Goal: Task Accomplishment & Management: Manage account settings

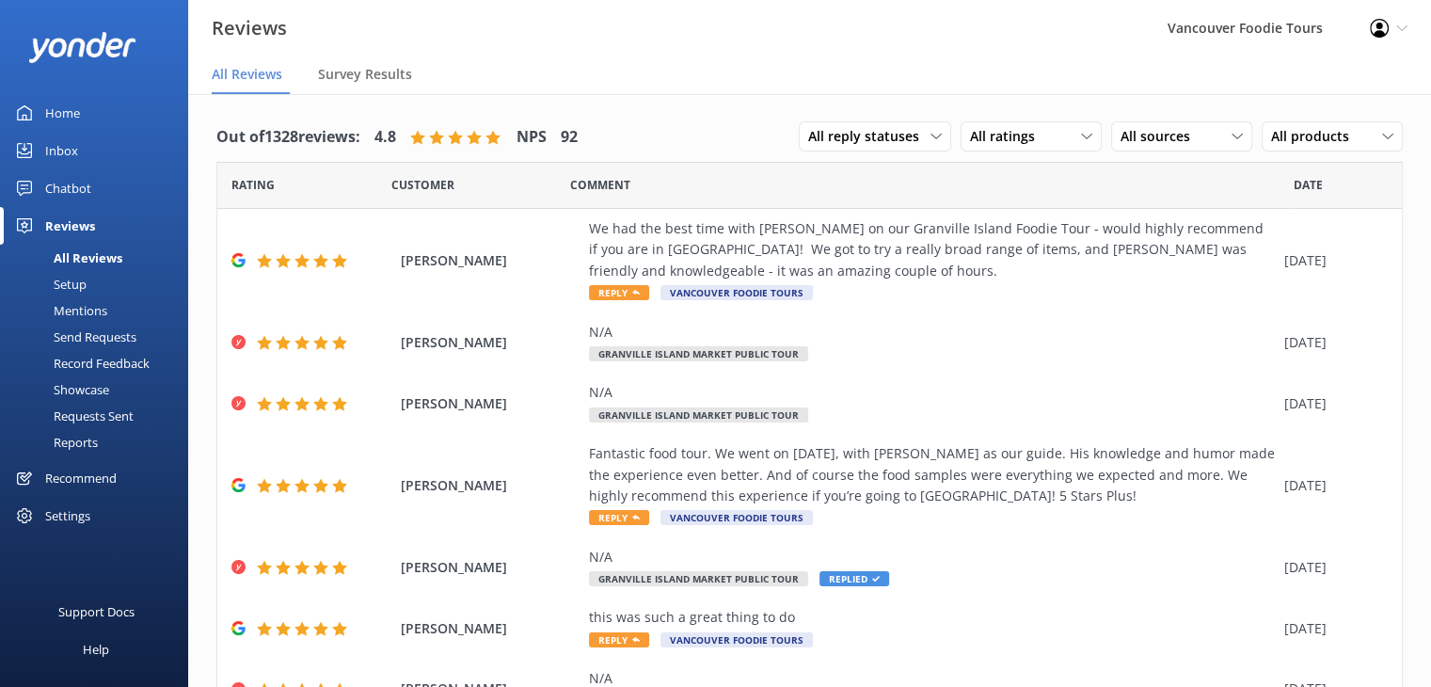
click at [108, 147] on link "Inbox" at bounding box center [94, 151] width 188 height 38
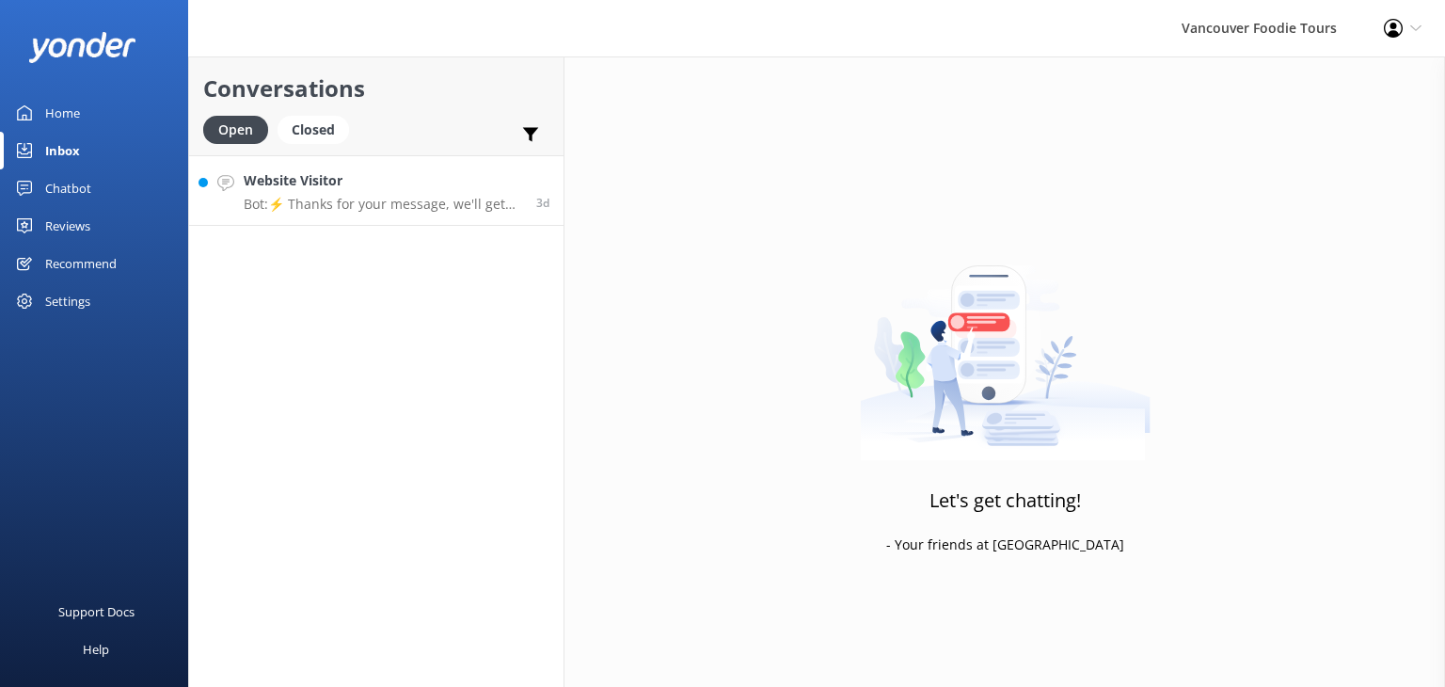
click at [407, 185] on h4 "Website Visitor" at bounding box center [383, 180] width 278 height 21
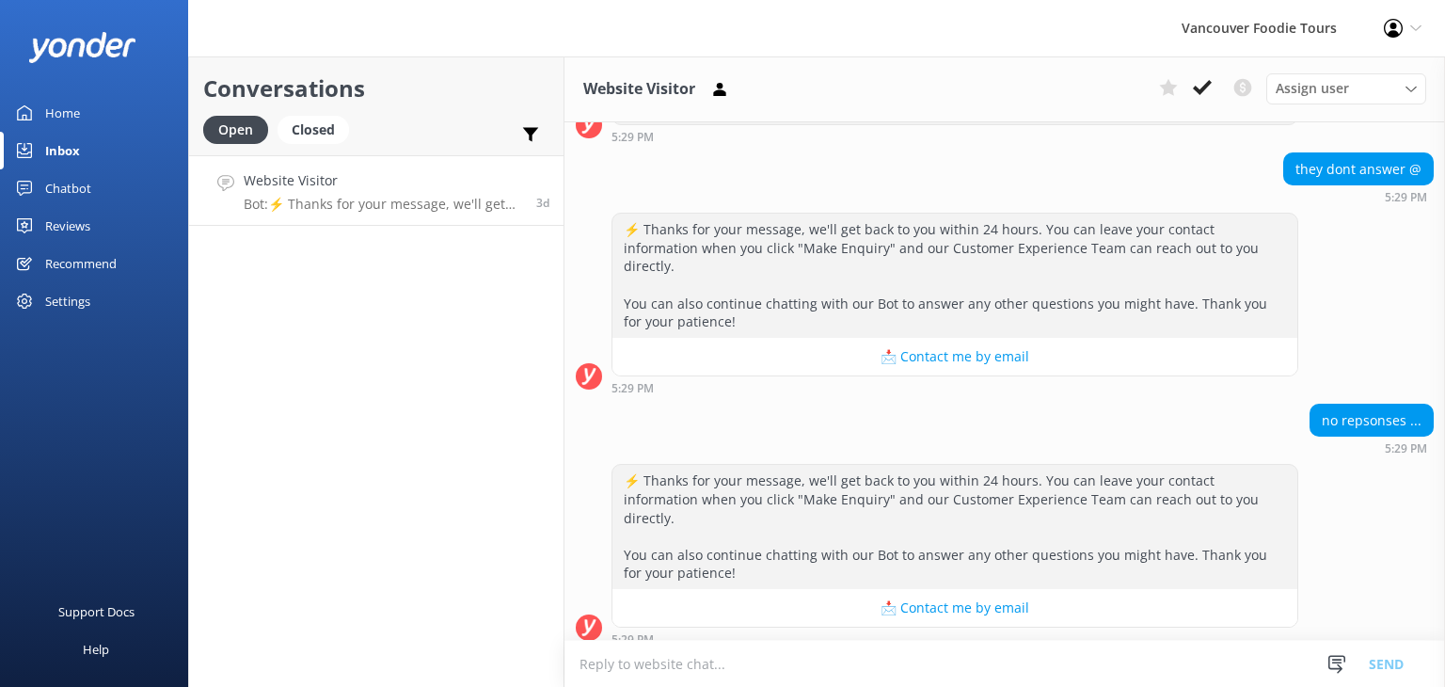
scroll to position [793, 0]
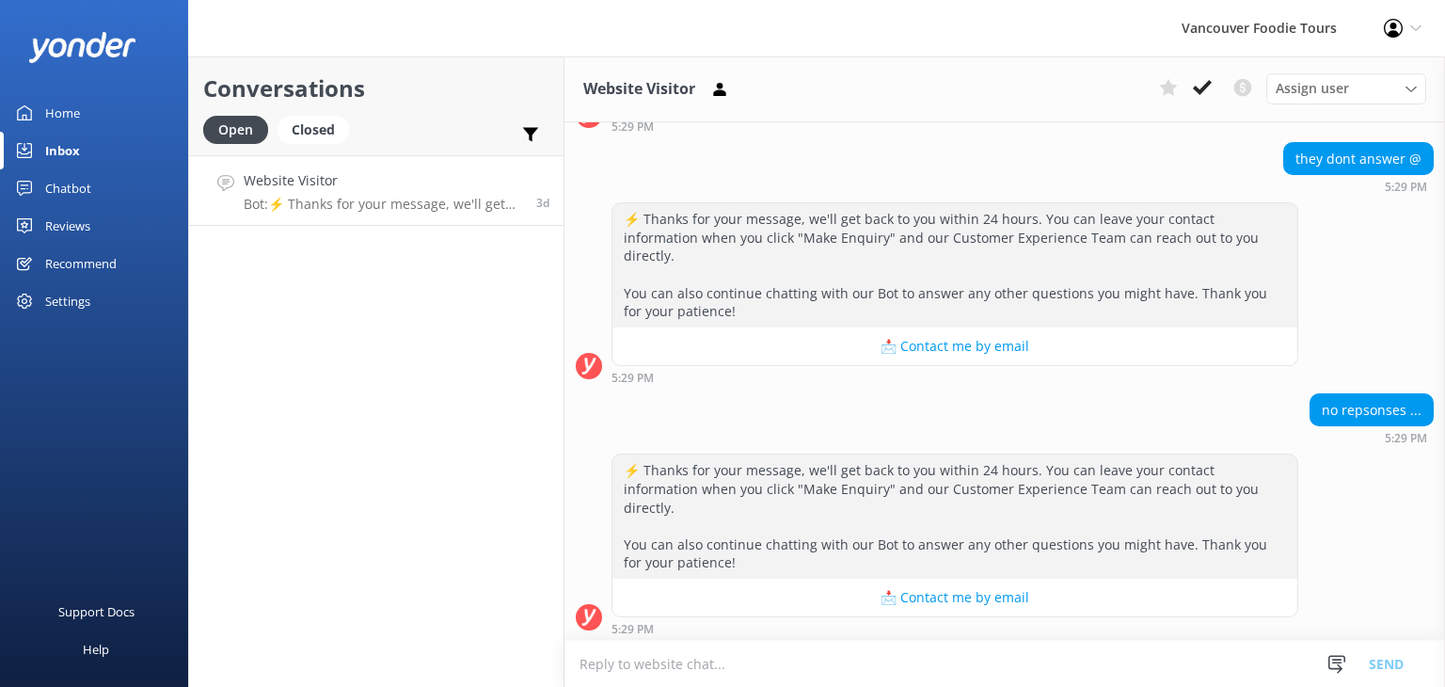
click at [903, 664] on textarea at bounding box center [1004, 664] width 881 height 46
paste textarea "Apologies for the delayed response. I’d be happy to assist with adding your res…"
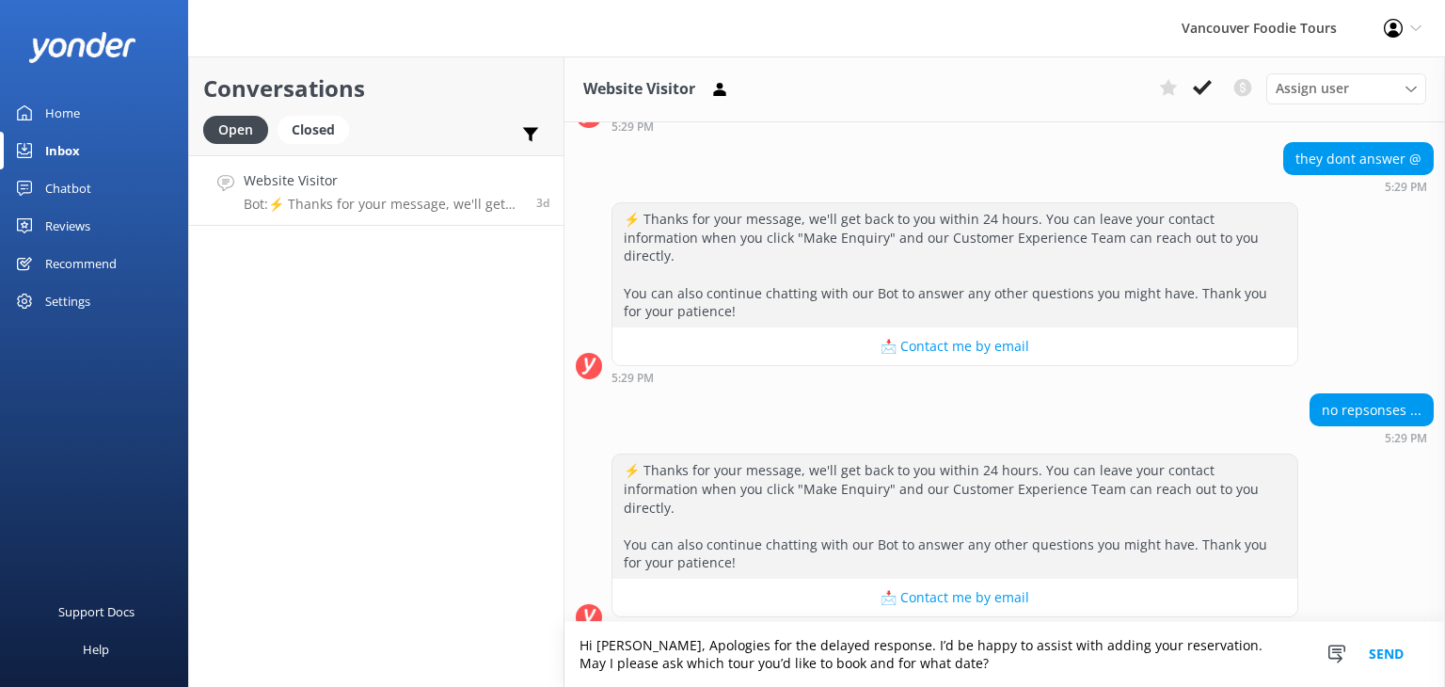
click at [641, 646] on textarea "Hi [PERSON_NAME], Apologies for the delayed response. I’d be happy to assist wi…" at bounding box center [1004, 654] width 881 height 65
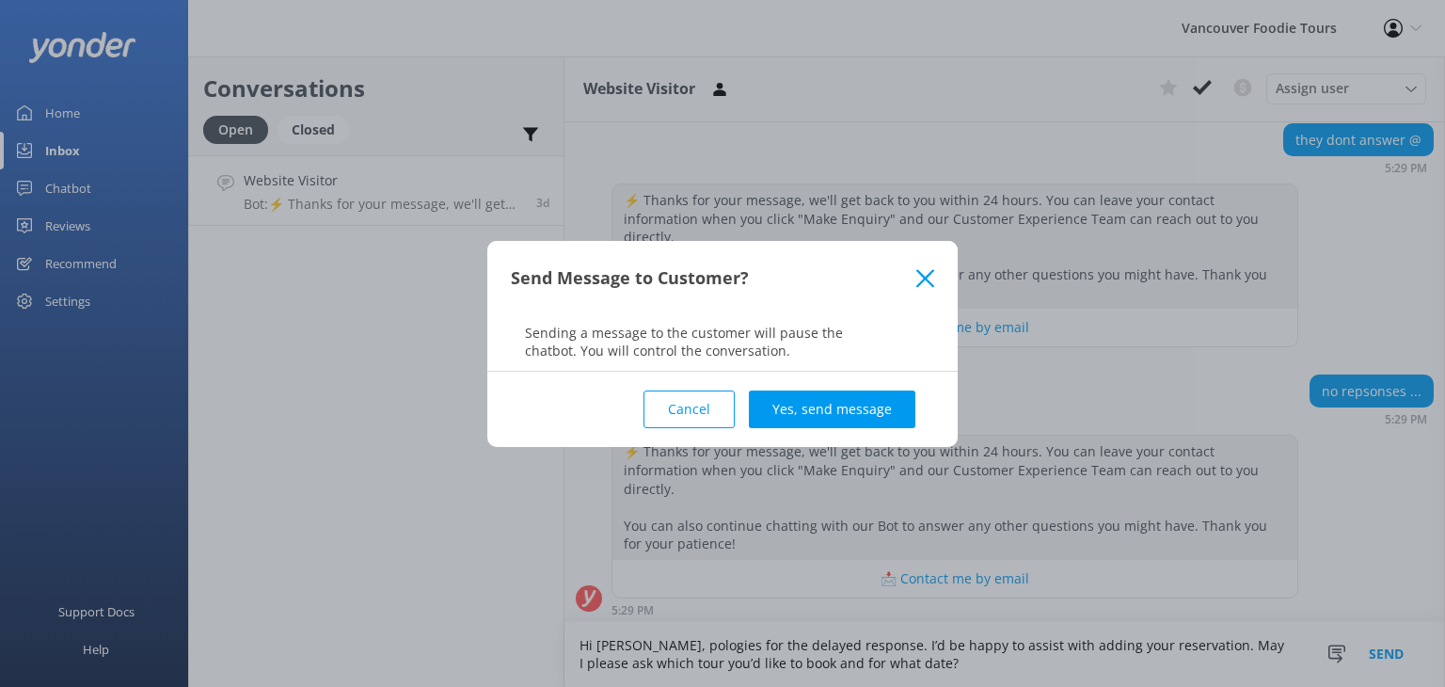
click at [921, 276] on icon at bounding box center [925, 278] width 18 height 19
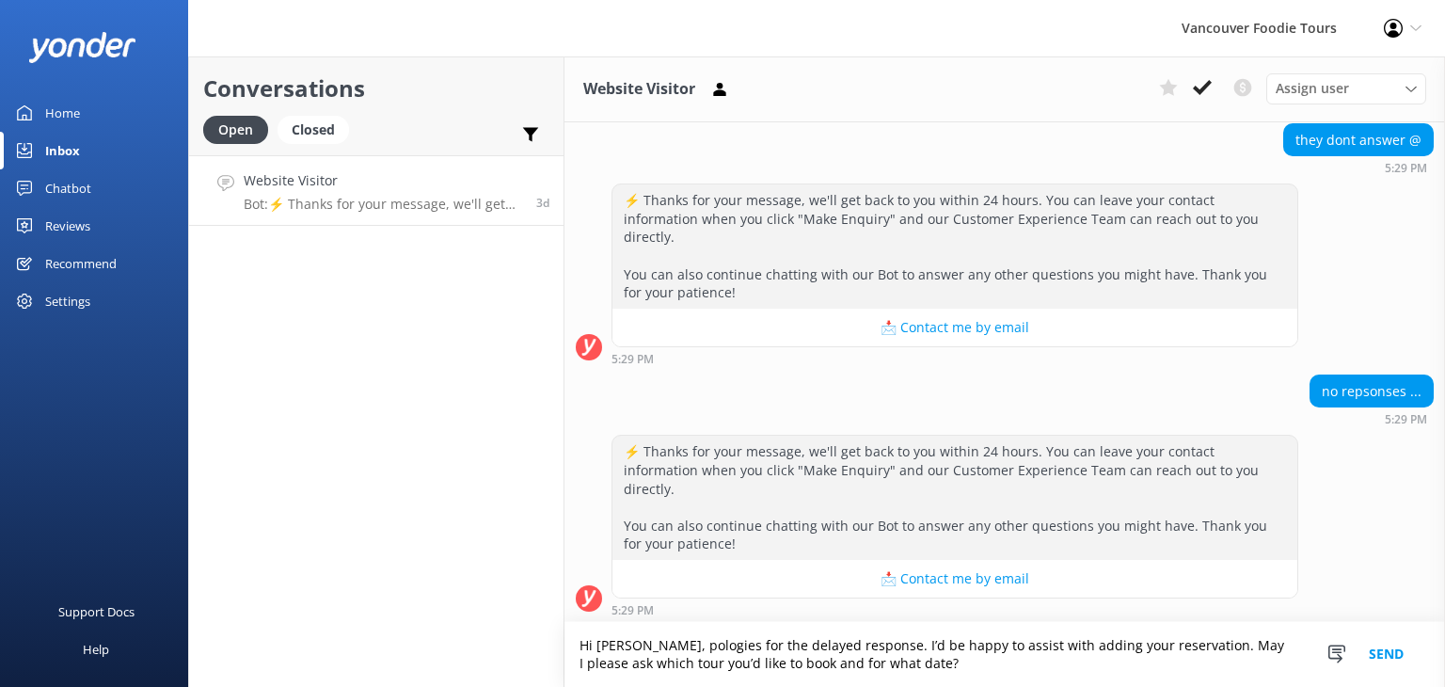
click at [629, 645] on textarea "Hi [PERSON_NAME], pologies for the delayed response. I’d be happy to assist wit…" at bounding box center [1004, 654] width 881 height 65
click at [918, 664] on textarea "Hi [PERSON_NAME], apologies for the delayed response. I’d be happy to assist wi…" at bounding box center [1004, 654] width 881 height 65
type textarea "Hi [PERSON_NAME], apologies for the delayed response. I’d be happy to assist wi…"
click at [1381, 648] on button "Send" at bounding box center [1386, 654] width 71 height 65
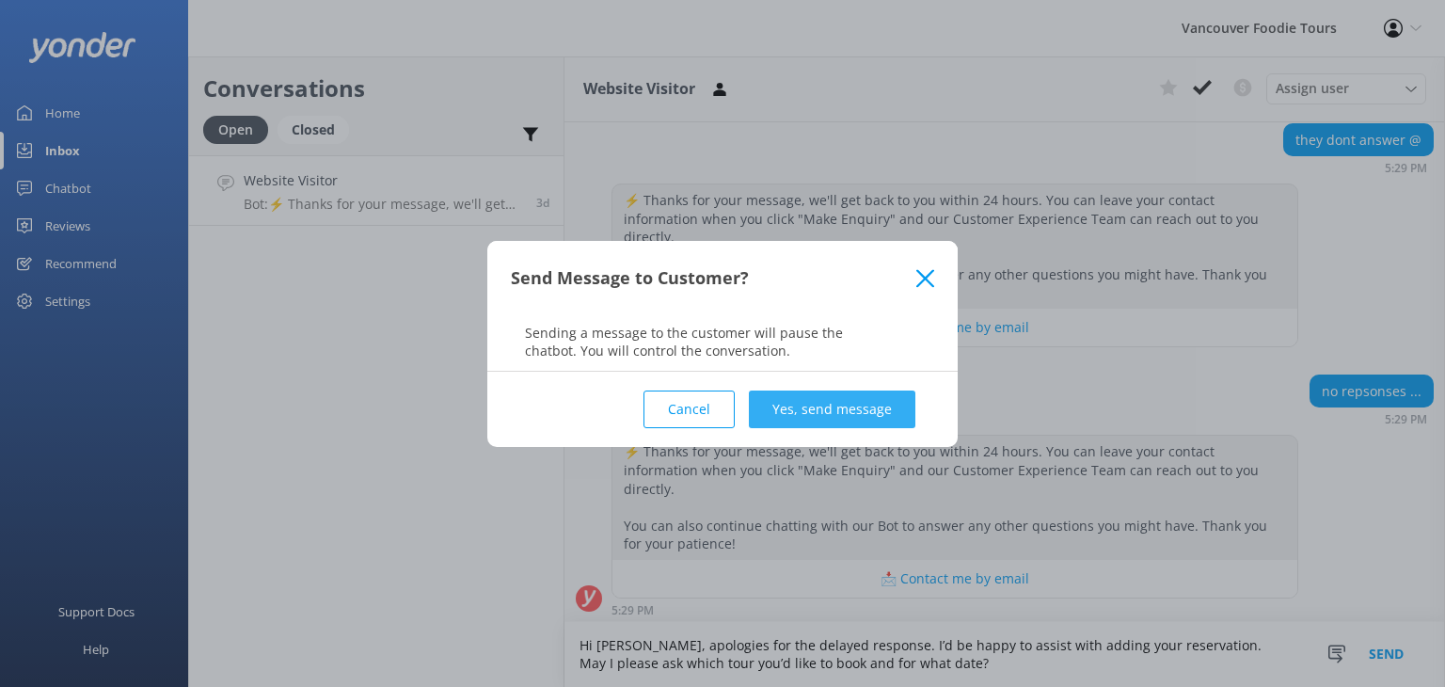
click at [822, 405] on button "Yes, send message" at bounding box center [832, 409] width 167 height 38
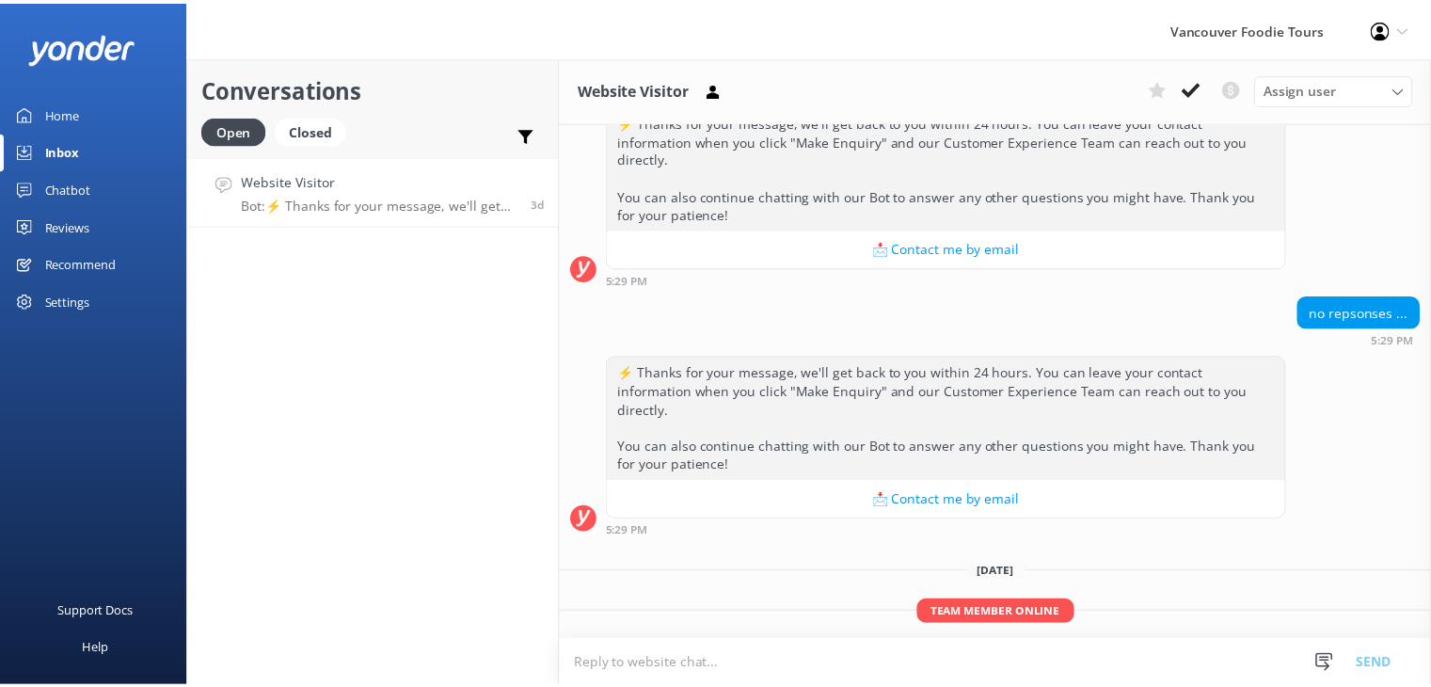
scroll to position [968, 0]
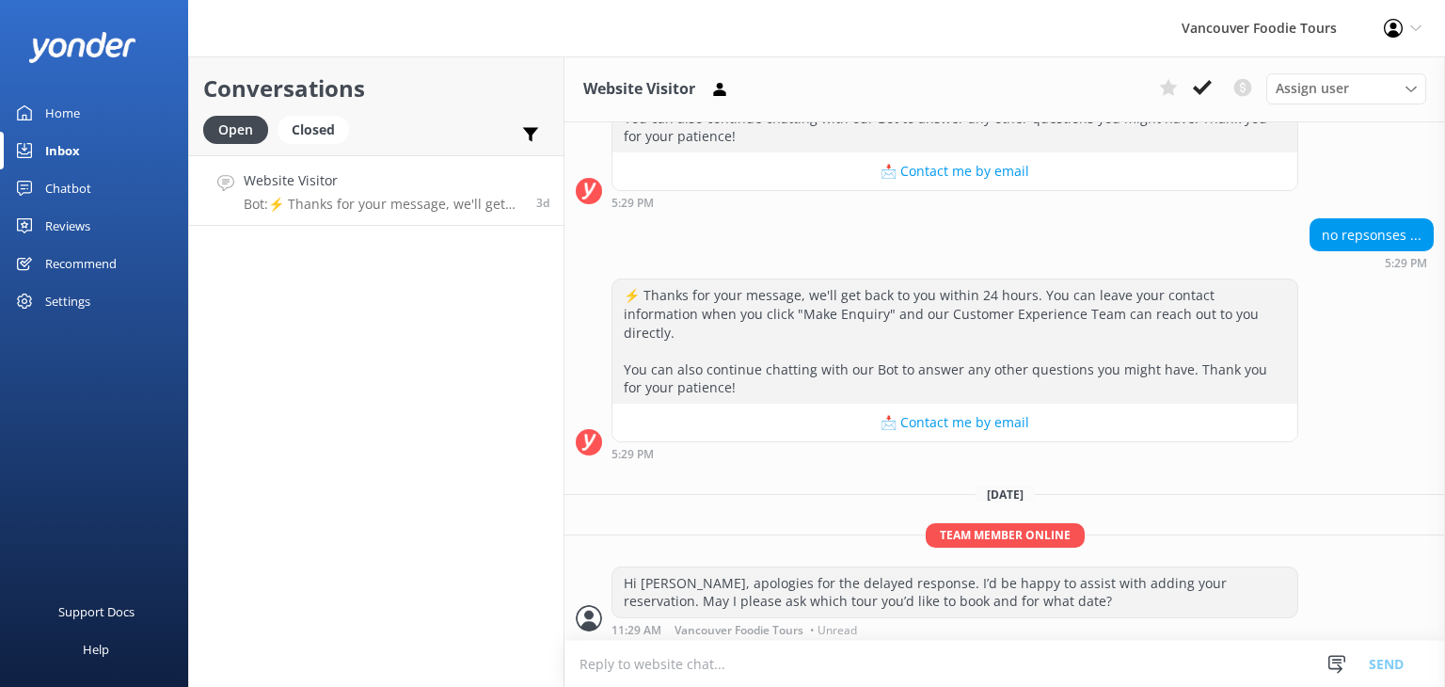
click at [84, 185] on div "Chatbot" at bounding box center [68, 188] width 46 height 38
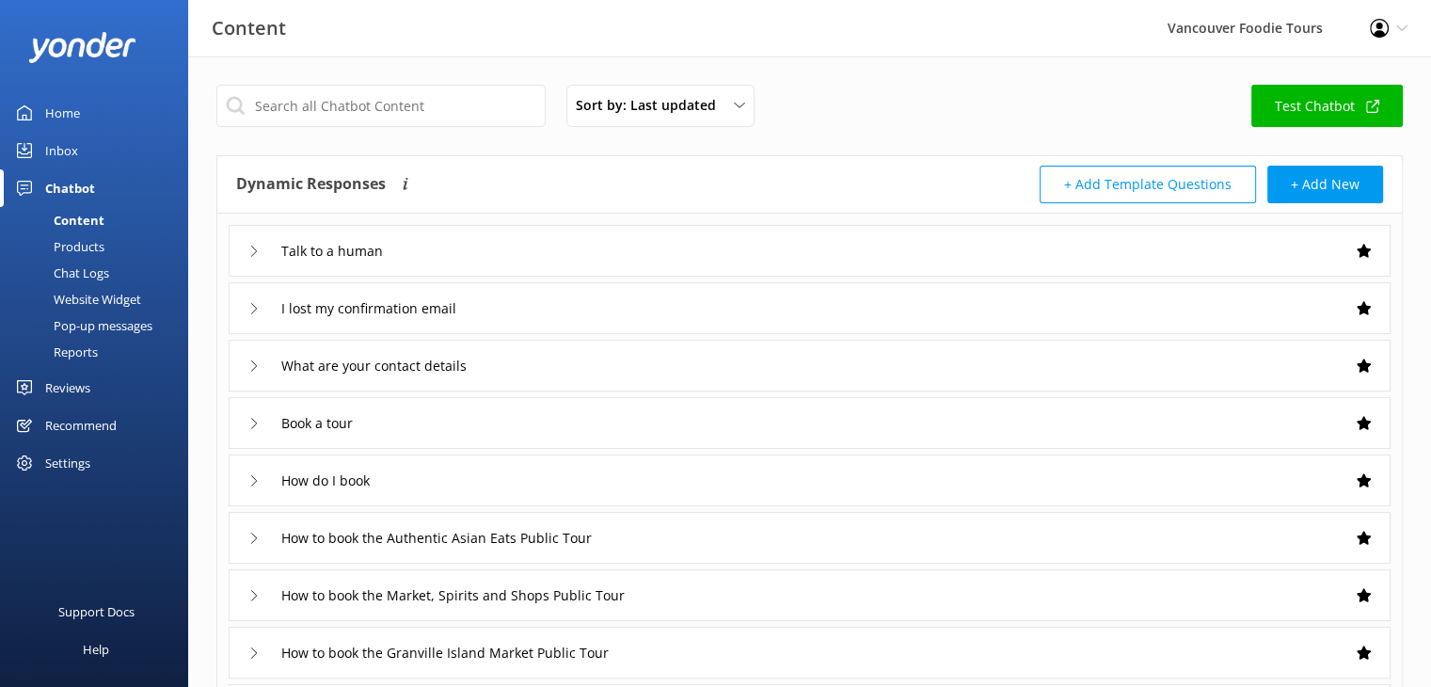
click at [62, 147] on div "Inbox" at bounding box center [61, 151] width 33 height 38
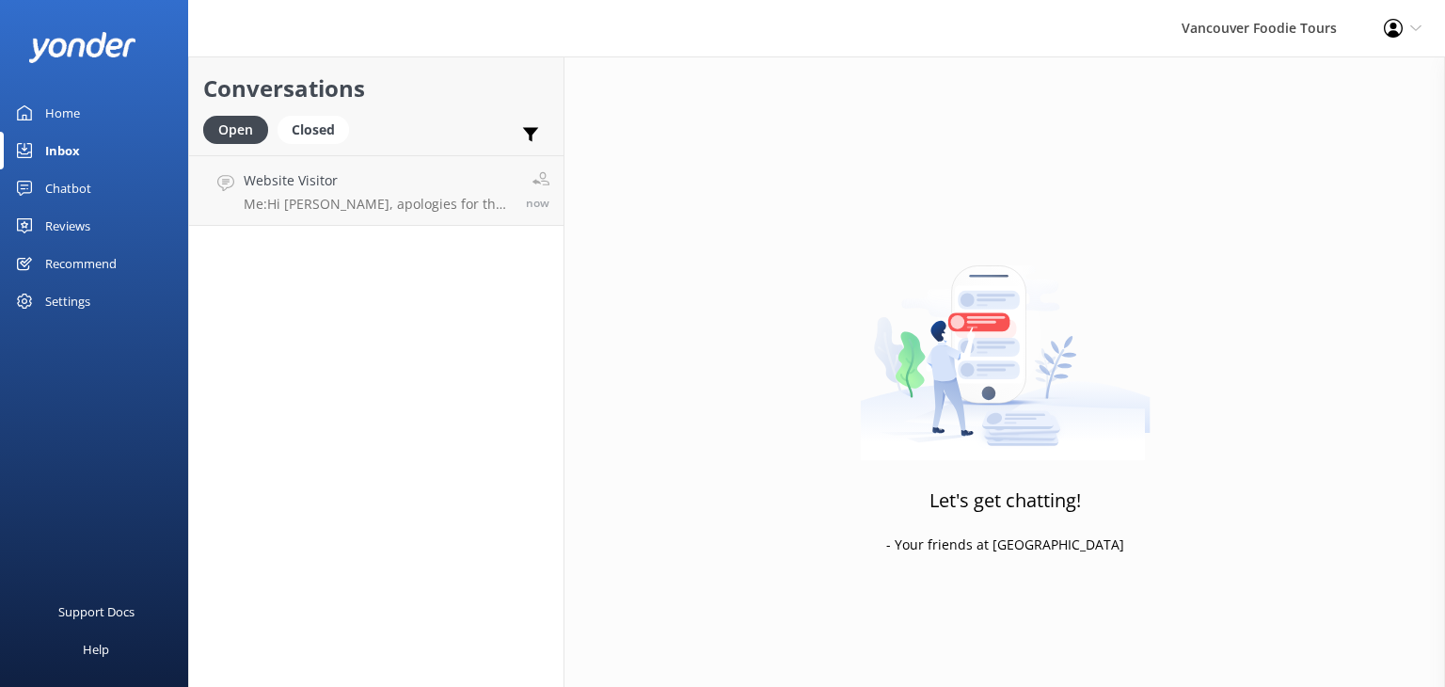
click at [87, 223] on div "Reviews" at bounding box center [67, 226] width 45 height 38
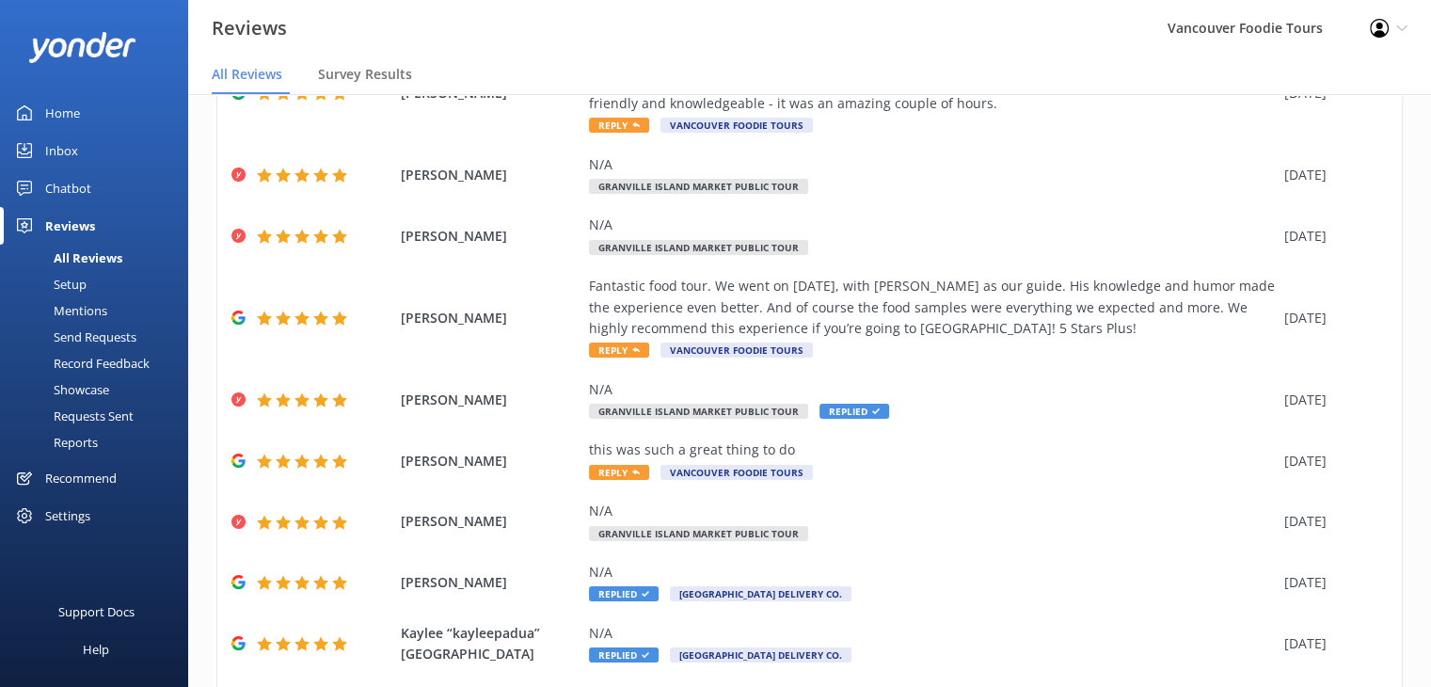
scroll to position [278, 0]
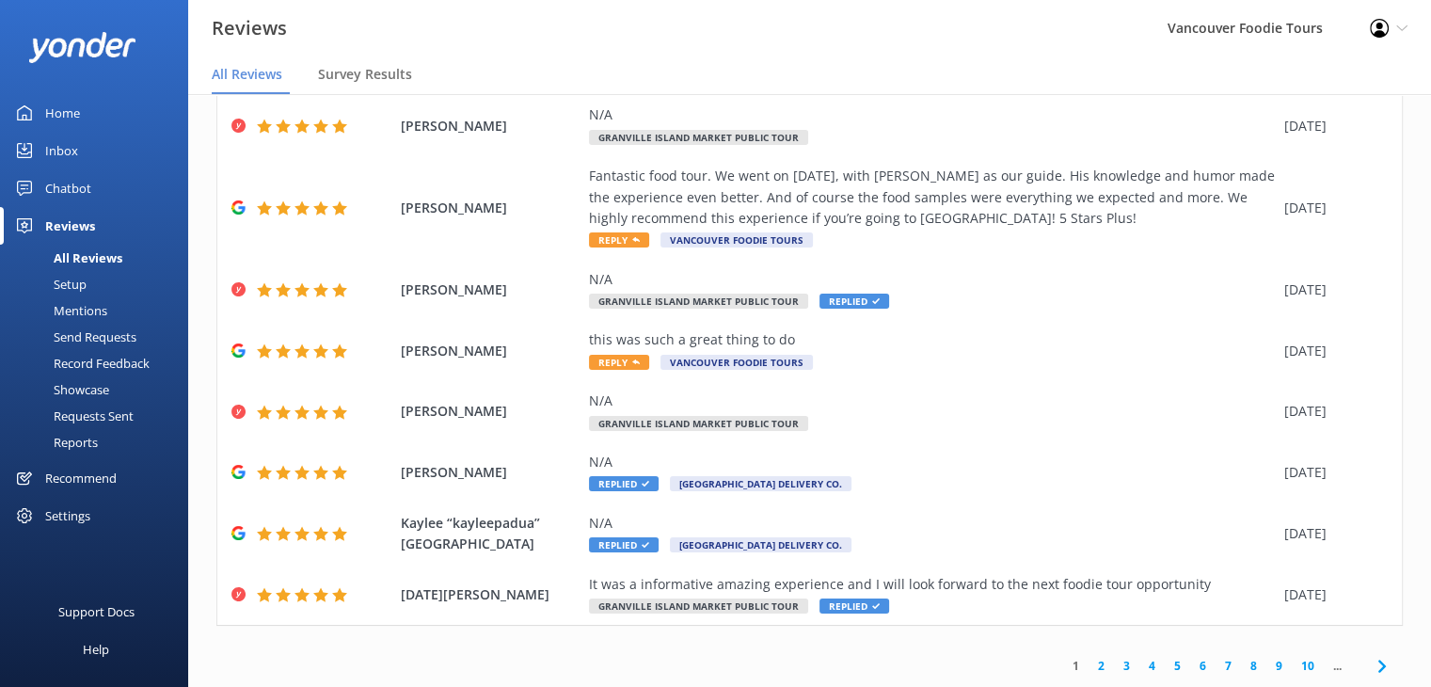
click at [1089, 666] on link "2" at bounding box center [1101, 666] width 25 height 18
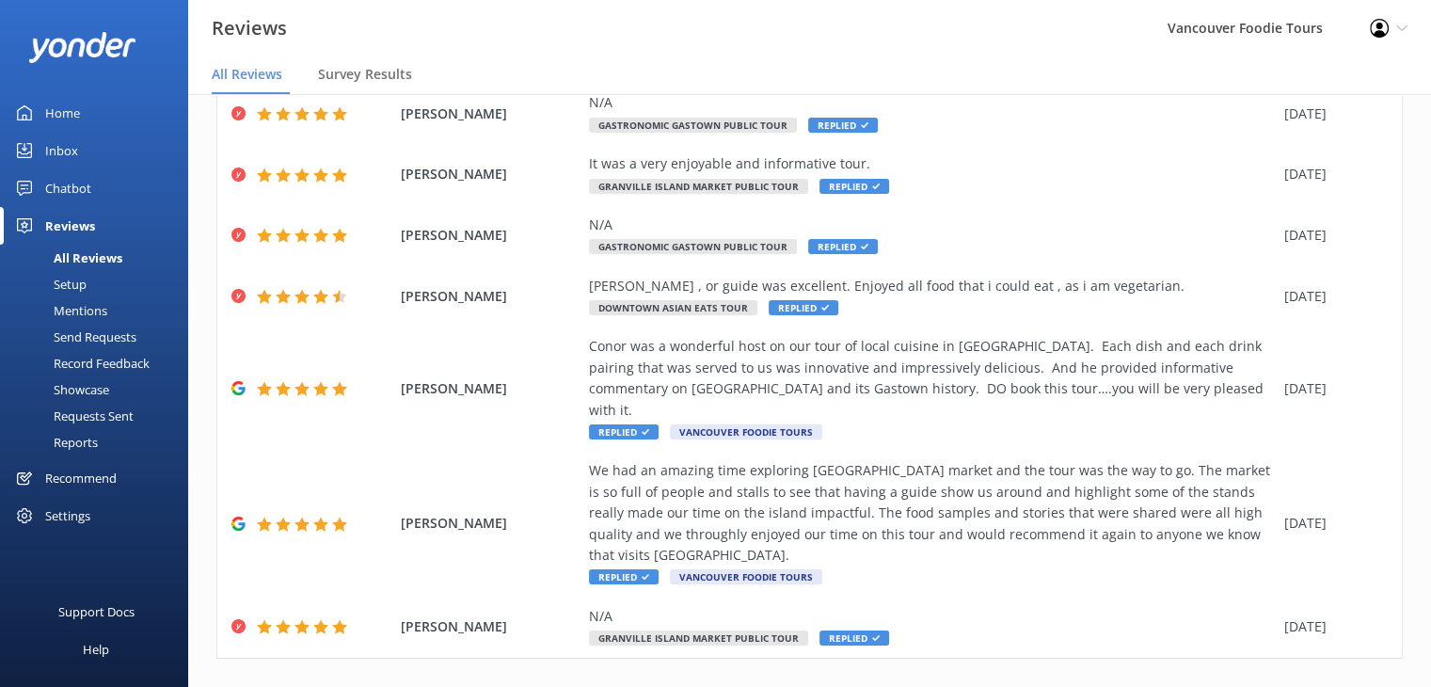
scroll to position [320, 0]
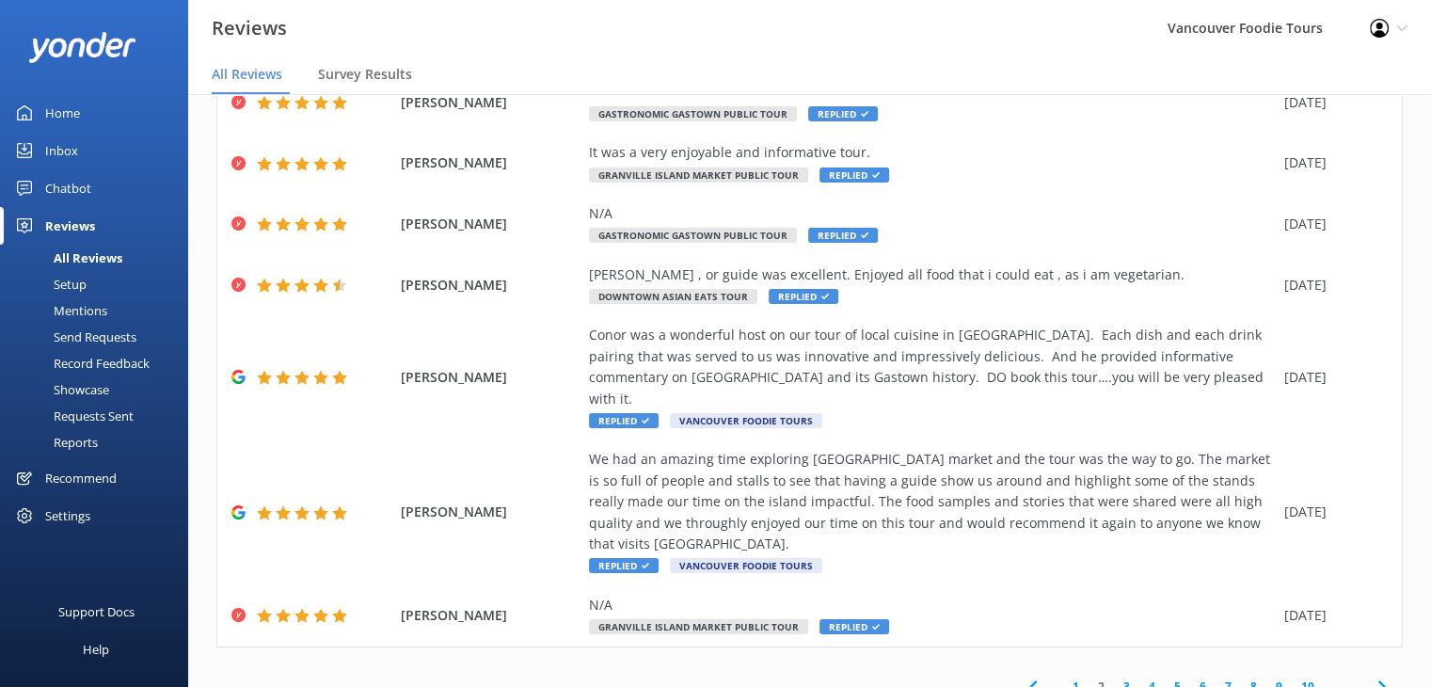
click at [1063, 677] on link "1" at bounding box center [1075, 686] width 25 height 18
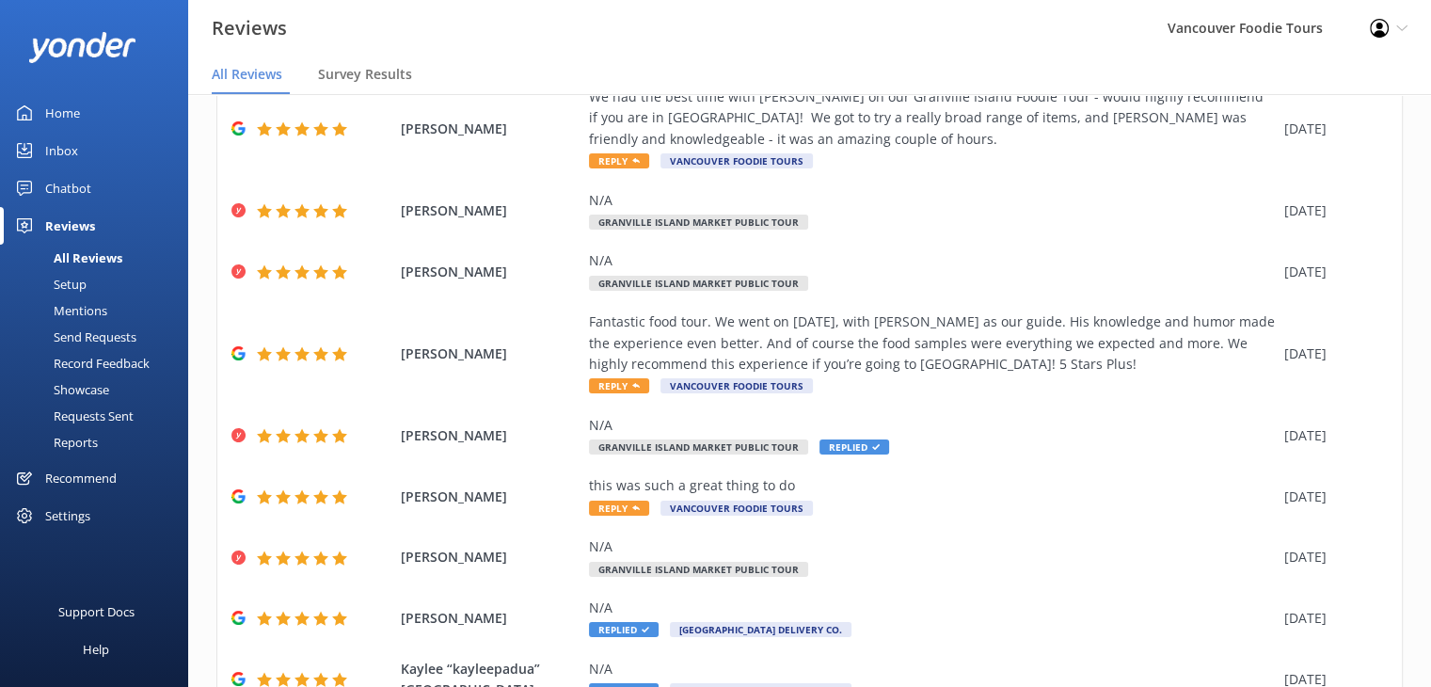
scroll to position [278, 0]
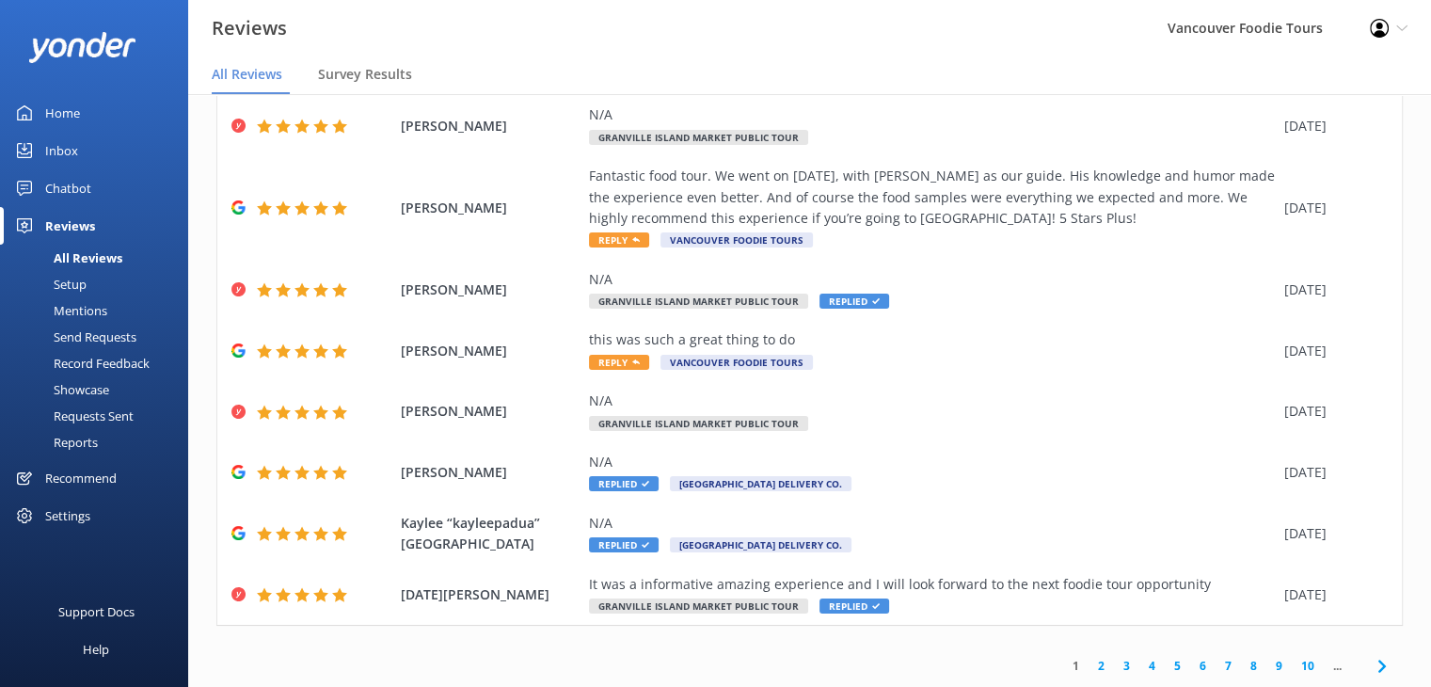
click at [1094, 666] on link "2" at bounding box center [1101, 666] width 25 height 18
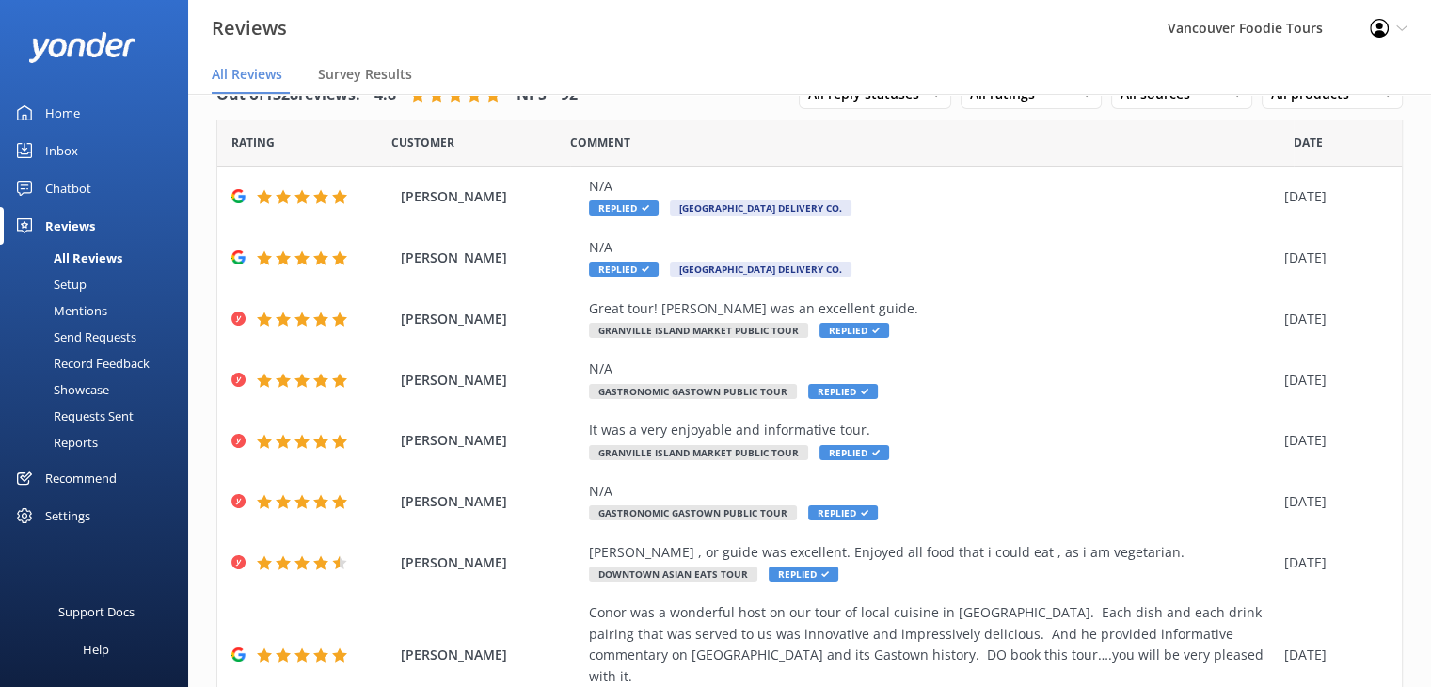
scroll to position [320, 0]
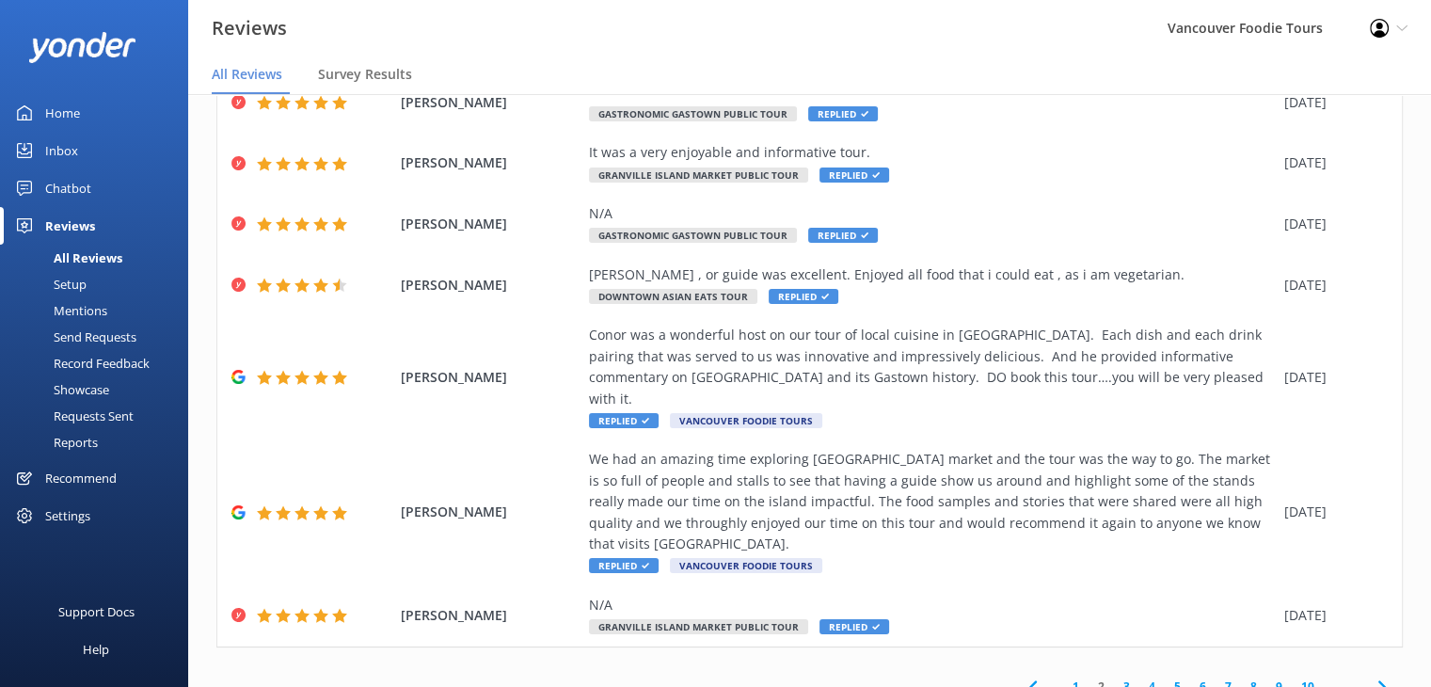
click at [1065, 677] on link "1" at bounding box center [1075, 686] width 25 height 18
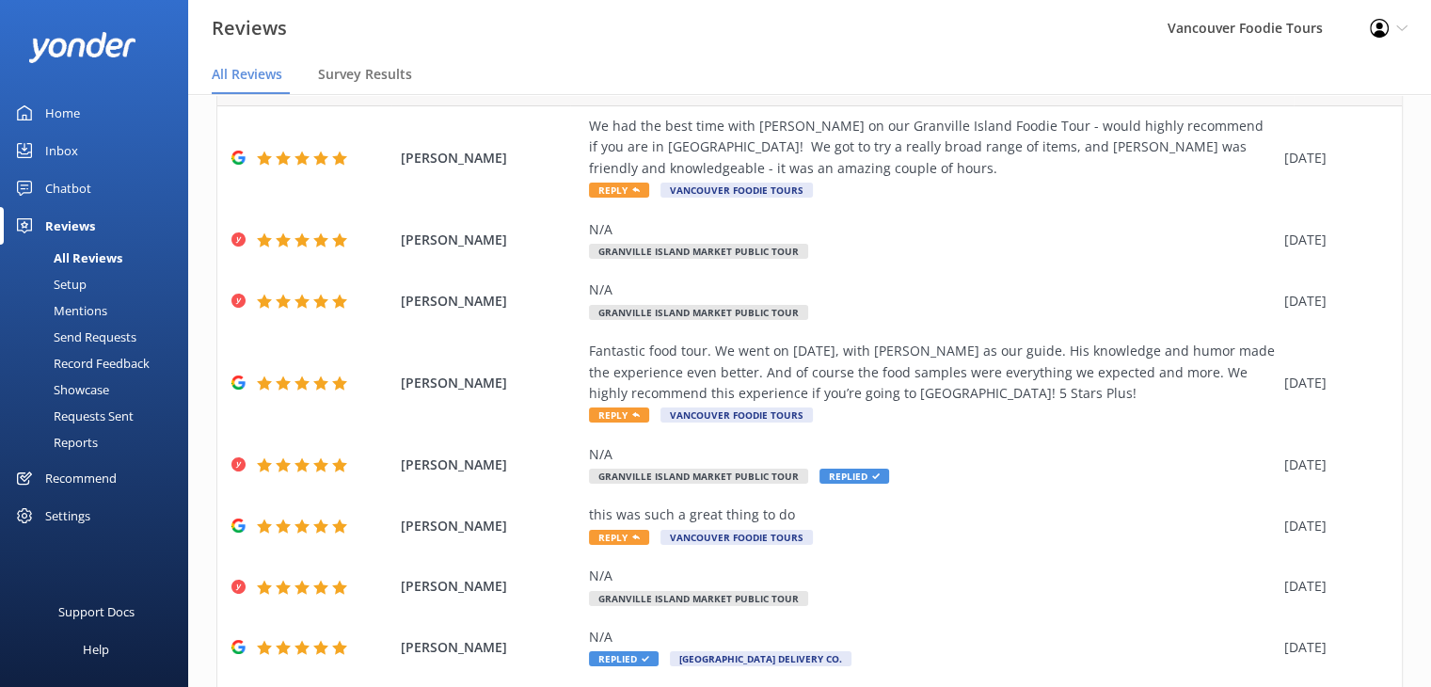
scroll to position [278, 0]
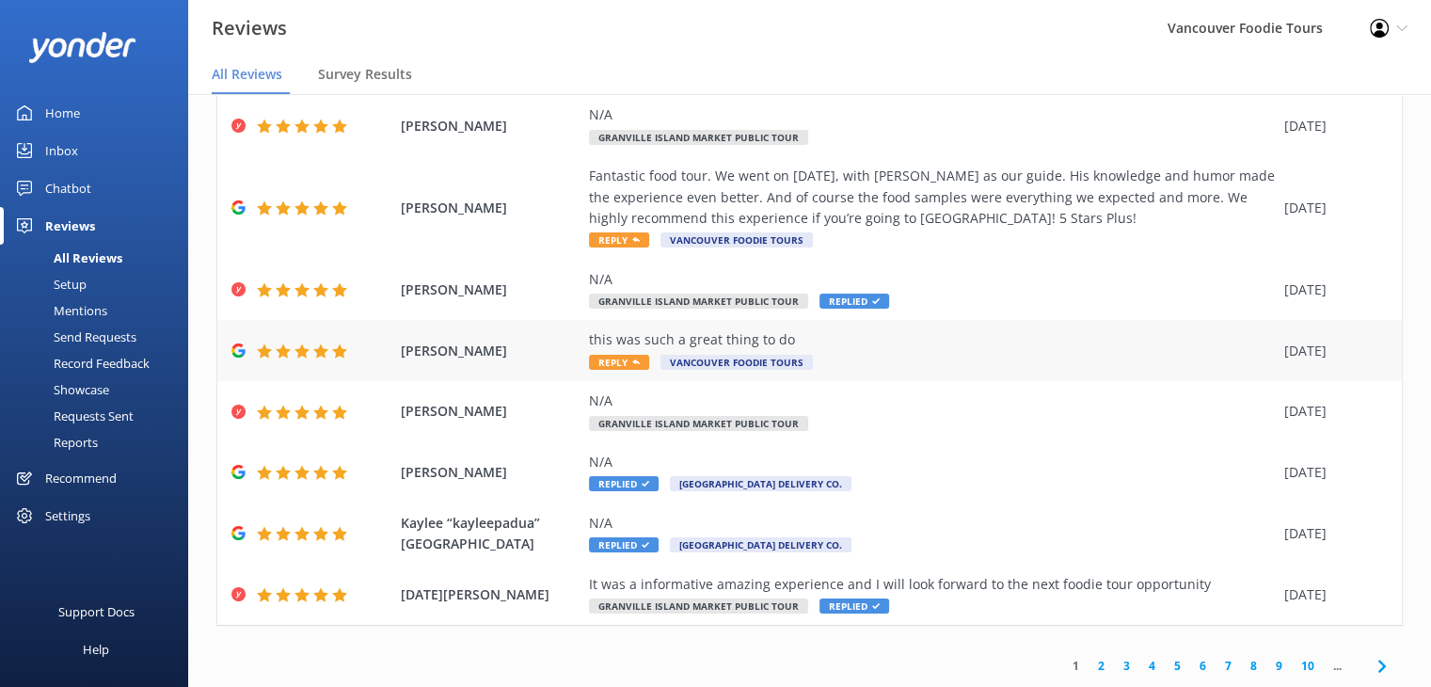
click at [916, 364] on div "this was such a great thing to do Reply Vancouver Foodie Tours" at bounding box center [932, 350] width 686 height 42
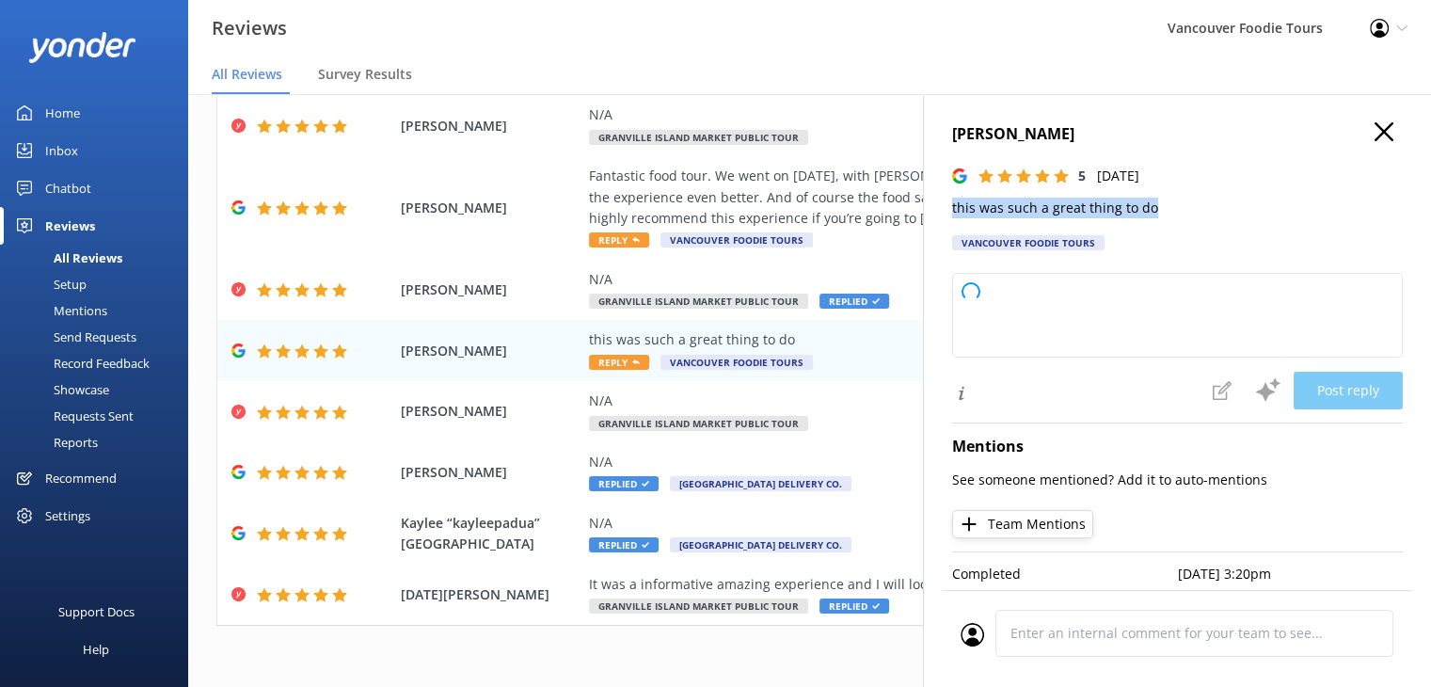
drag, startPoint x: 1166, startPoint y: 212, endPoint x: 946, endPoint y: 215, distance: 219.2
click at [946, 215] on div "[PERSON_NAME] 5 [DATE] this was such a great thing to do [GEOGRAPHIC_DATA] Food…" at bounding box center [1177, 437] width 508 height 687
type textarea "Thank you so much for your wonderful feedback! We're thrilled you had a great e…"
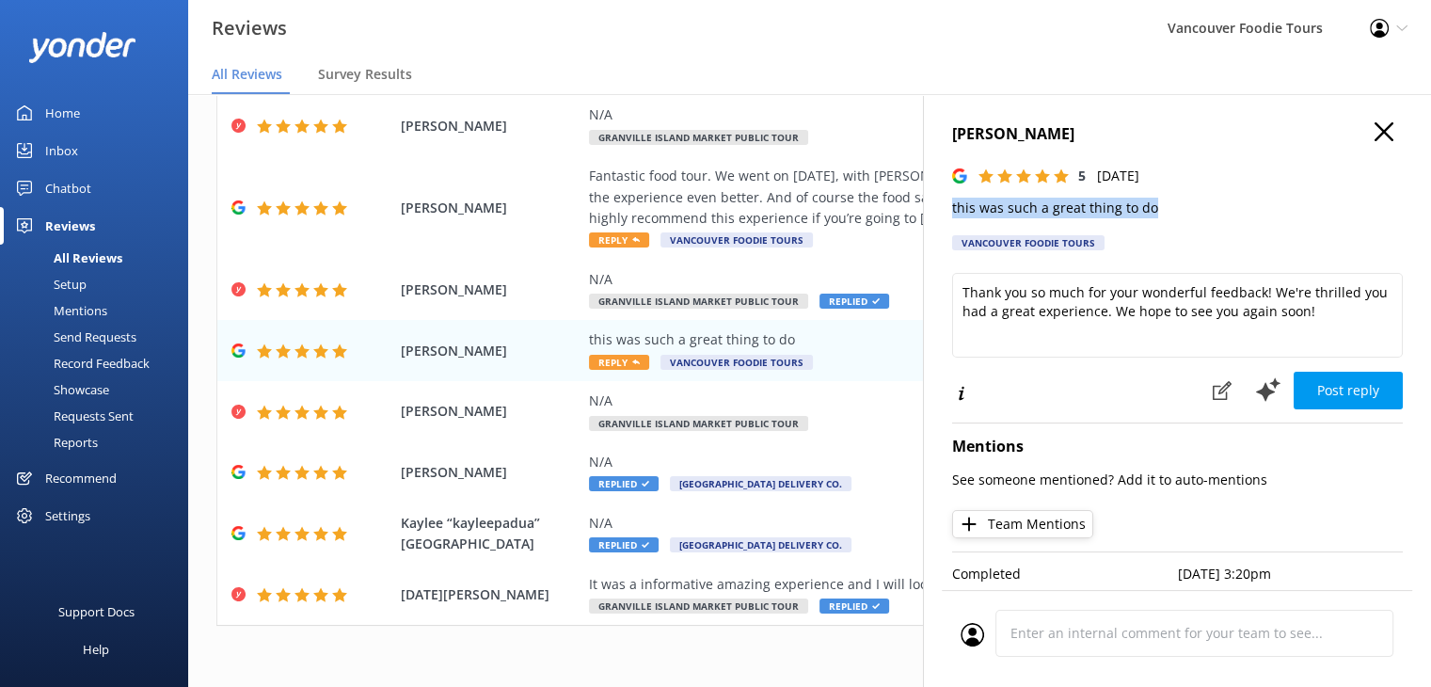
click at [1059, 210] on p "this was such a great thing to do" at bounding box center [1177, 208] width 451 height 21
click at [1375, 132] on icon "button" at bounding box center [1384, 131] width 19 height 19
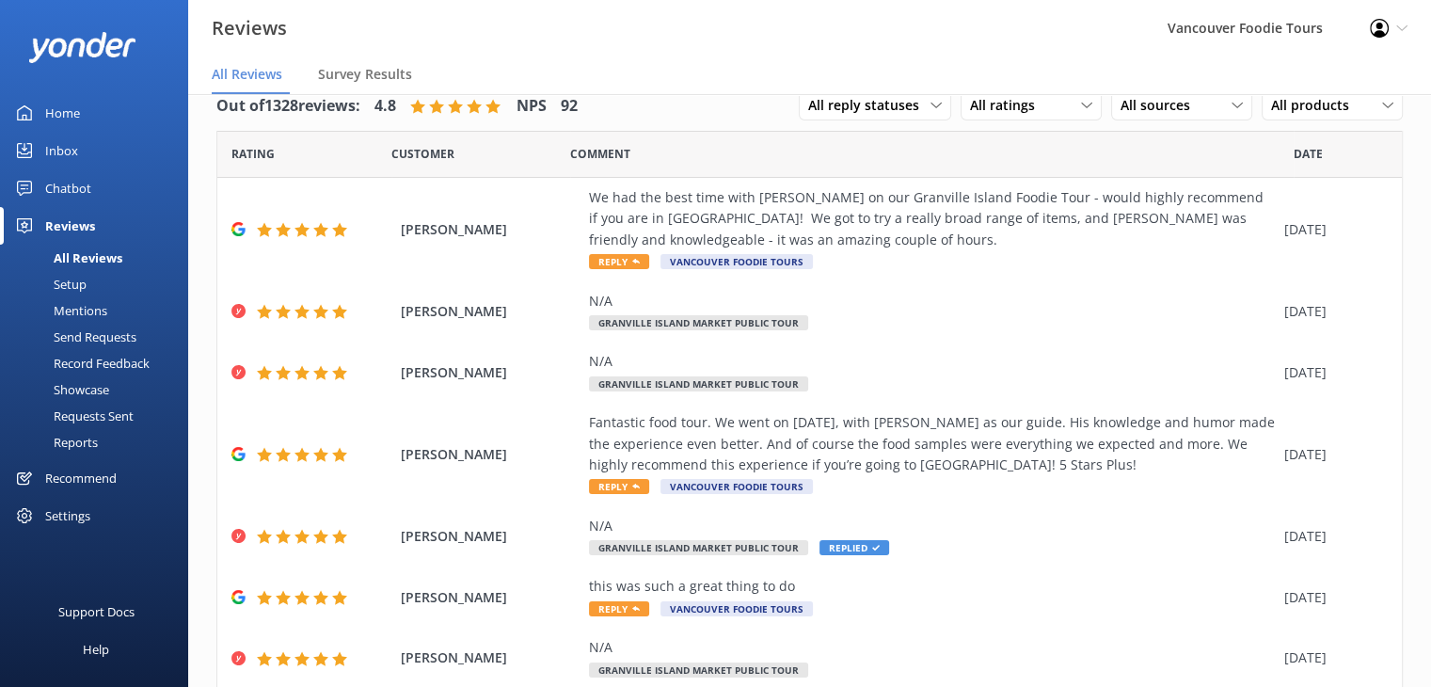
scroll to position [0, 0]
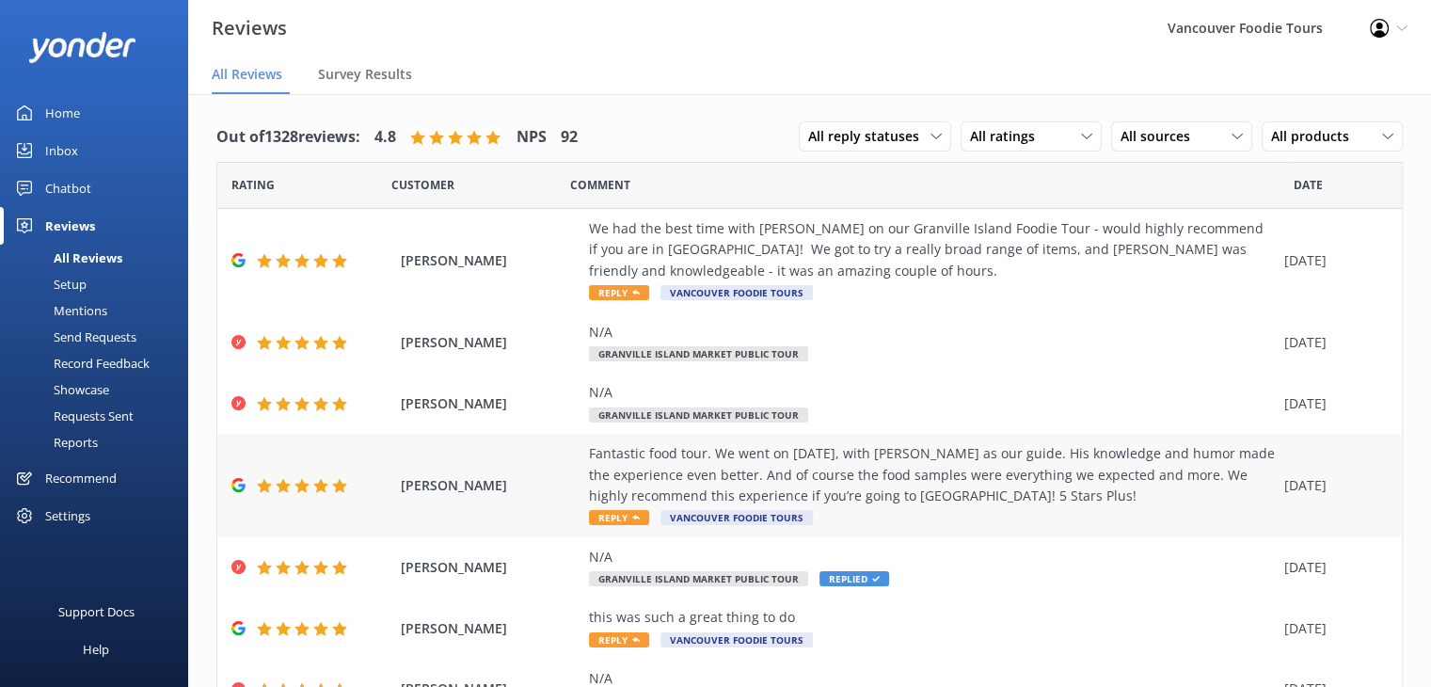
click at [1086, 460] on div "Fantastic food tour. We went on [DATE], with [PERSON_NAME] as our guide. His kn…" at bounding box center [932, 474] width 686 height 63
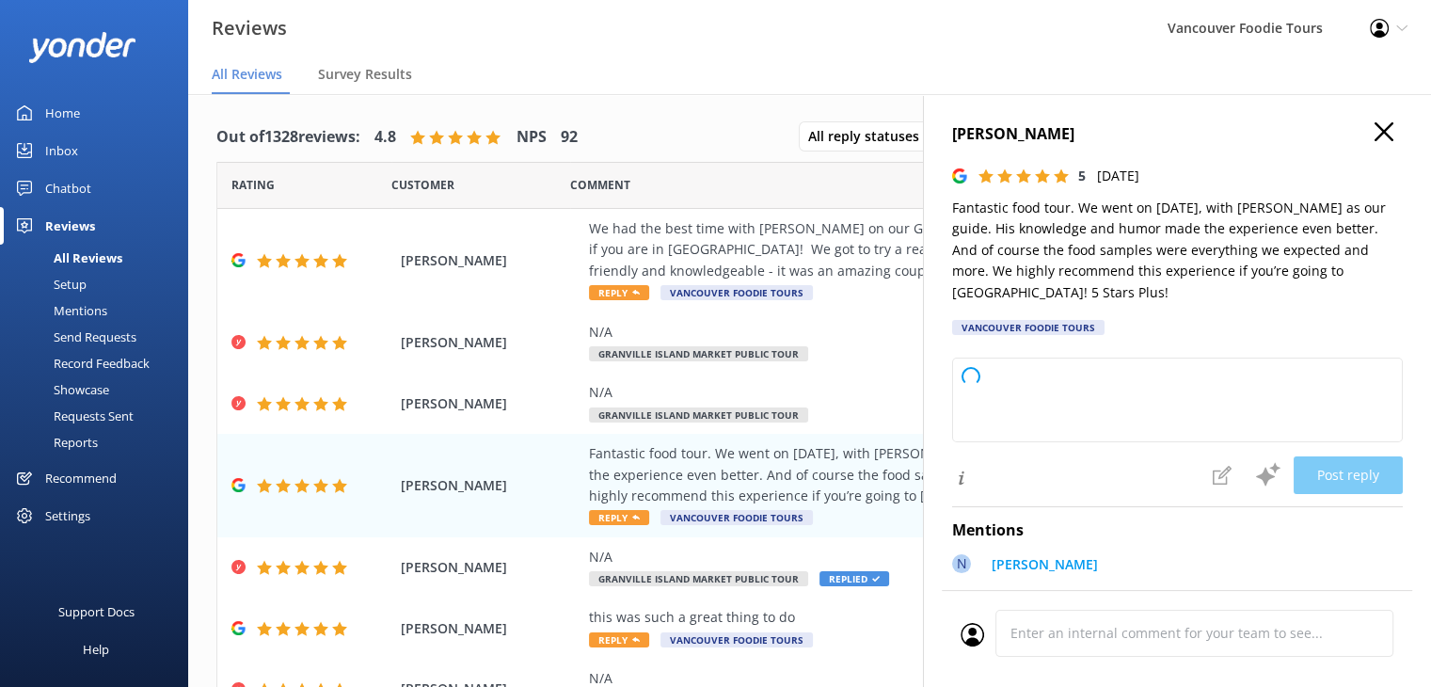
type textarea "Thank you so much for your wonderful review! We're thrilled to hear you enjoyed…"
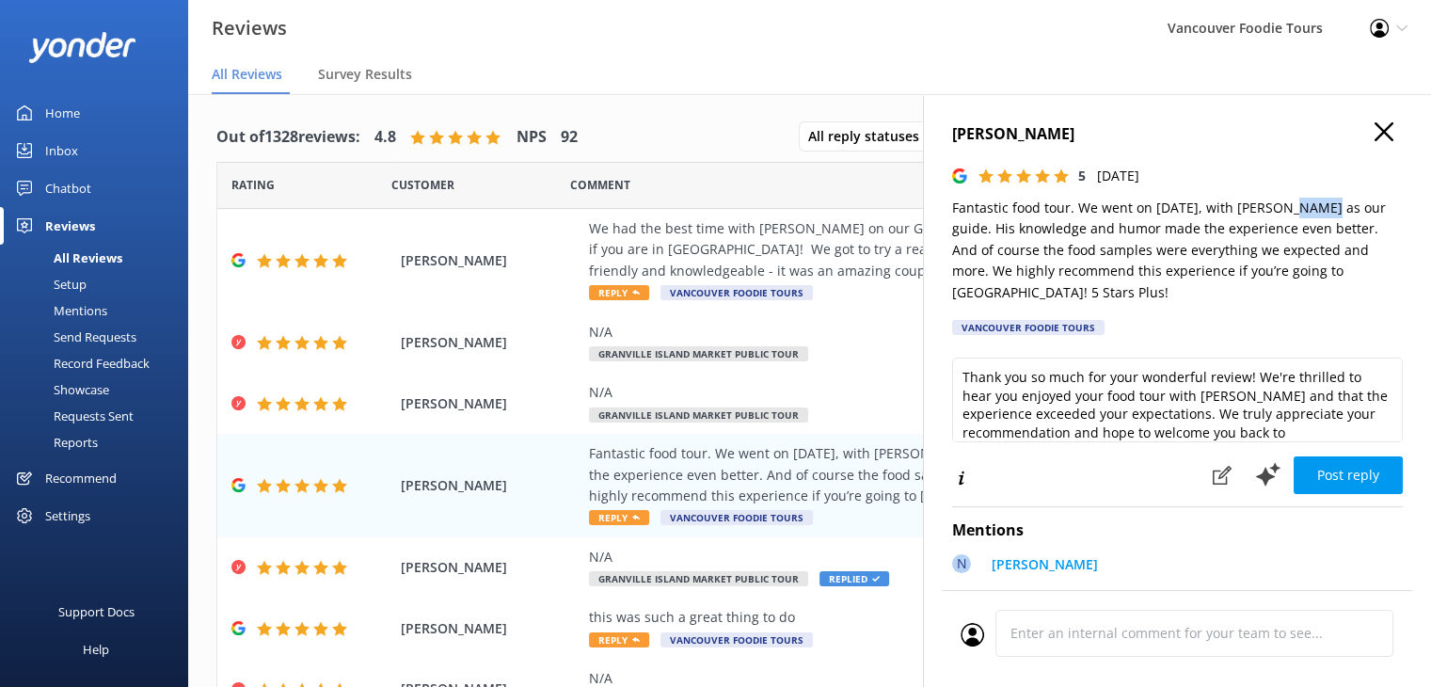
drag, startPoint x: 1288, startPoint y: 208, endPoint x: 1319, endPoint y: 207, distance: 31.1
click at [1319, 207] on p "Fantastic food tour. We went on [DATE], with [PERSON_NAME] as our guide. His kn…" at bounding box center [1177, 250] width 451 height 105
click at [1359, 129] on h4 "[PERSON_NAME]" at bounding box center [1177, 134] width 451 height 24
click at [1375, 140] on icon "button" at bounding box center [1384, 131] width 19 height 19
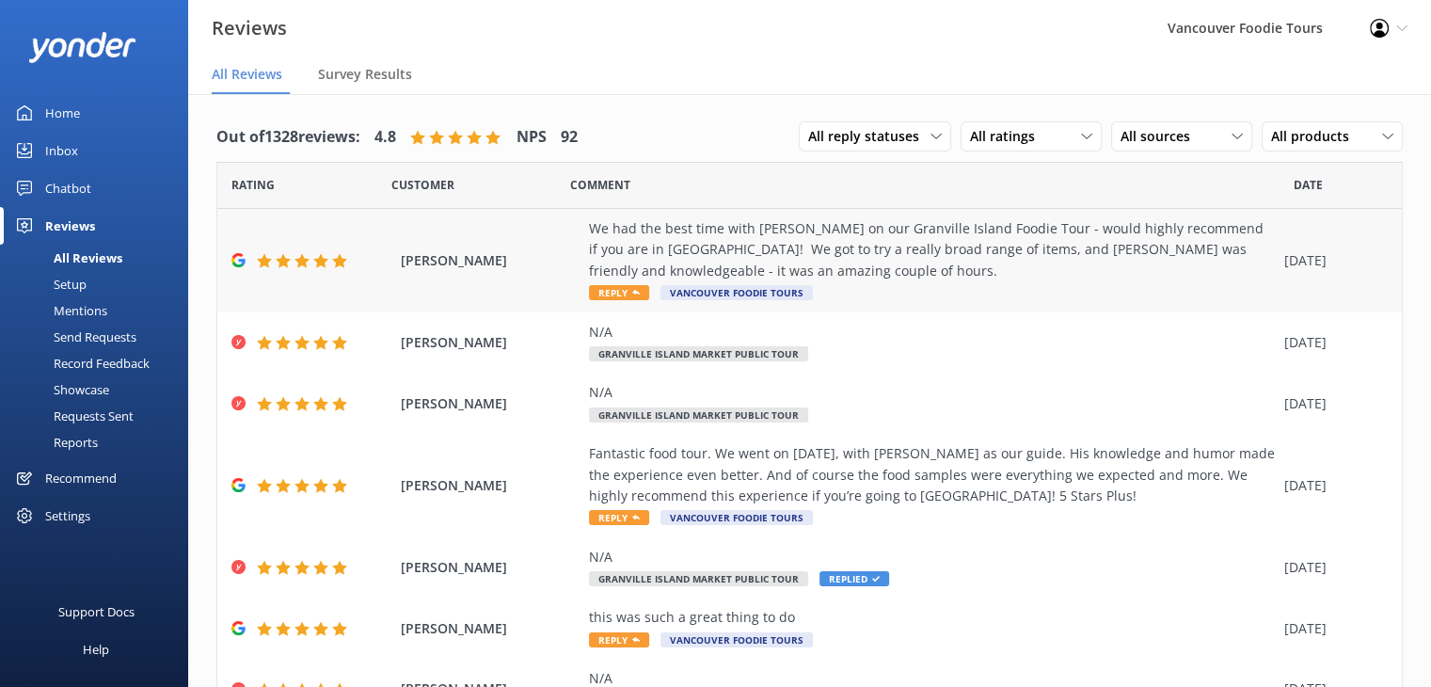
click at [1172, 264] on div "We had the best time with [PERSON_NAME] on our Granville Island Foodie Tour - w…" at bounding box center [932, 249] width 686 height 63
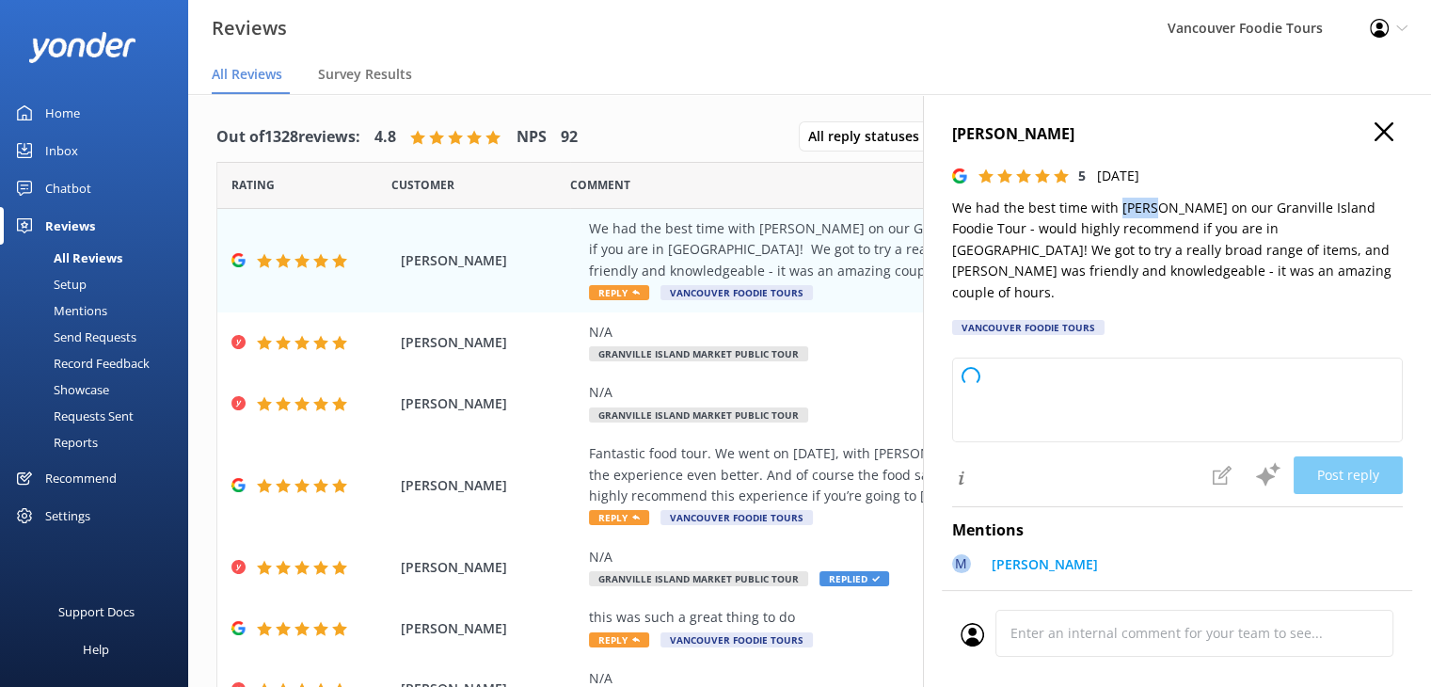
type textarea "Thank you so much for your wonderful review! We're thrilled to hear you enjoyed…"
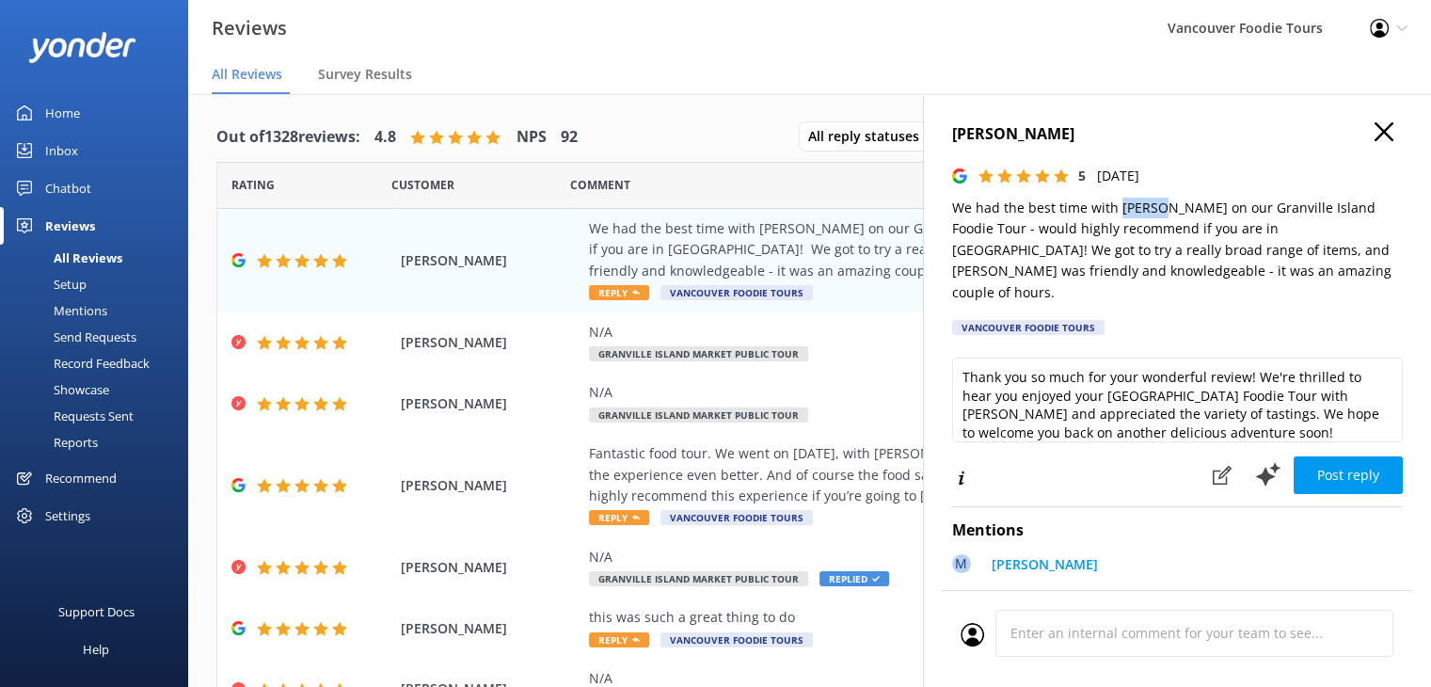
drag, startPoint x: 1119, startPoint y: 212, endPoint x: 1158, endPoint y: 208, distance: 39.7
click at [1158, 208] on p "We had the best time with [PERSON_NAME] on our Granville Island Foodie Tour - w…" at bounding box center [1177, 250] width 451 height 105
click at [1359, 133] on h4 "[PERSON_NAME]" at bounding box center [1177, 134] width 451 height 24
click at [1375, 137] on use "button" at bounding box center [1384, 131] width 19 height 19
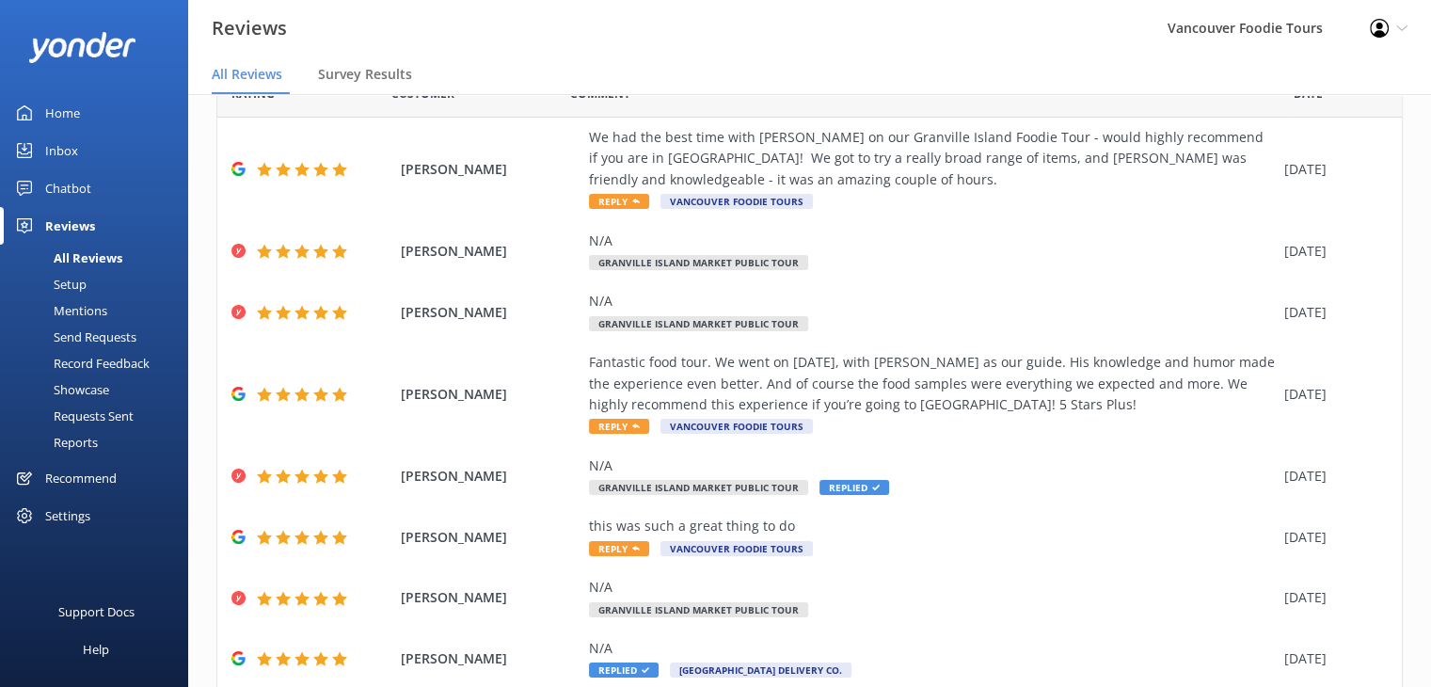
scroll to position [278, 0]
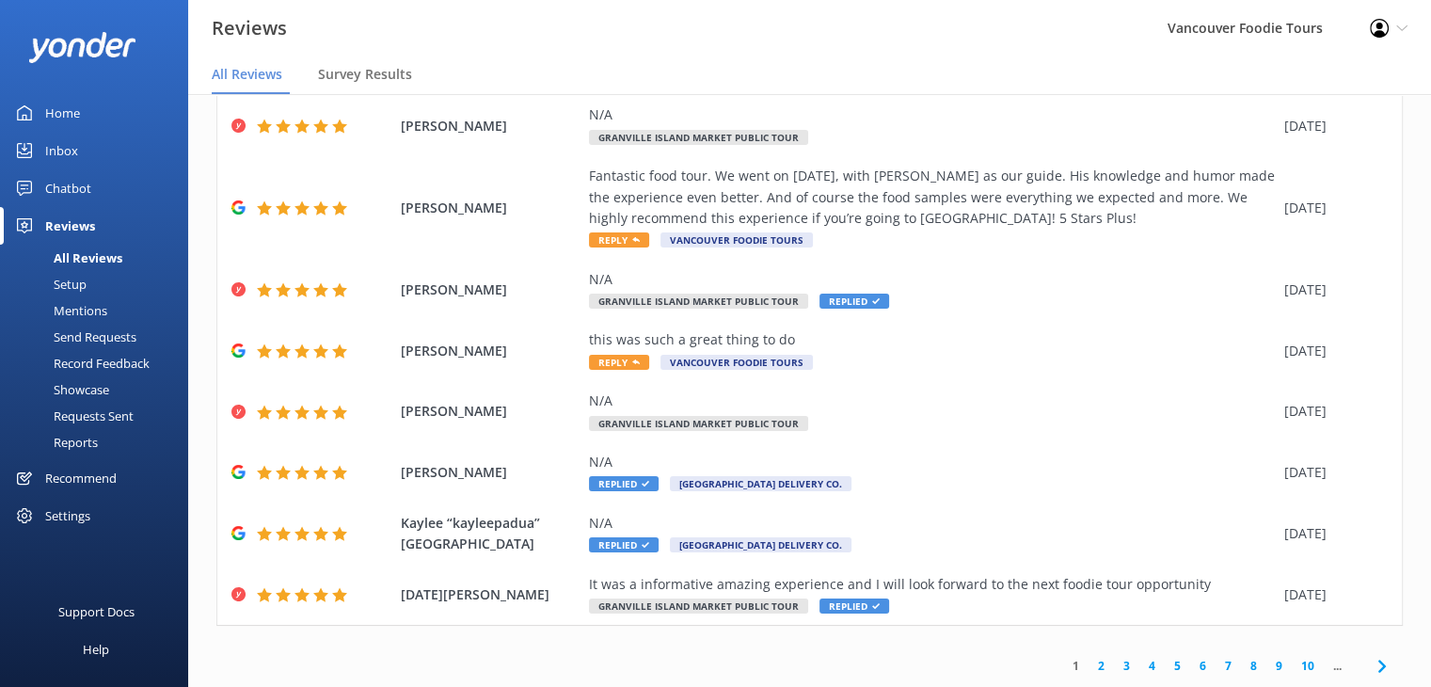
click at [1063, 667] on link "1" at bounding box center [1075, 666] width 25 height 18
click at [1089, 666] on link "2" at bounding box center [1101, 666] width 25 height 18
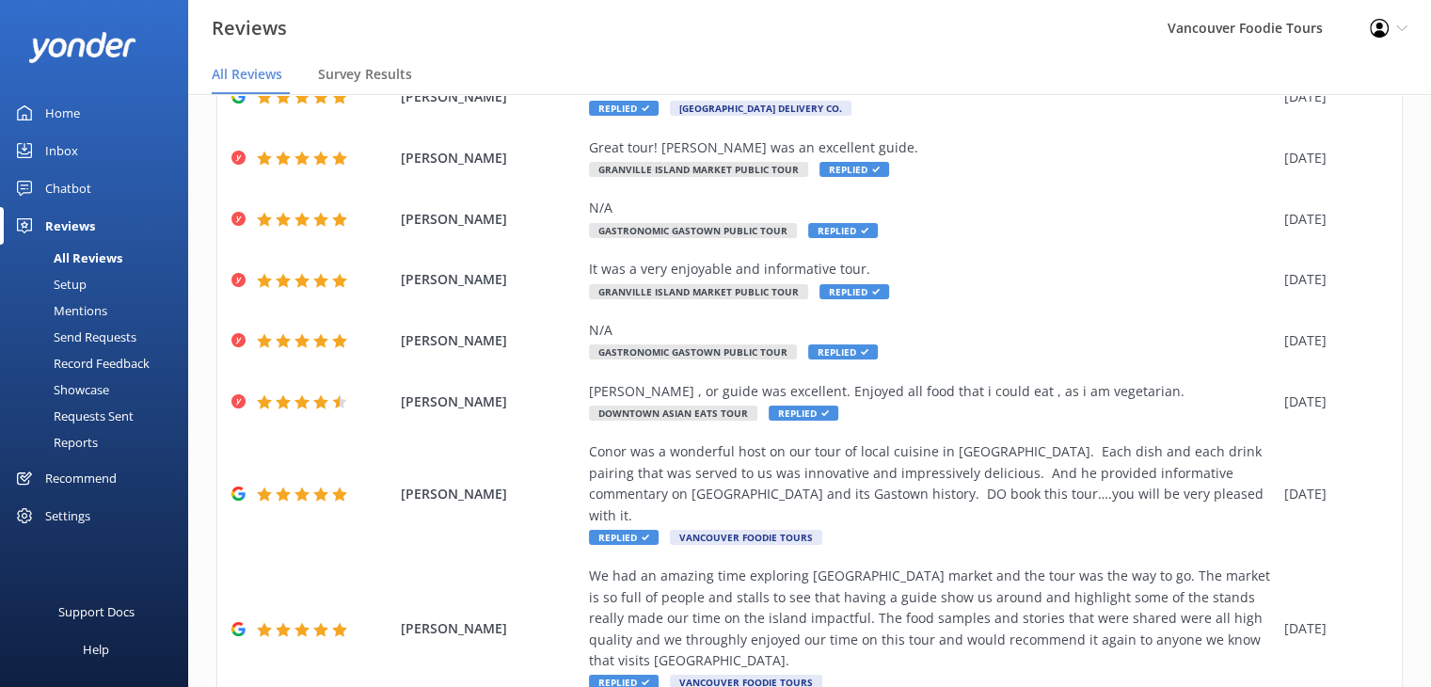
scroll to position [320, 0]
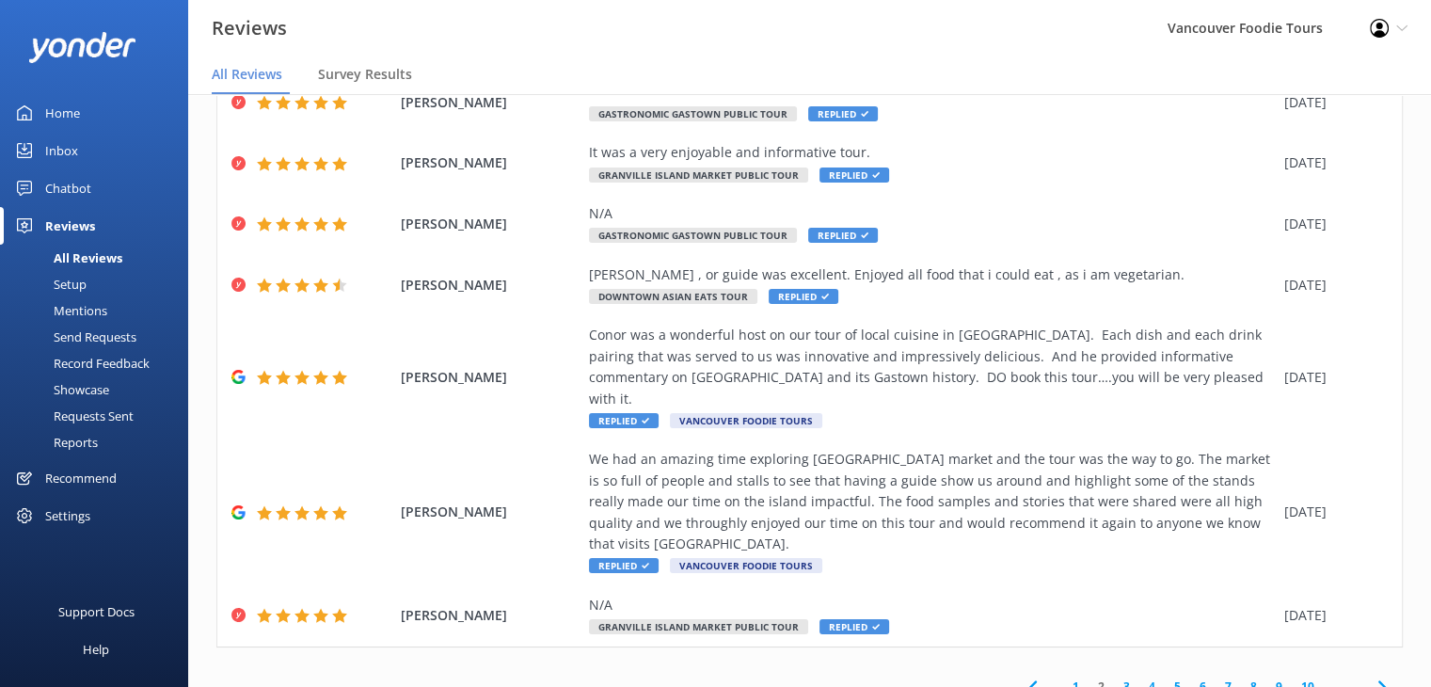
click at [1063, 677] on link "1" at bounding box center [1075, 686] width 25 height 18
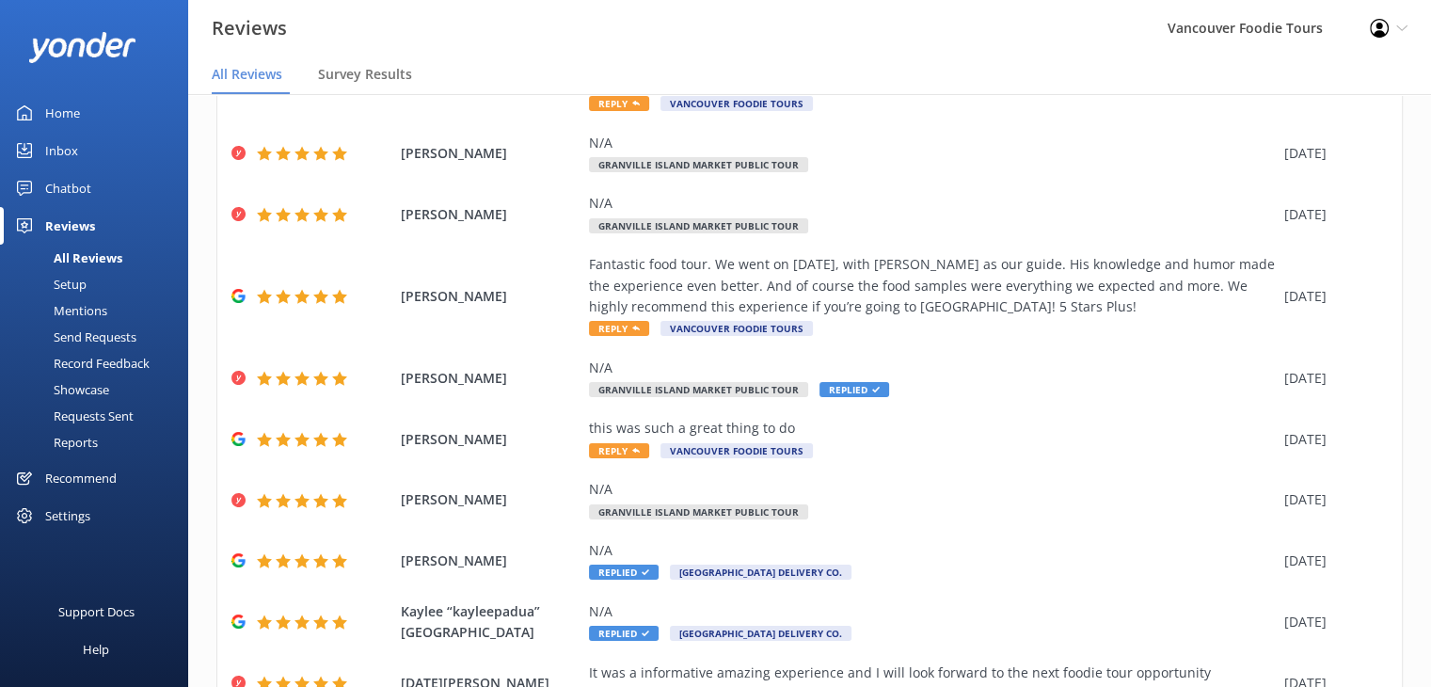
scroll to position [278, 0]
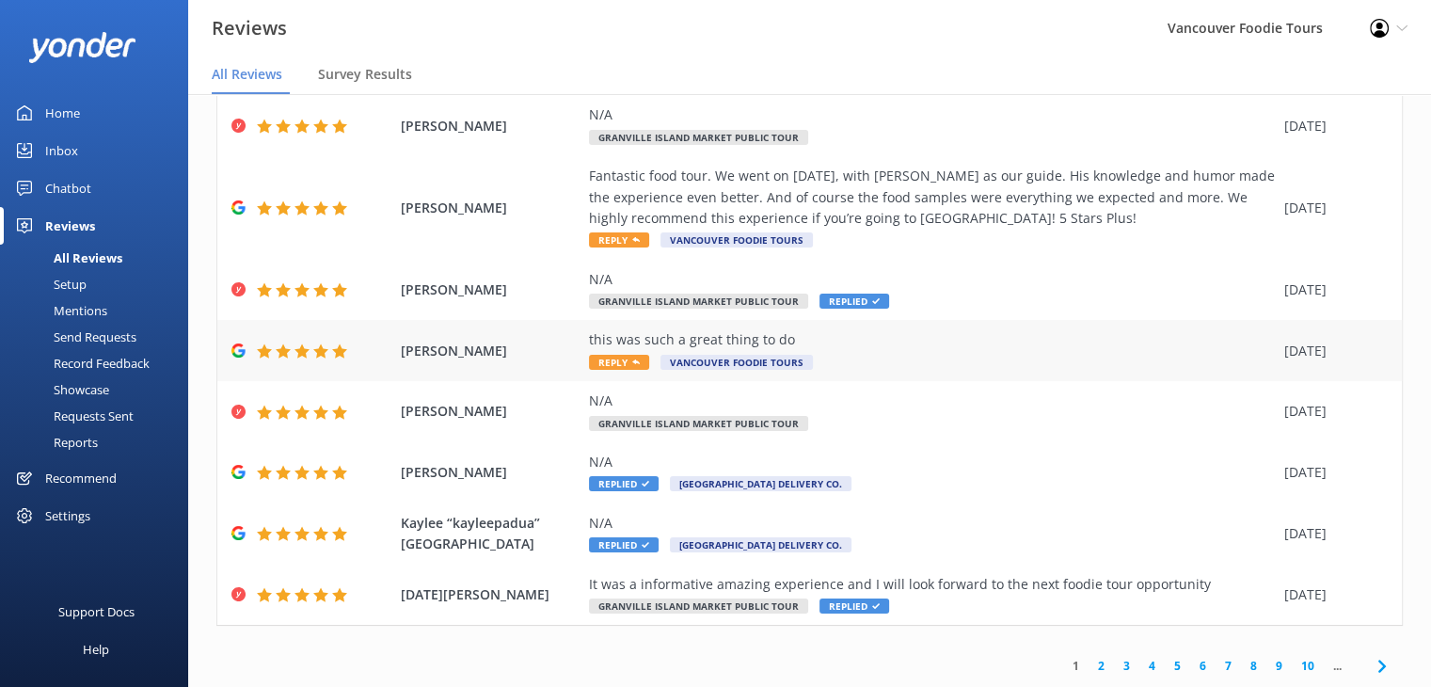
click at [835, 355] on div "this was such a great thing to do Reply Vancouver Foodie Tours" at bounding box center [932, 350] width 686 height 42
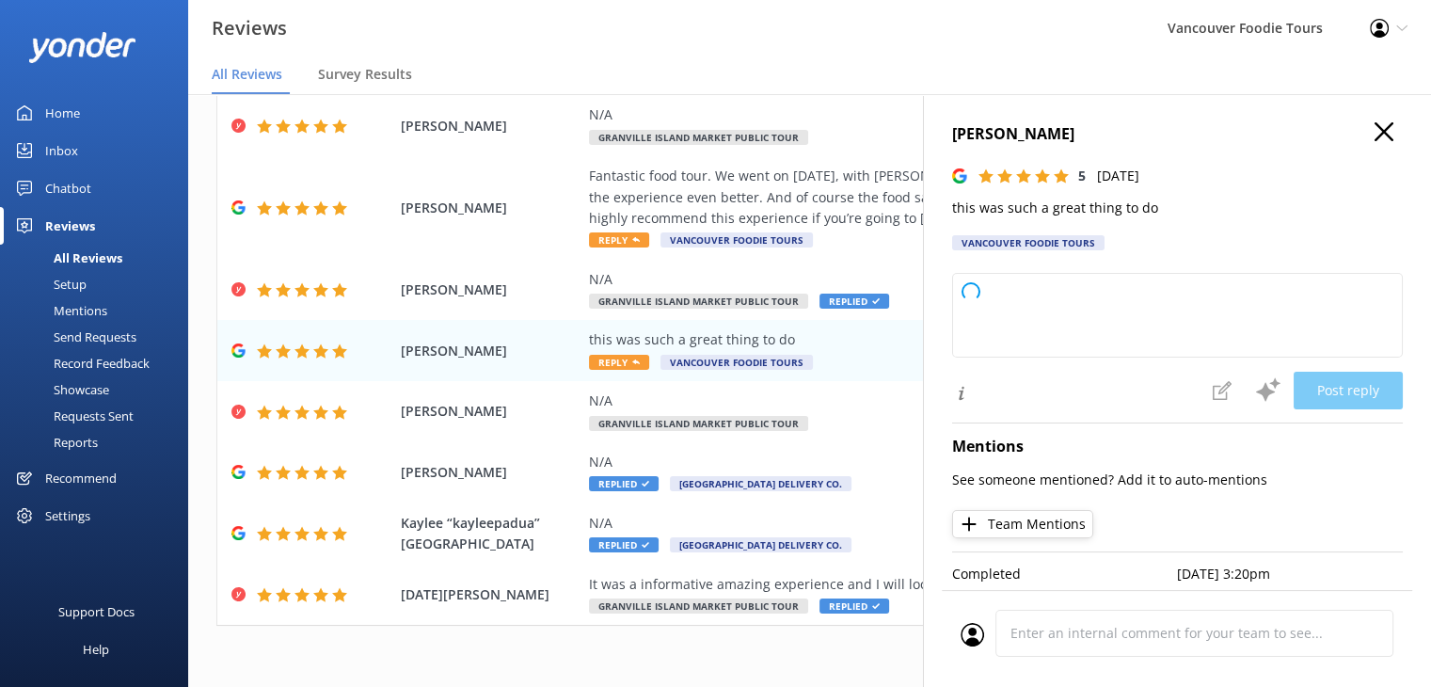
type textarea "Thank you so much for your wonderful feedback! We're thrilled you had a great e…"
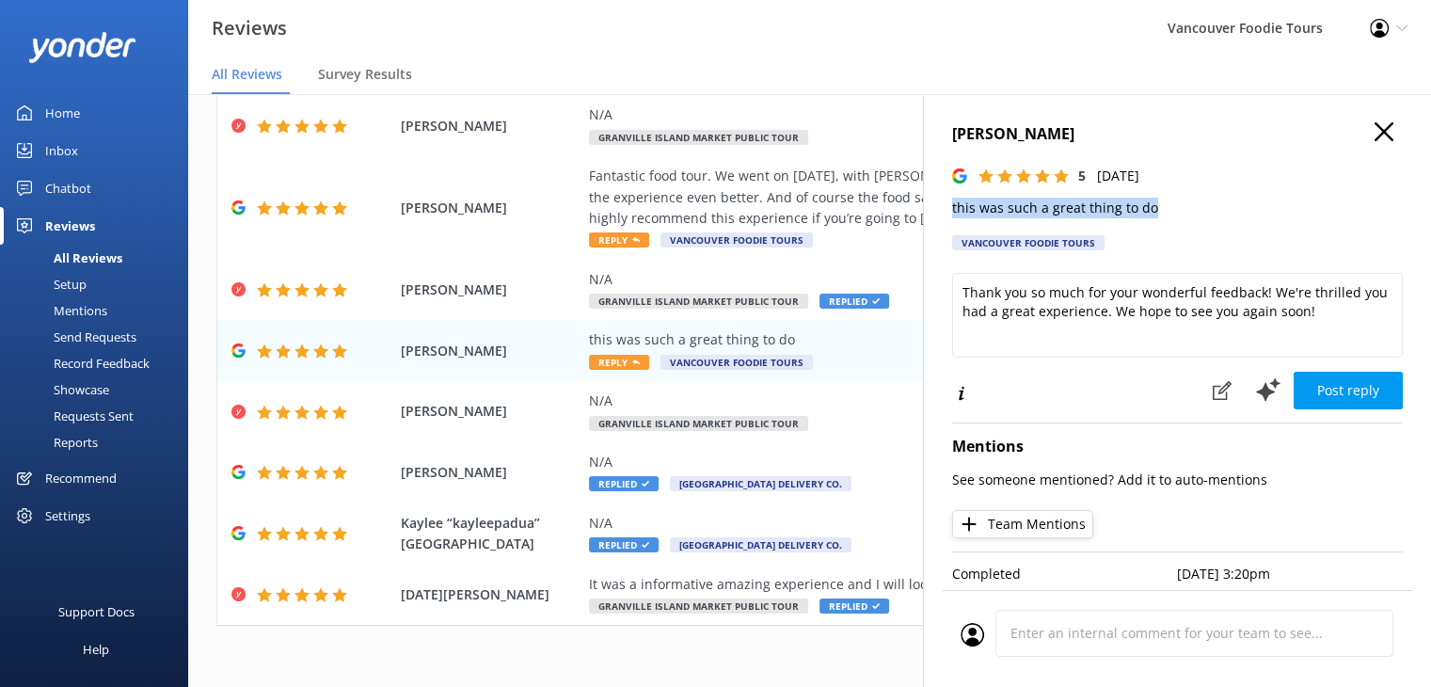
drag, startPoint x: 945, startPoint y: 210, endPoint x: 1172, endPoint y: 218, distance: 227.8
click at [1172, 218] on div "[PERSON_NAME] 5 [DATE] this was such a great thing to do [GEOGRAPHIC_DATA] Food…" at bounding box center [1177, 437] width 508 height 687
copy p "this was such a great thing to do"
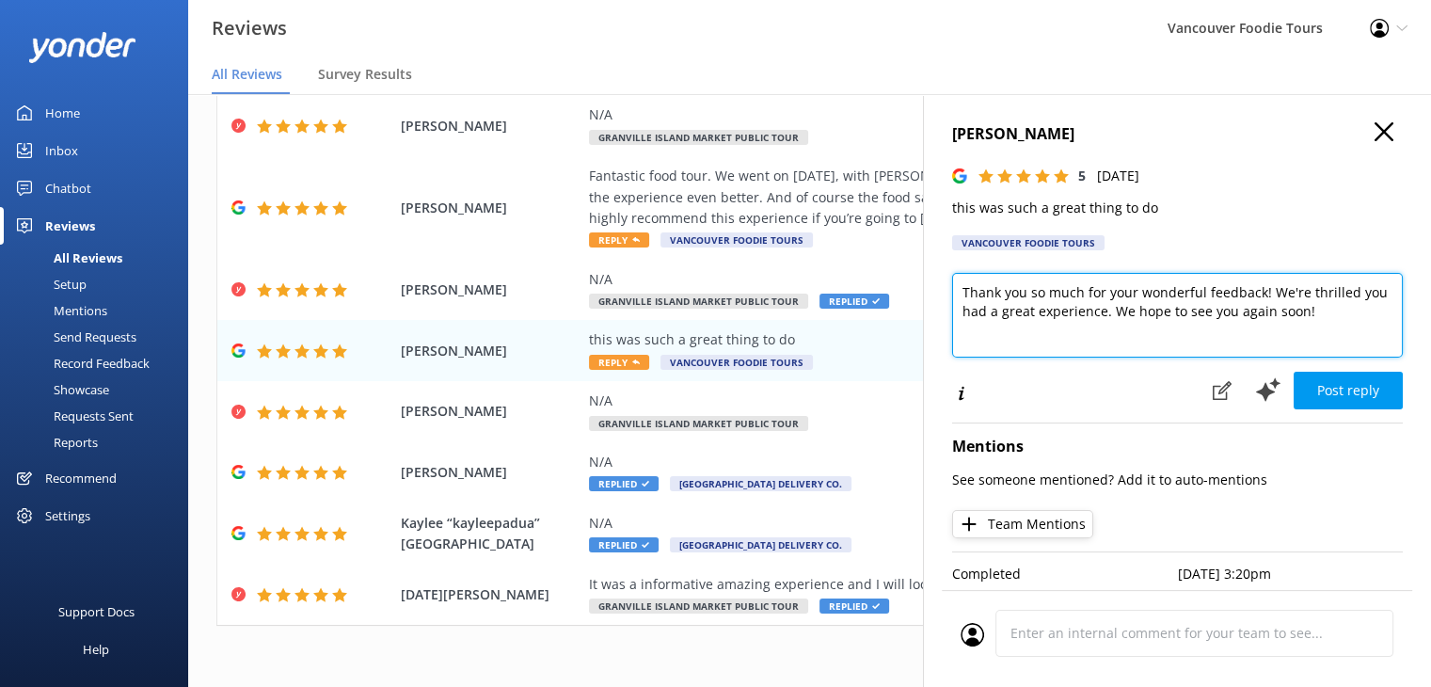
click at [1053, 321] on textarea "Thank you so much for your wonderful feedback! We're thrilled you had a great e…" at bounding box center [1177, 315] width 451 height 85
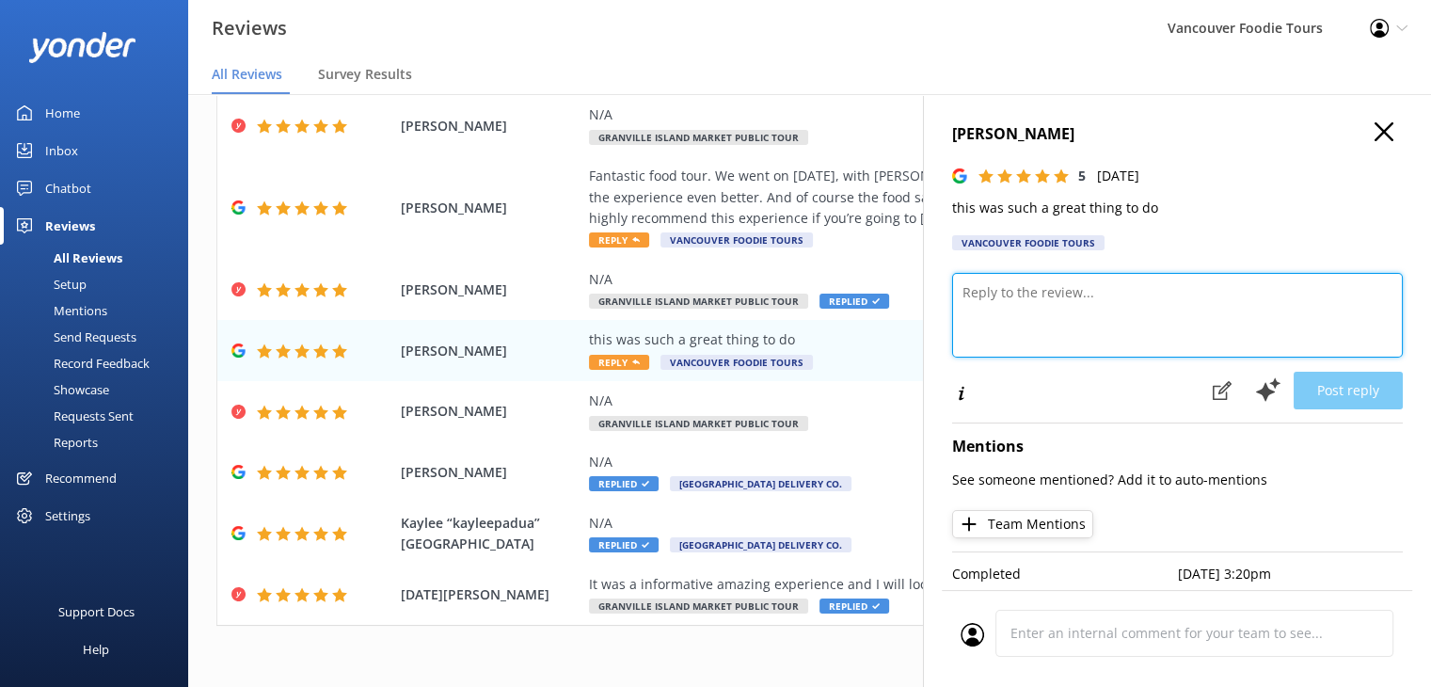
paste textarea "Hi [PERSON_NAME], Thank you for the kind words! We’re so glad you had a great t…"
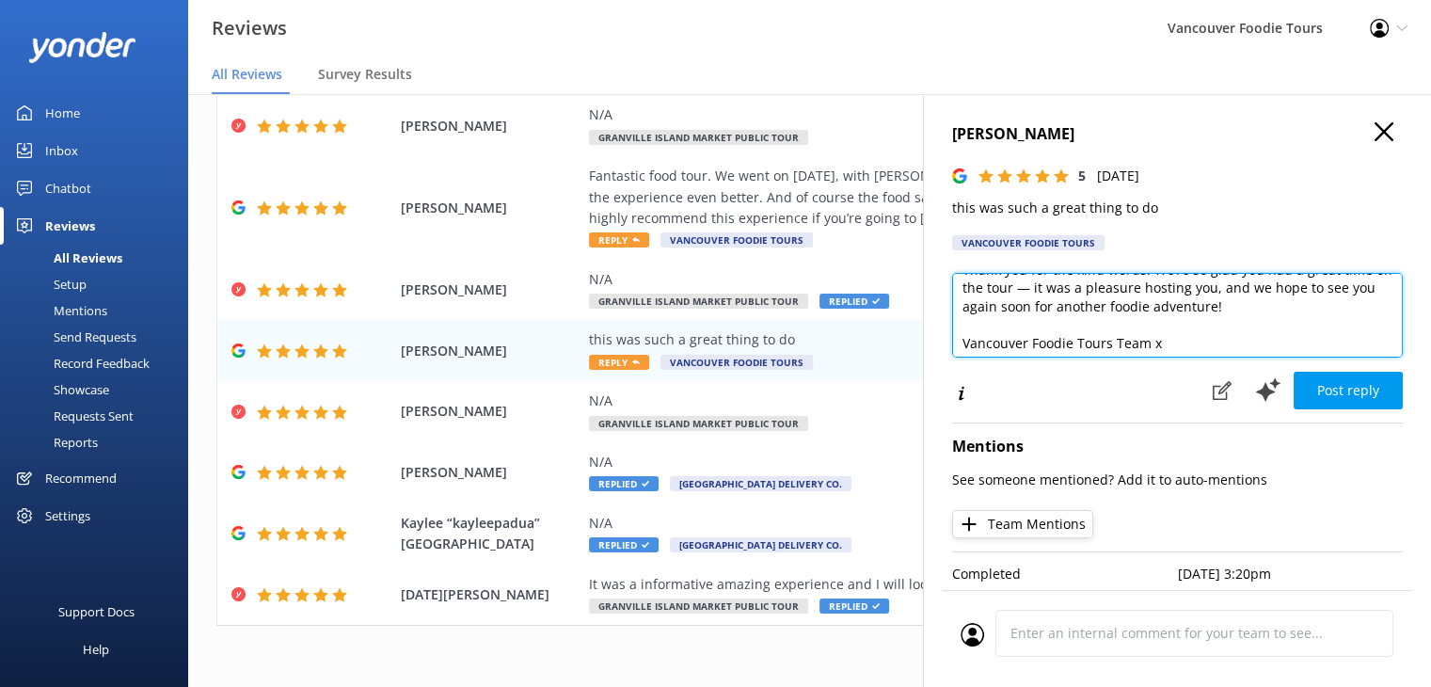
scroll to position [64, 0]
type textarea "Hi [PERSON_NAME], Thank you for the kind words! We’re so glad you had a great t…"
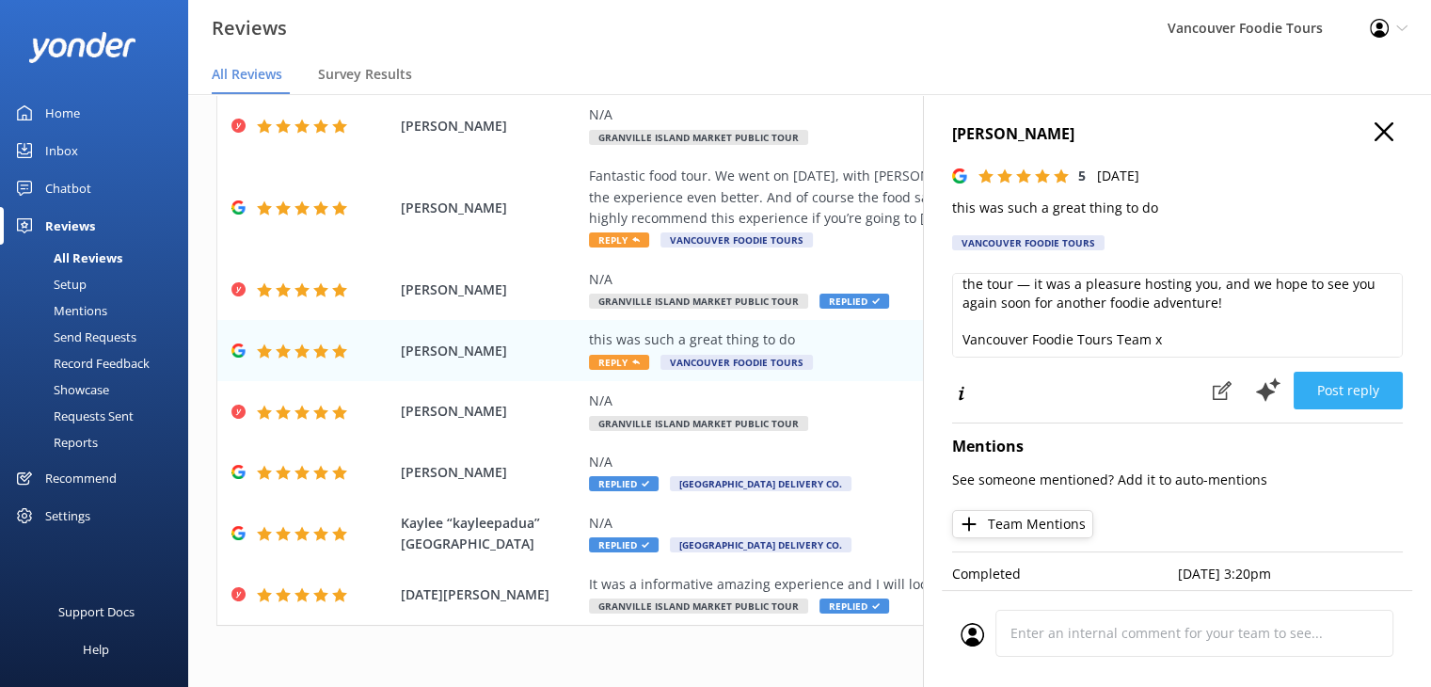
click at [1370, 396] on button "Post reply" at bounding box center [1348, 391] width 109 height 38
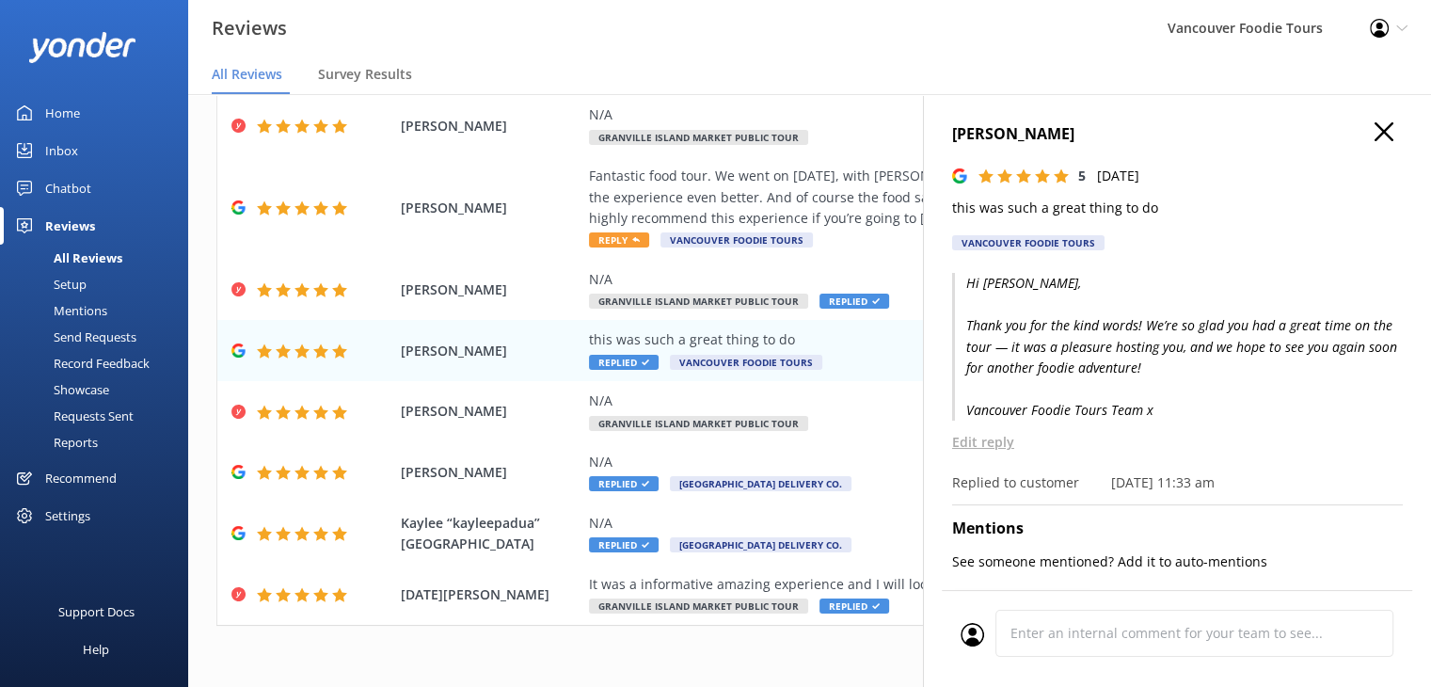
click at [1375, 131] on icon "button" at bounding box center [1384, 131] width 19 height 19
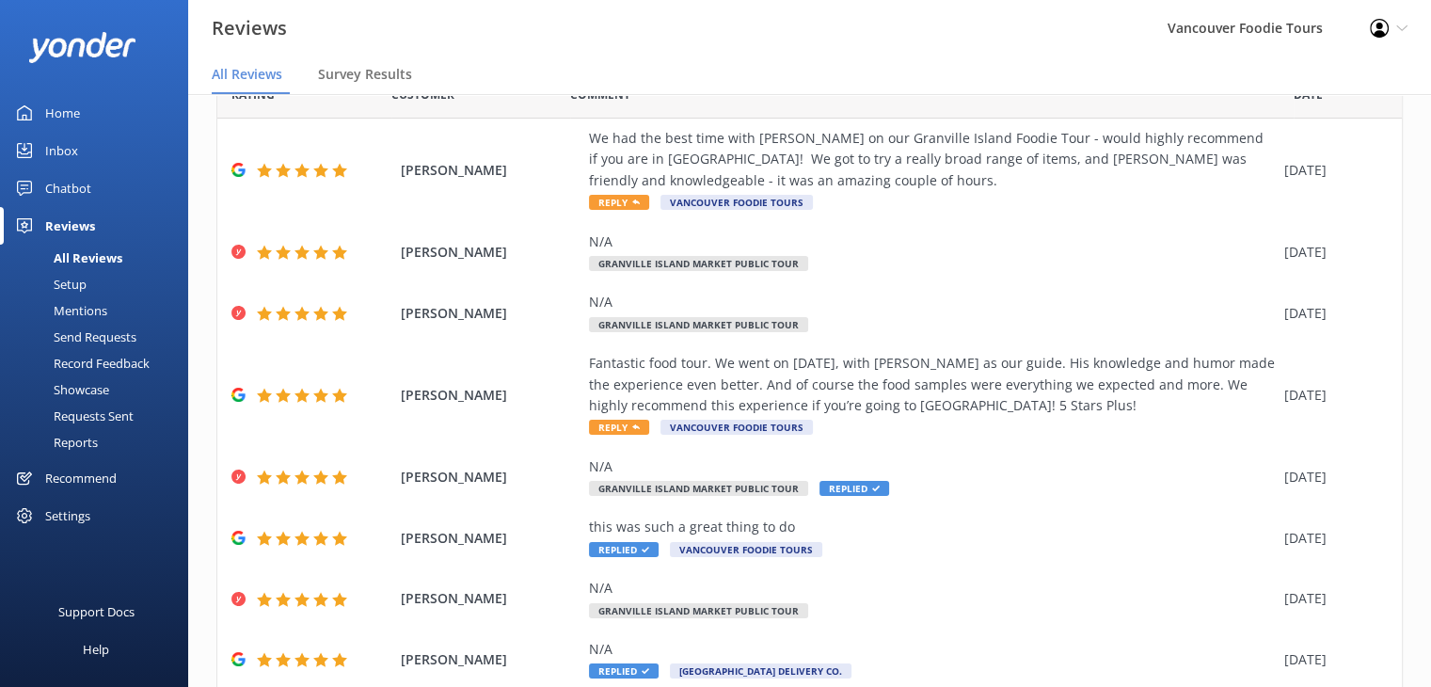
scroll to position [0, 0]
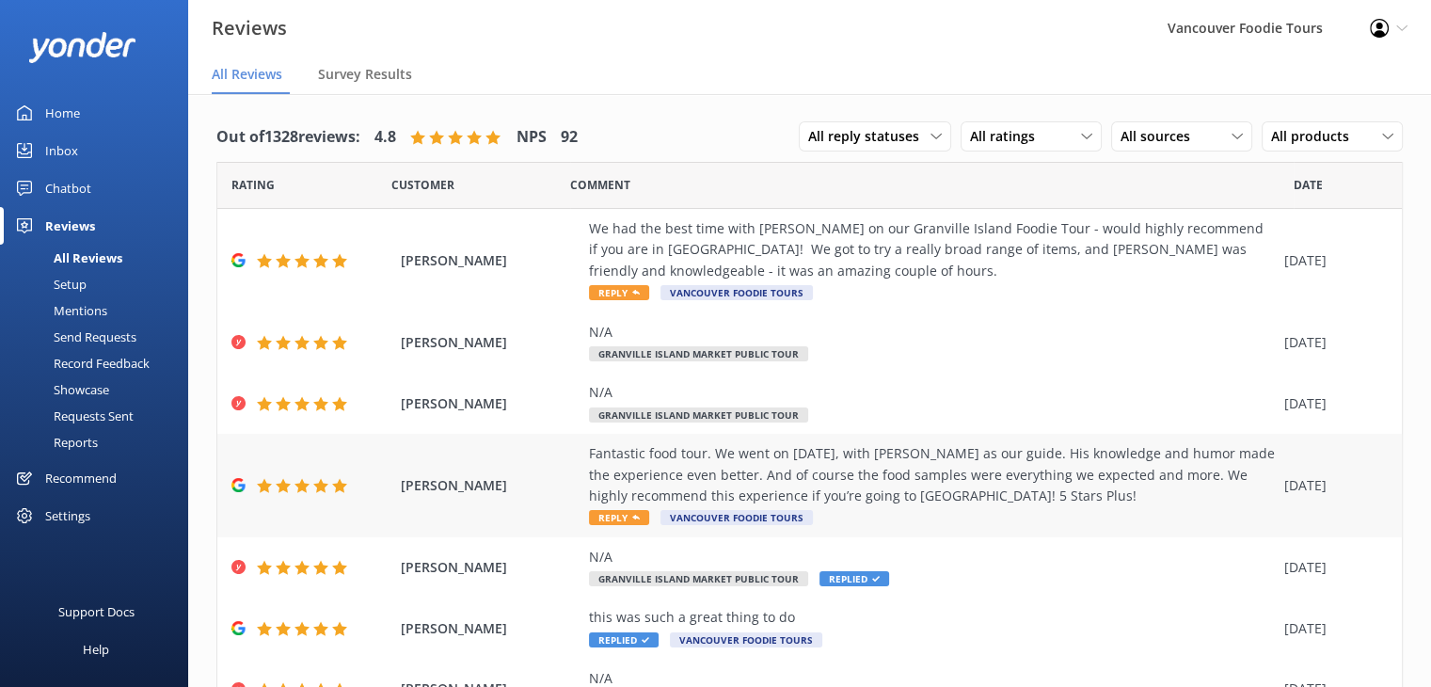
click at [1050, 482] on div "Fantastic food tour. We went on [DATE], with [PERSON_NAME] as our guide. His kn…" at bounding box center [932, 474] width 686 height 63
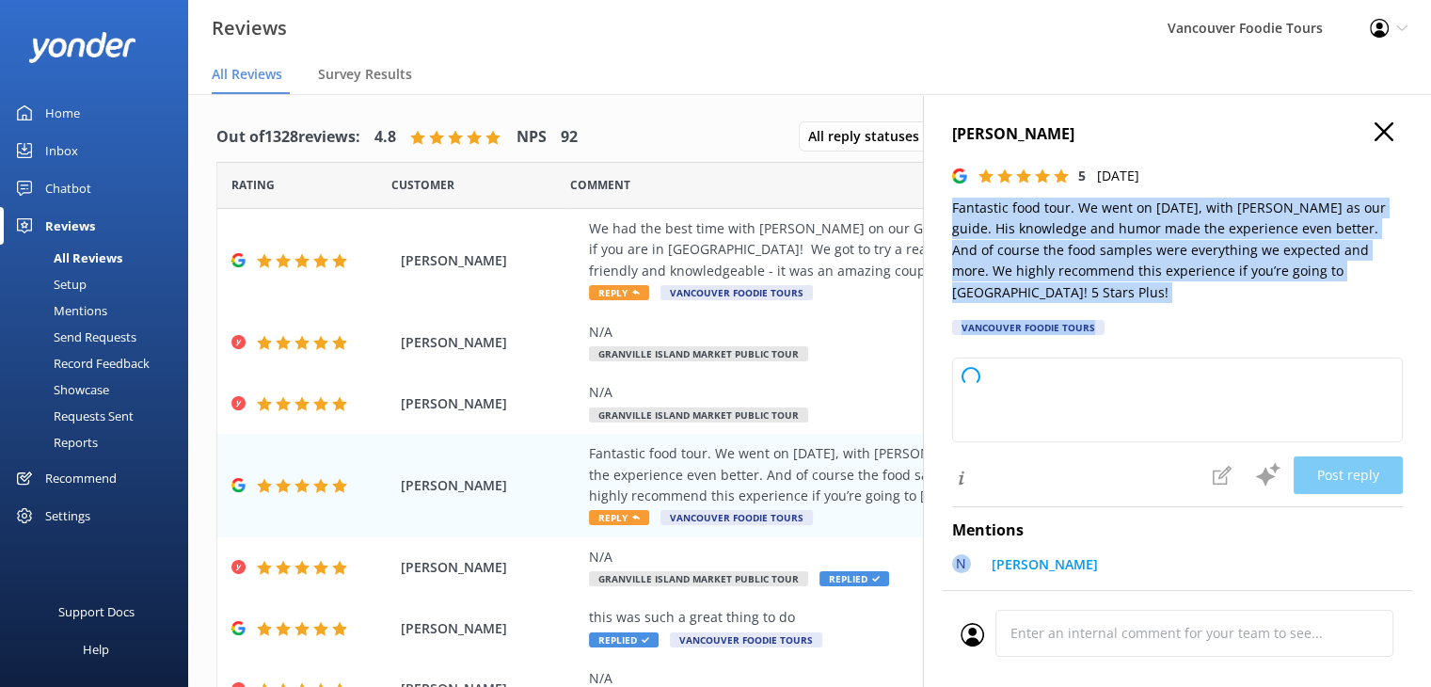
type textarea "Thank you so much for your wonderful review! We're delighted to hear you enjoye…"
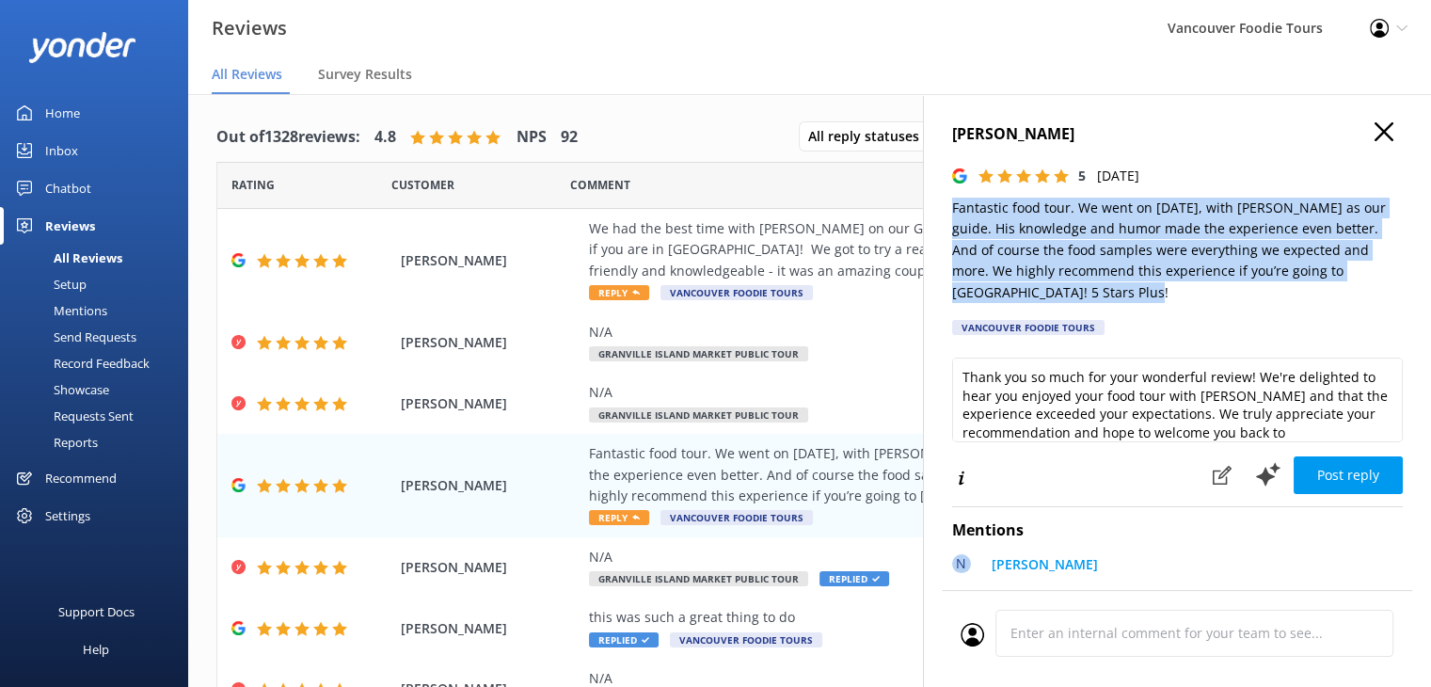
drag, startPoint x: 950, startPoint y: 205, endPoint x: 1163, endPoint y: 296, distance: 231.4
click at [1163, 296] on div "[PERSON_NAME] 5 [DATE] Fantastic food tour. We went on [DATE], with [PERSON_NAM…" at bounding box center [1177, 437] width 508 height 687
copy p "Fantastic food tour. We went on [DATE], with [PERSON_NAME] as our guide. His kn…"
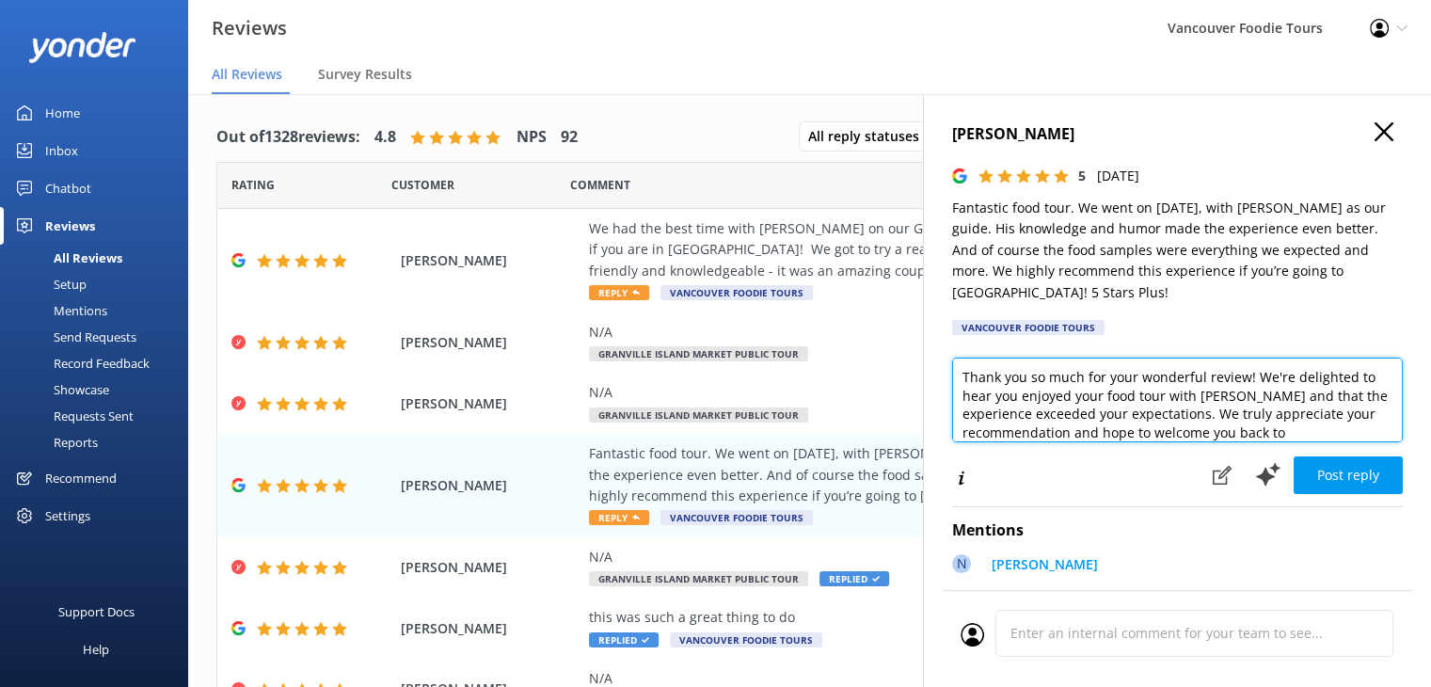
click at [1011, 387] on textarea "Thank you so much for your wonderful review! We're delighted to hear you enjoye…" at bounding box center [1177, 400] width 451 height 85
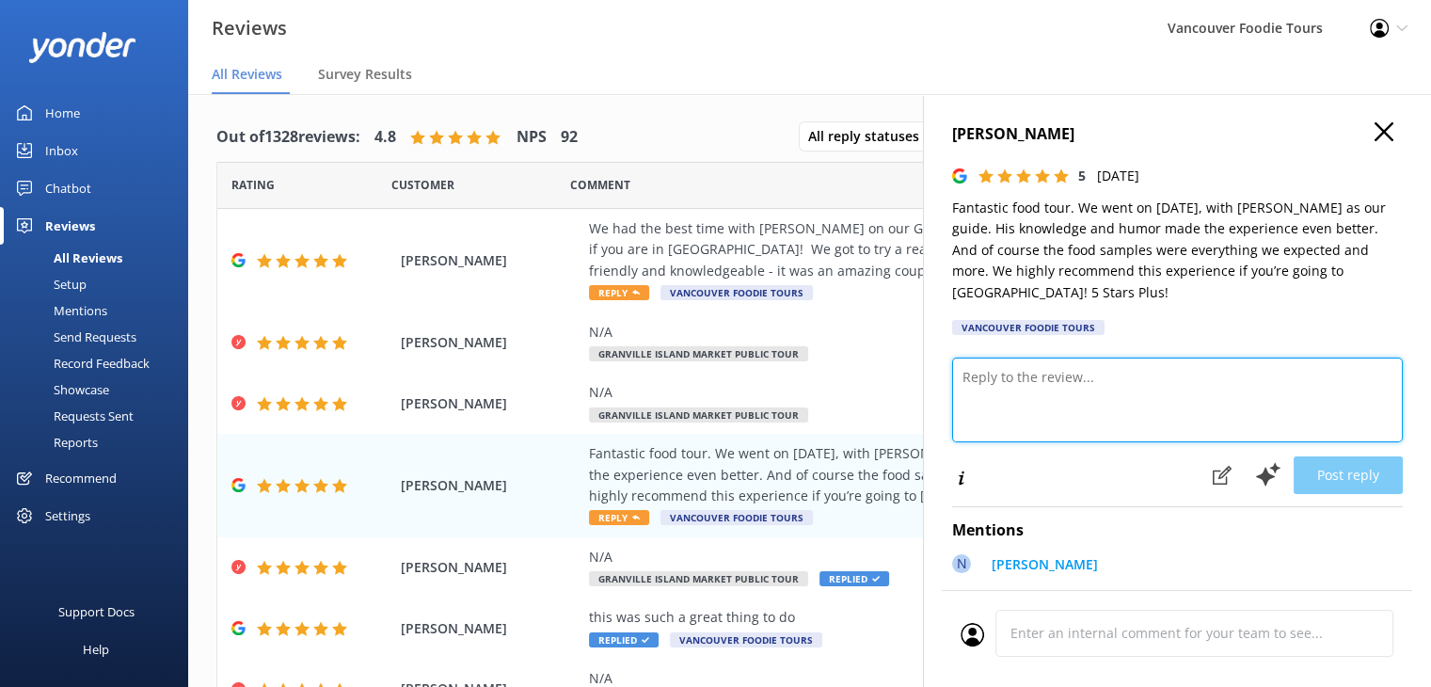
paste textarea "Hi [PERSON_NAME], Thank you so much for the amazing review! We’re thrilled to h…"
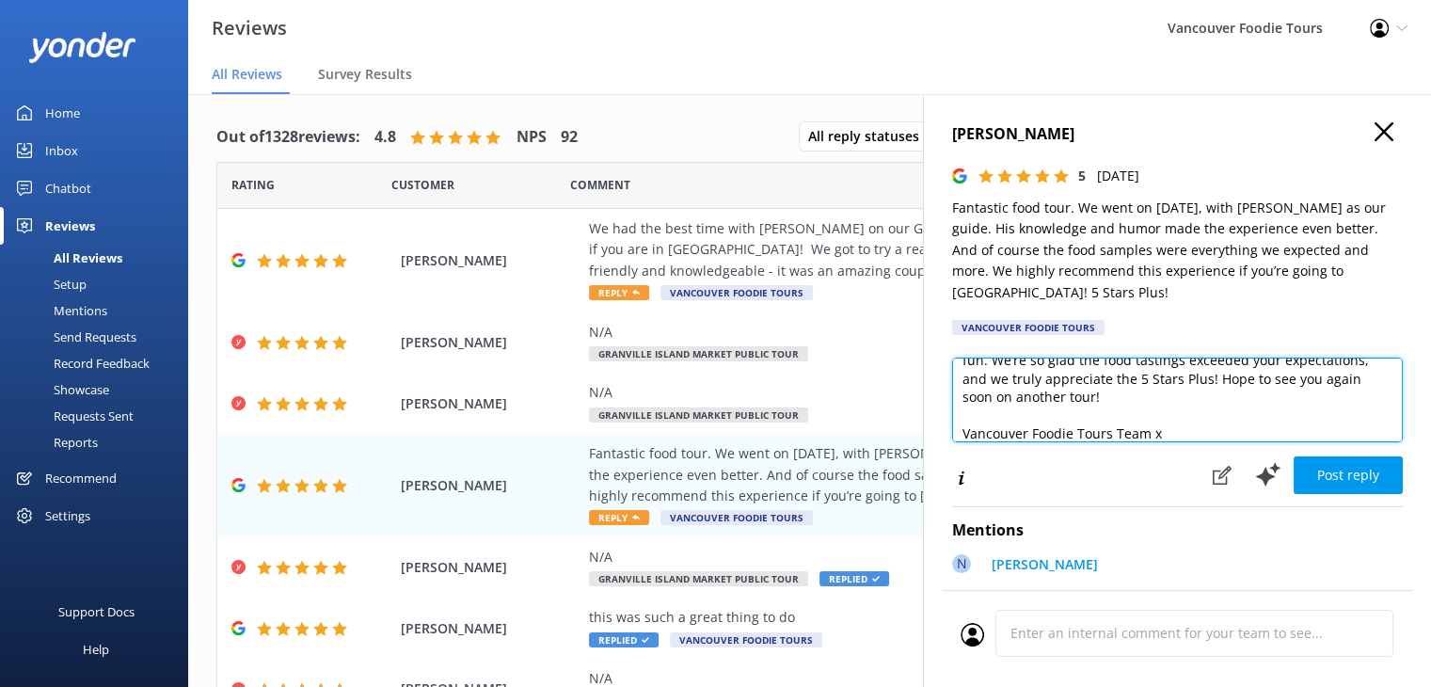
scroll to position [119, 0]
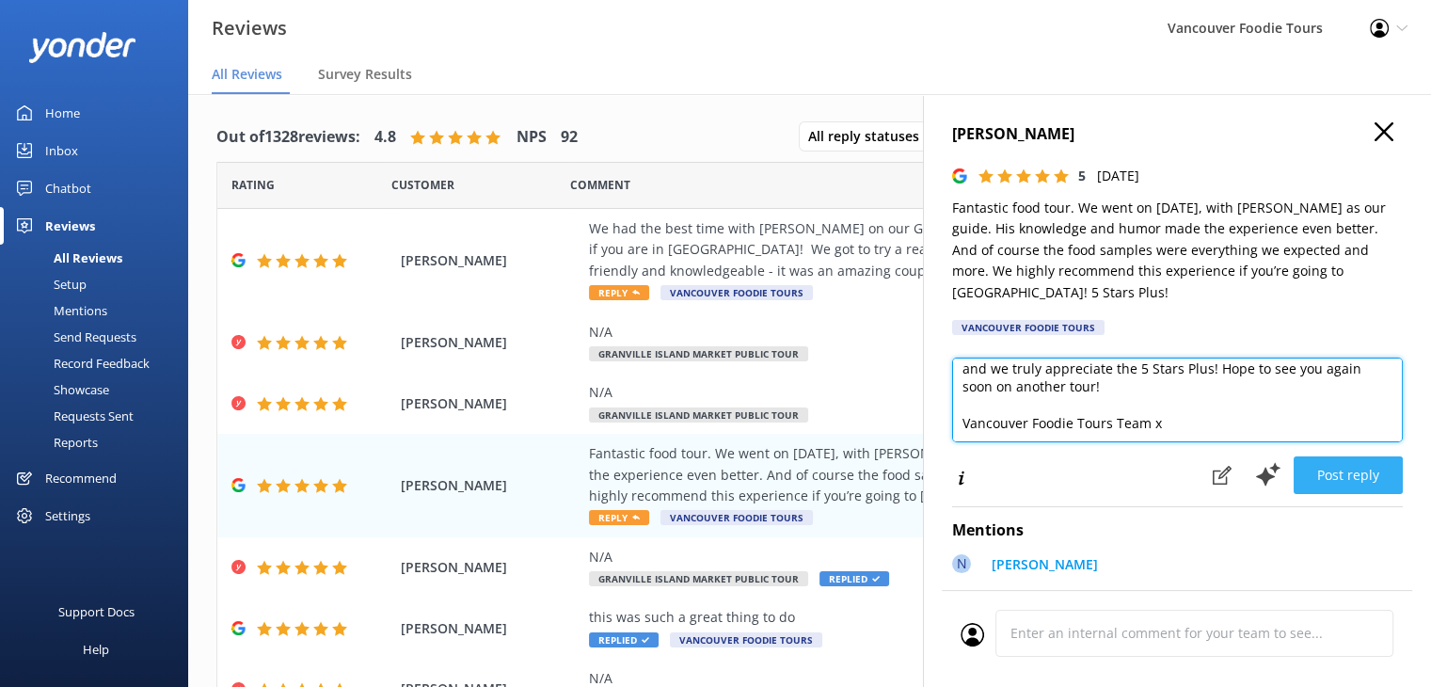
type textarea "Hi [PERSON_NAME], Thank you so much for the amazing review! We’re thrilled to h…"
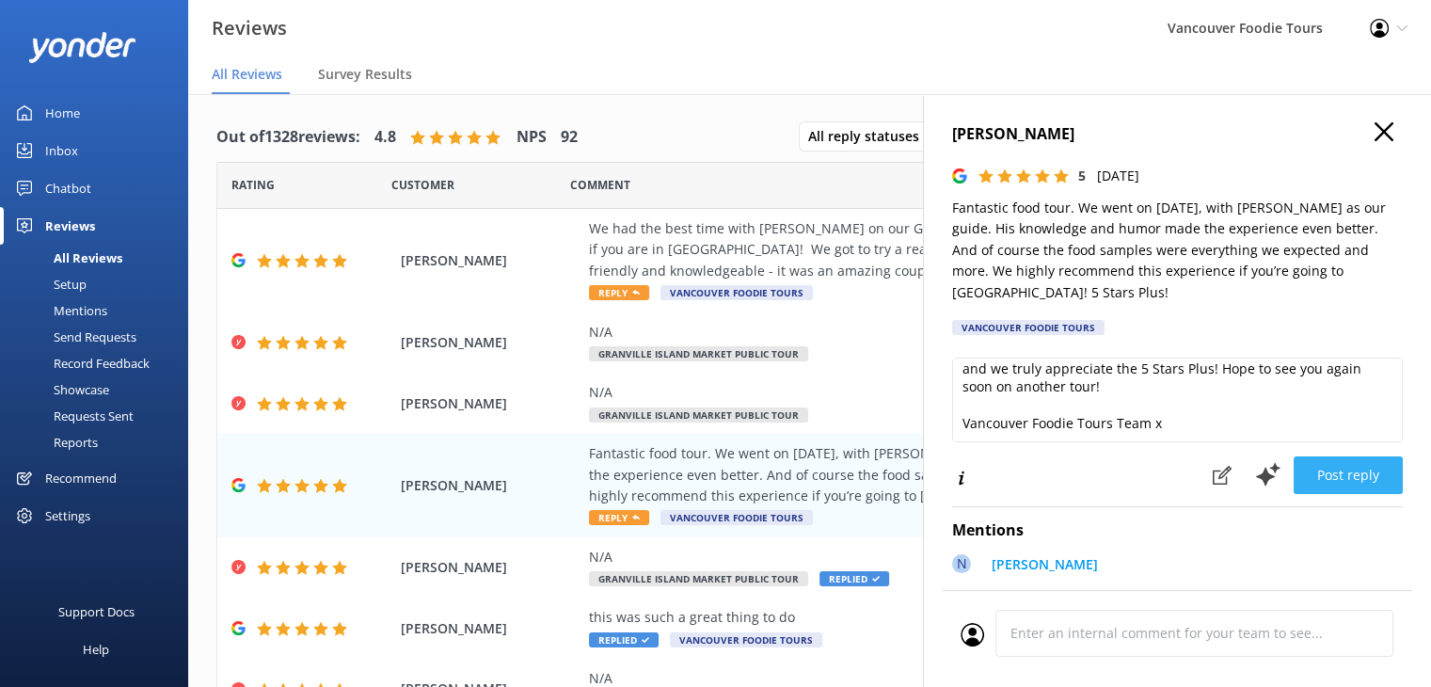
click at [1319, 483] on button "Post reply" at bounding box center [1348, 475] width 109 height 38
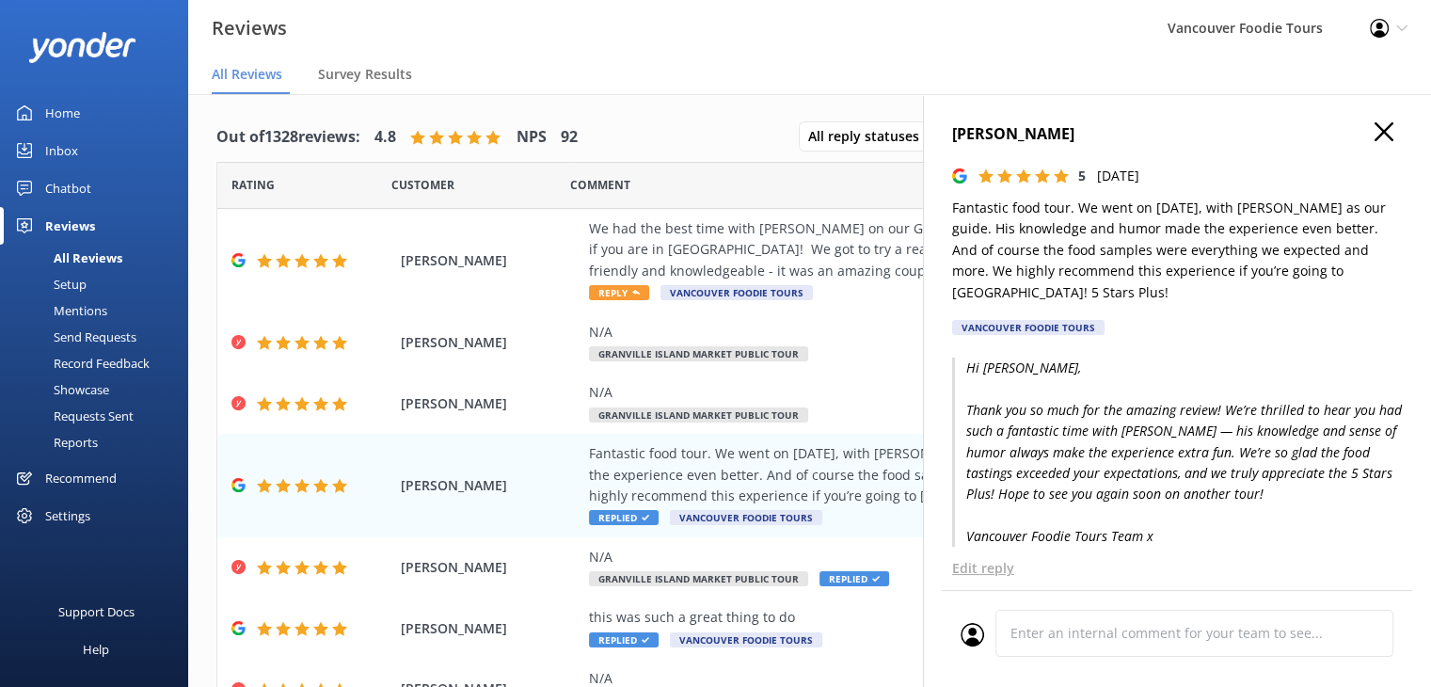
click at [1375, 130] on use "button" at bounding box center [1384, 131] width 19 height 19
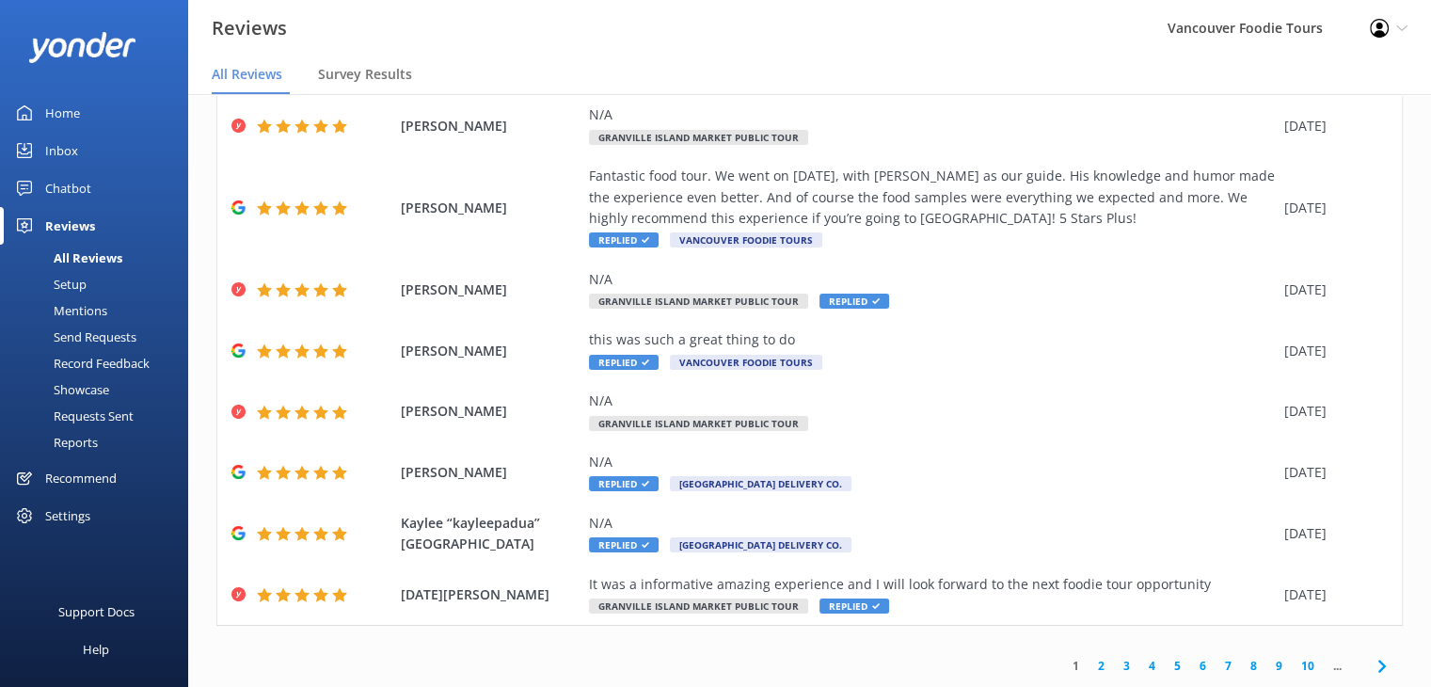
scroll to position [0, 0]
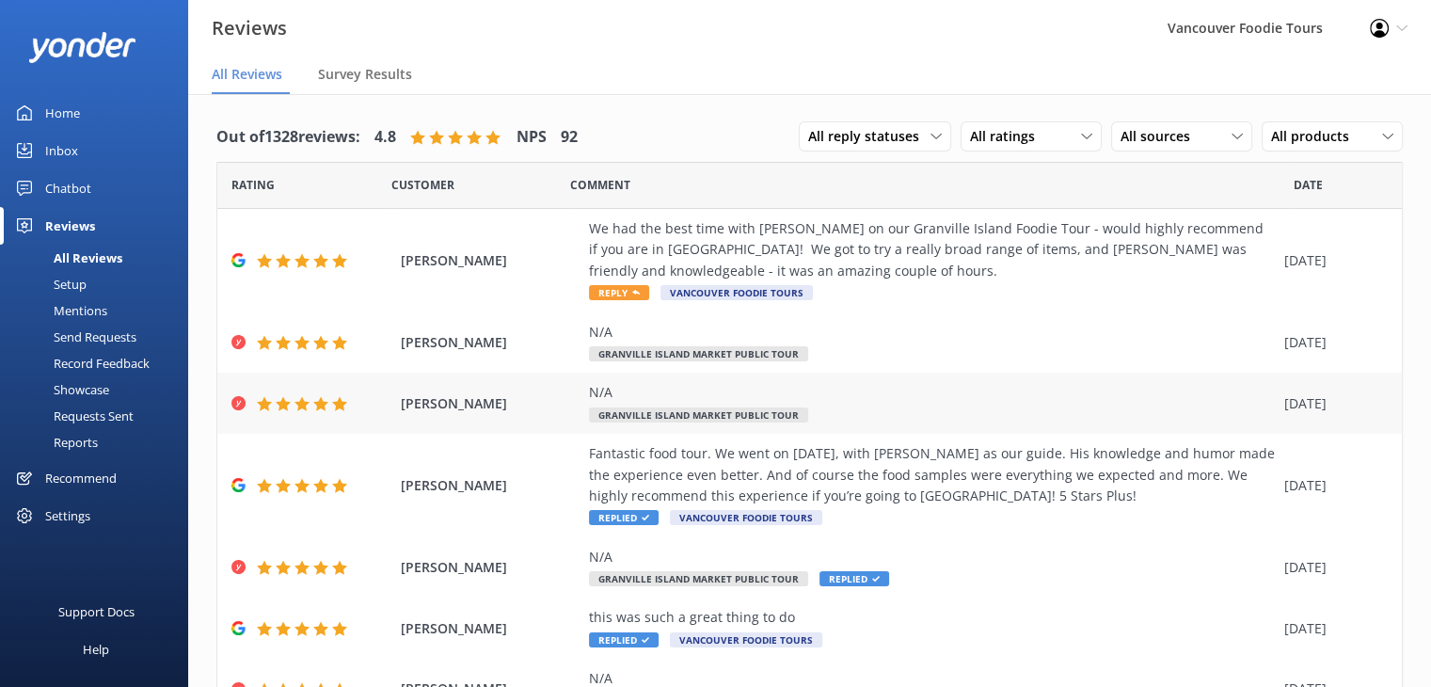
click at [824, 391] on div "N/A" at bounding box center [932, 392] width 686 height 21
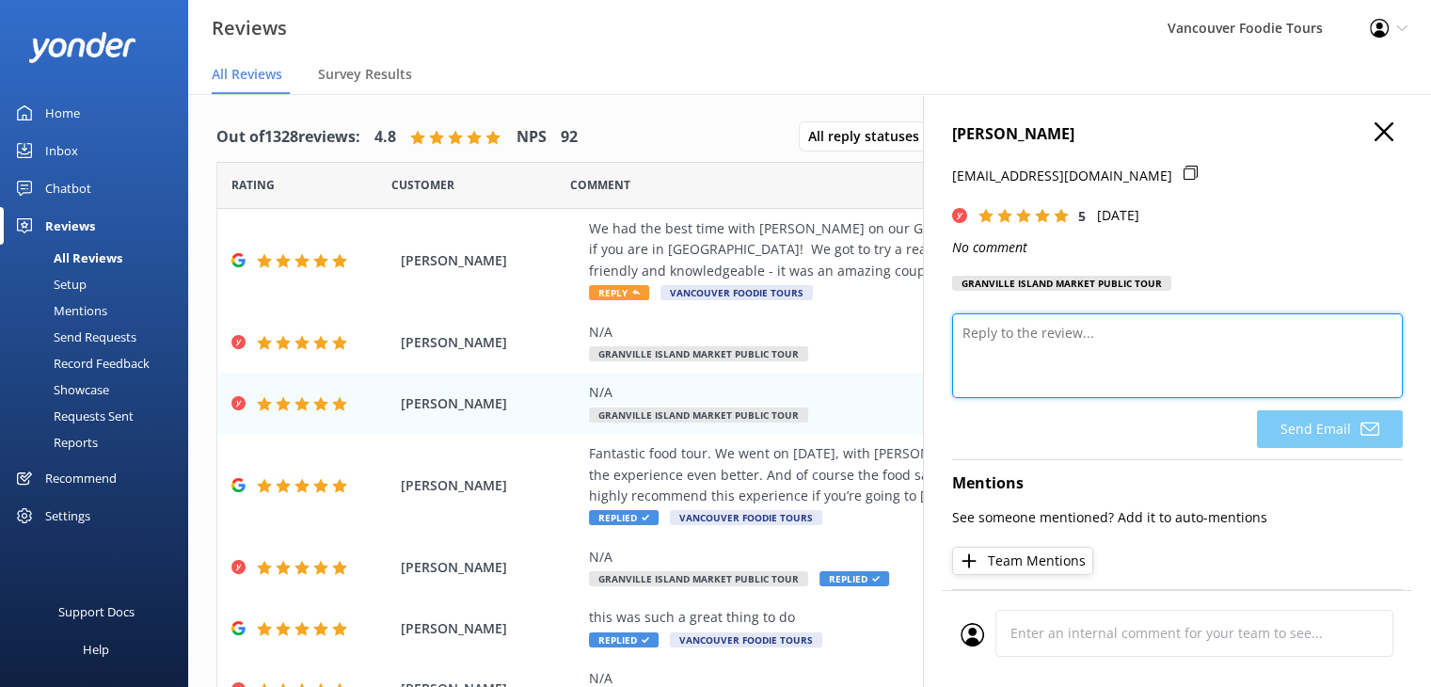
click at [1119, 361] on textarea at bounding box center [1177, 355] width 451 height 85
paste textarea "Thank you so much for your 5-star rating! We’re so glad you enjoyed your time w…"
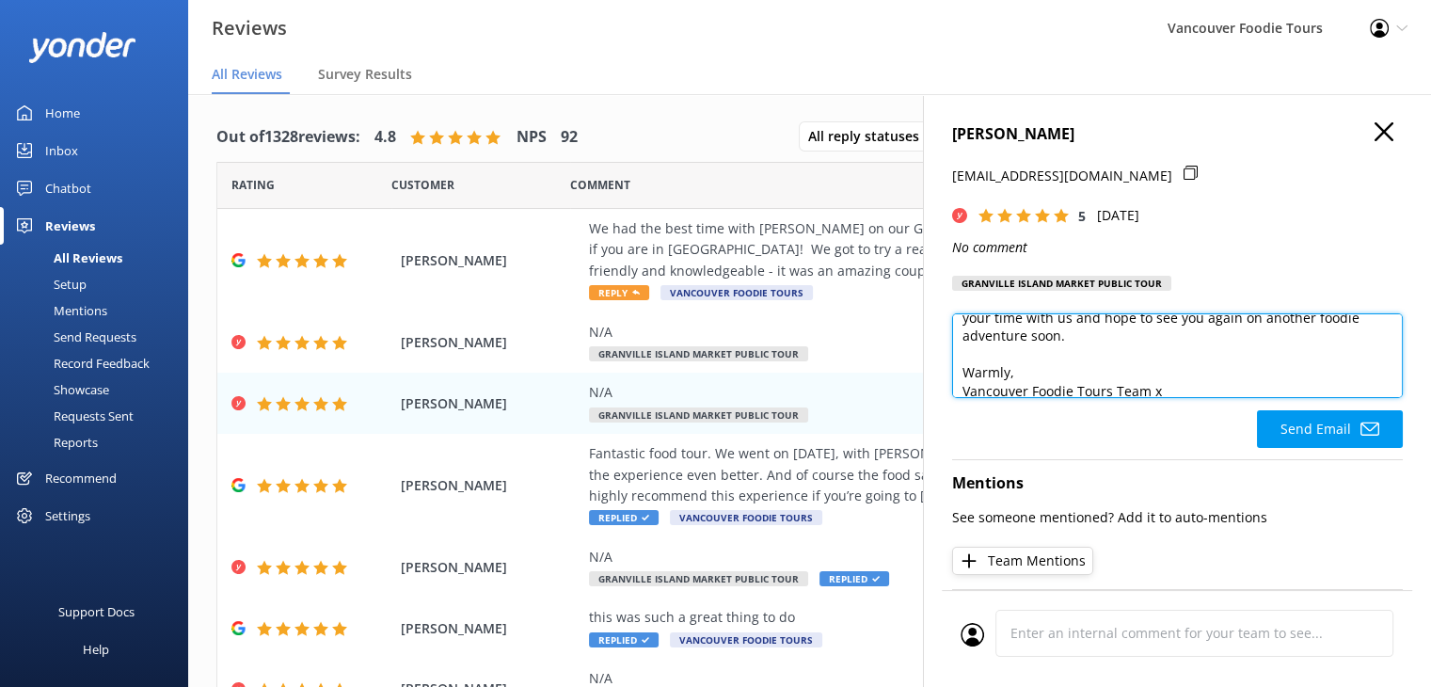
scroll to position [83, 0]
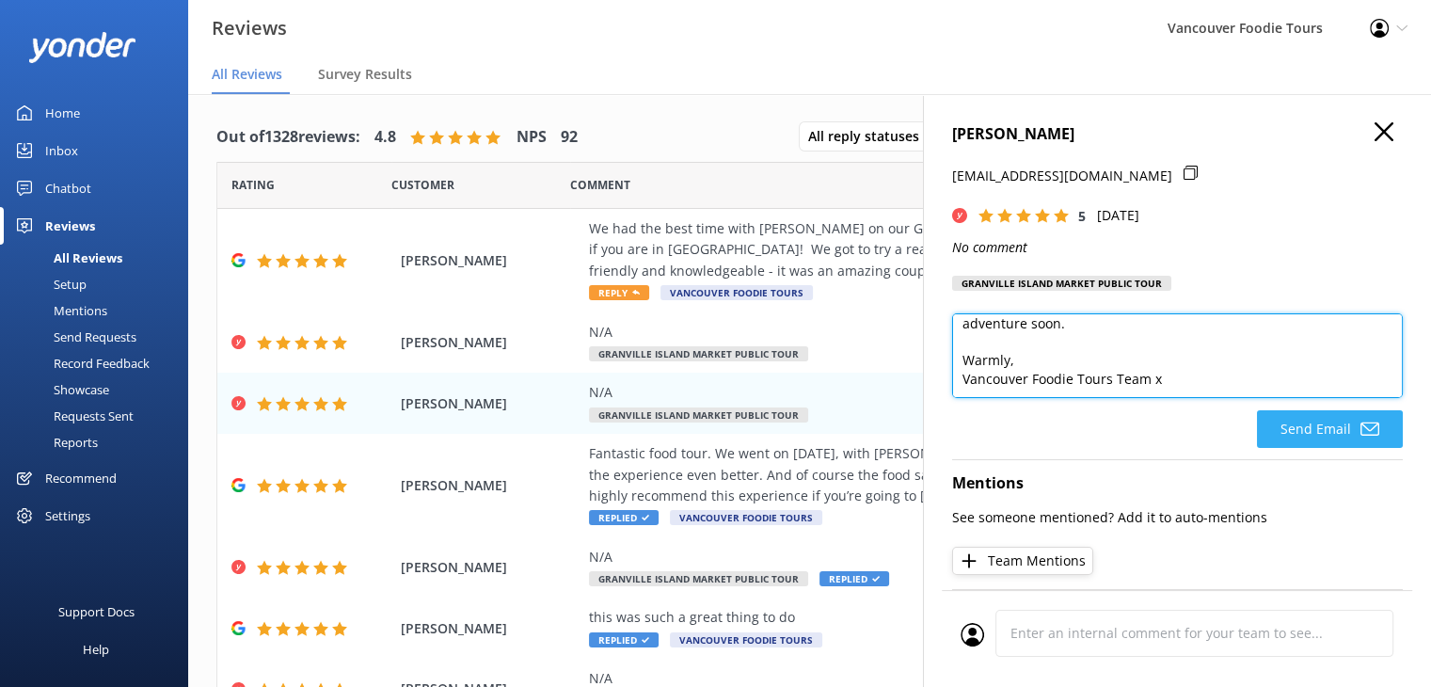
type textarea "Hi [PERSON_NAME], Thank you so much for your 5-star rating! We’re so glad you e…"
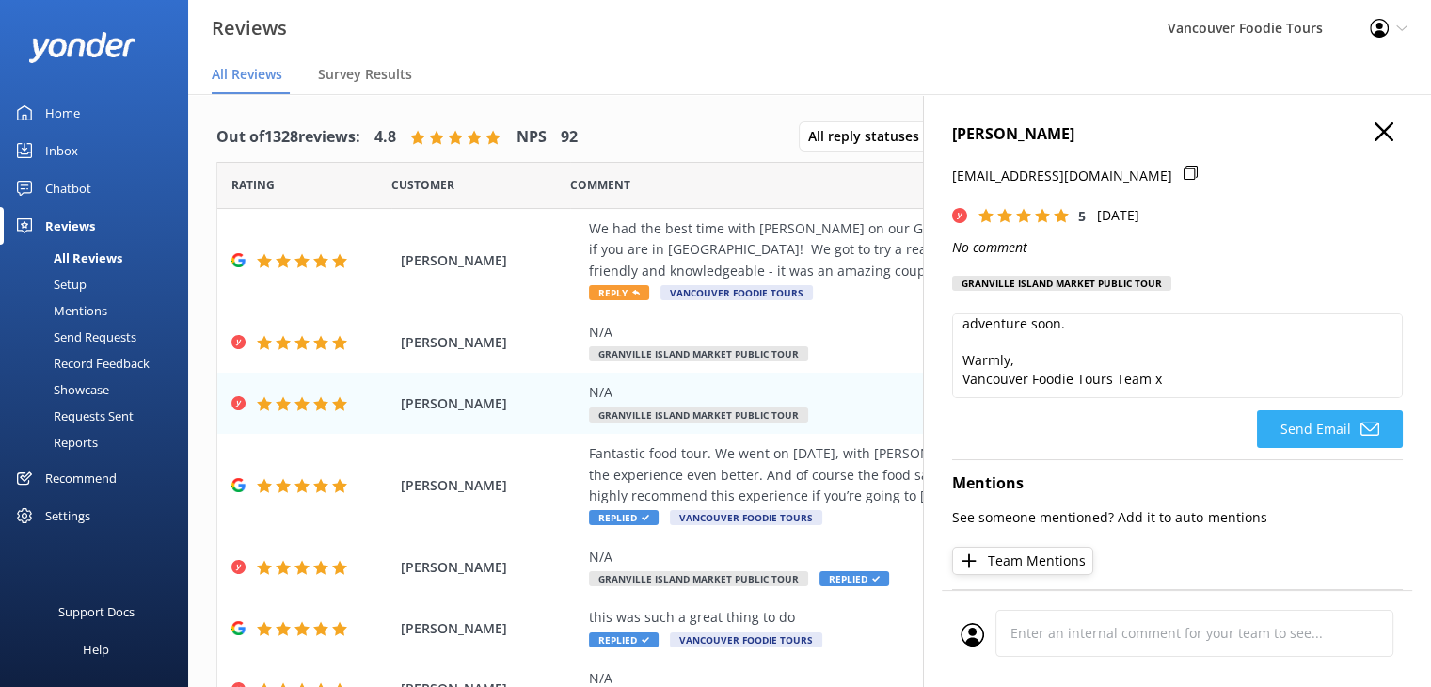
click at [1360, 430] on icon at bounding box center [1369, 429] width 19 height 19
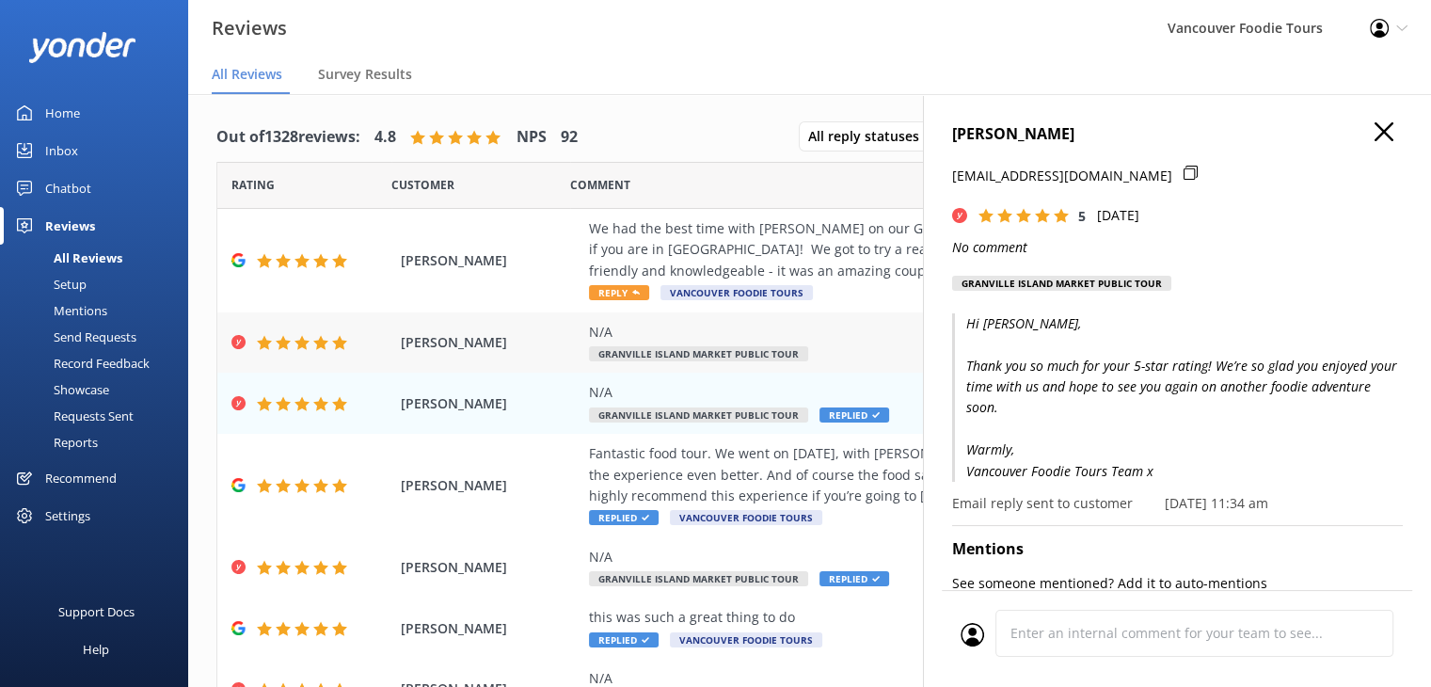
click at [825, 323] on div "N/A" at bounding box center [932, 332] width 686 height 21
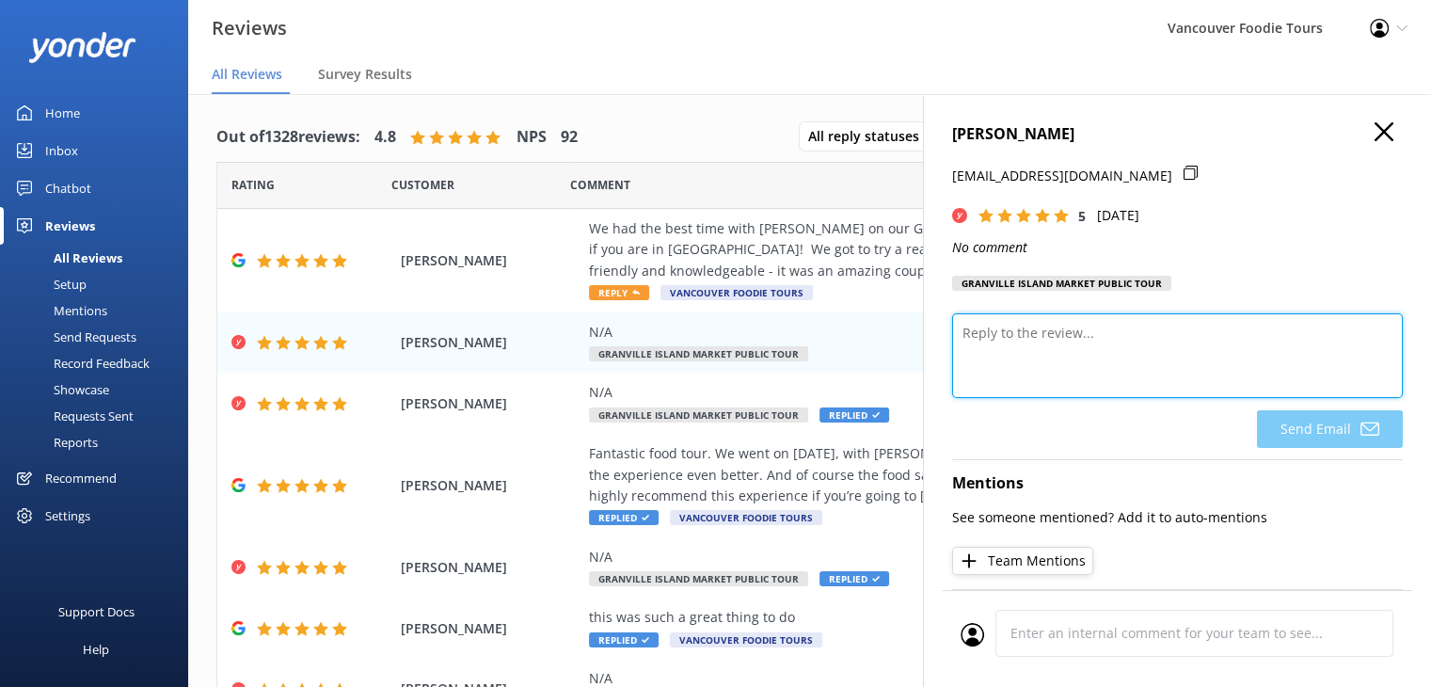
click at [1065, 355] on textarea at bounding box center [1177, 355] width 451 height 85
paste textarea "Thank you so much for your 5-star rating! We’re so glad you enjoyed your time w…"
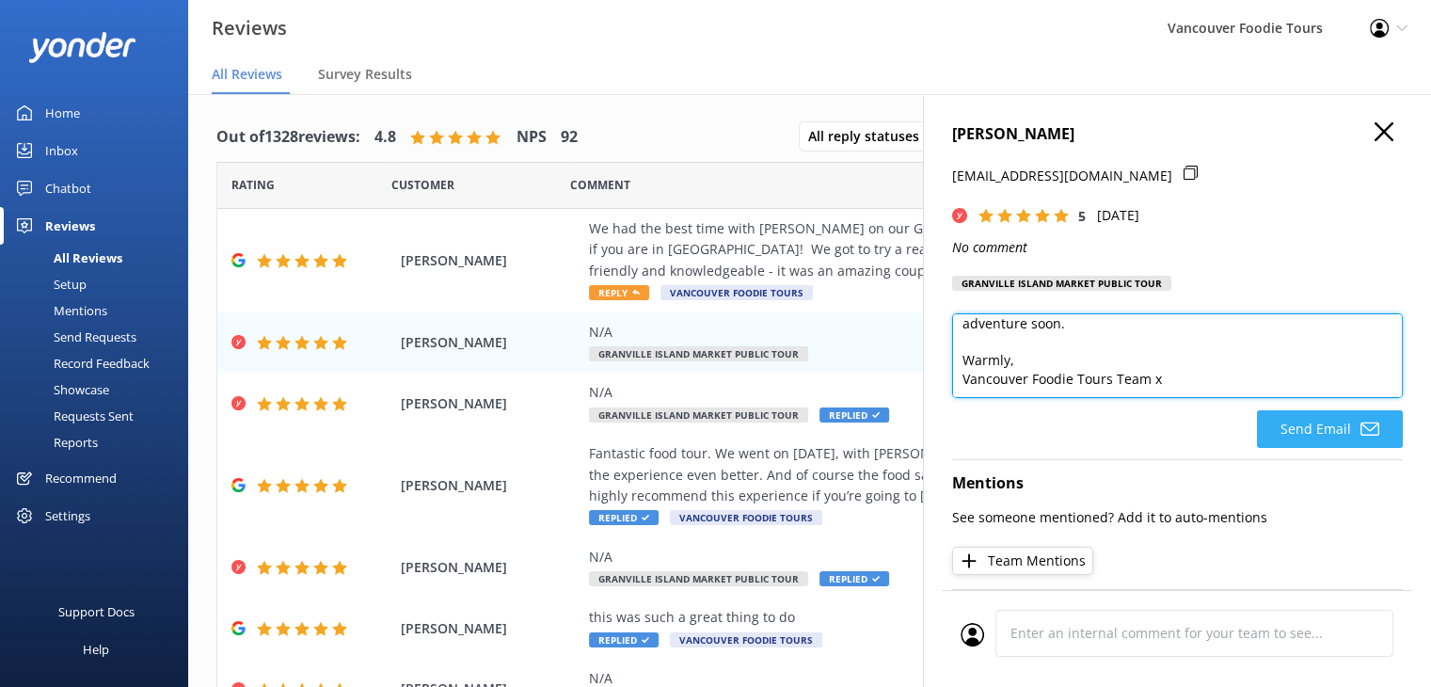
type textarea "Hi [PERSON_NAME], Thank you so much for your 5-star rating! We’re so glad you e…"
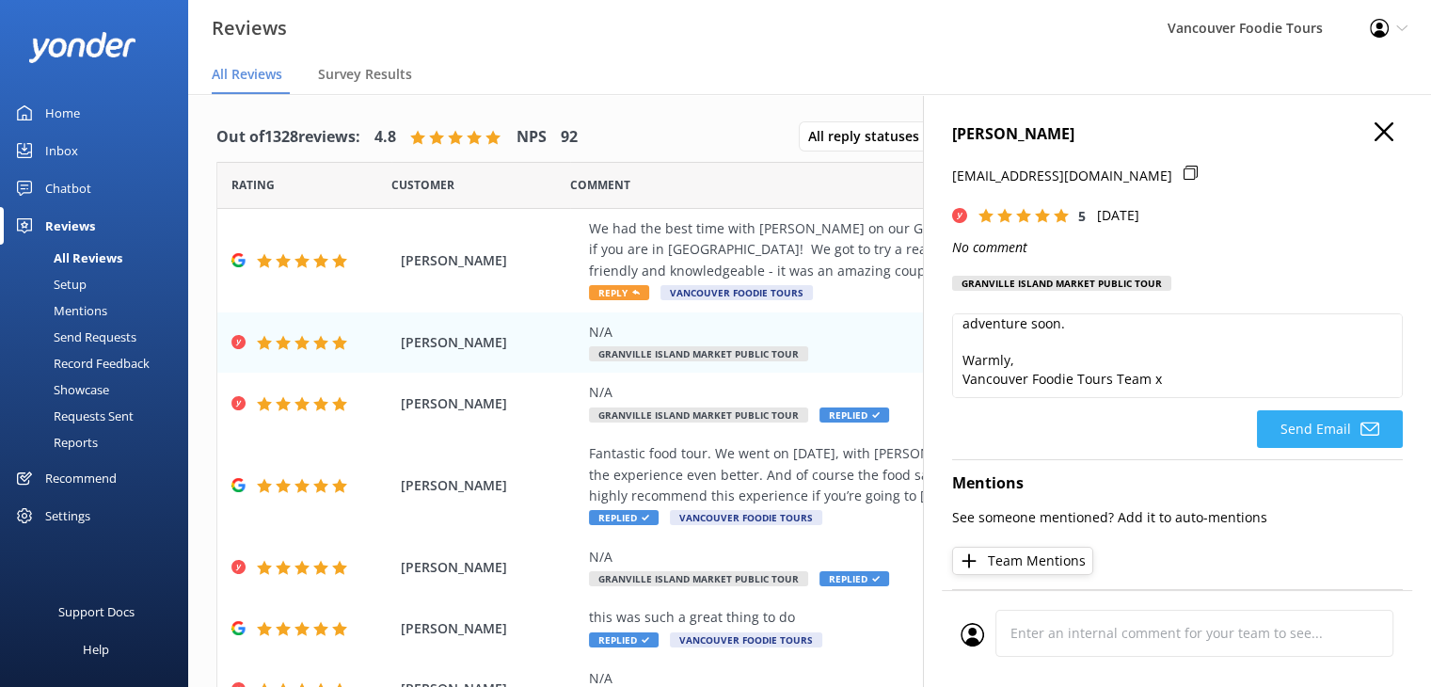
click at [1337, 424] on button "Send Email" at bounding box center [1330, 429] width 146 height 38
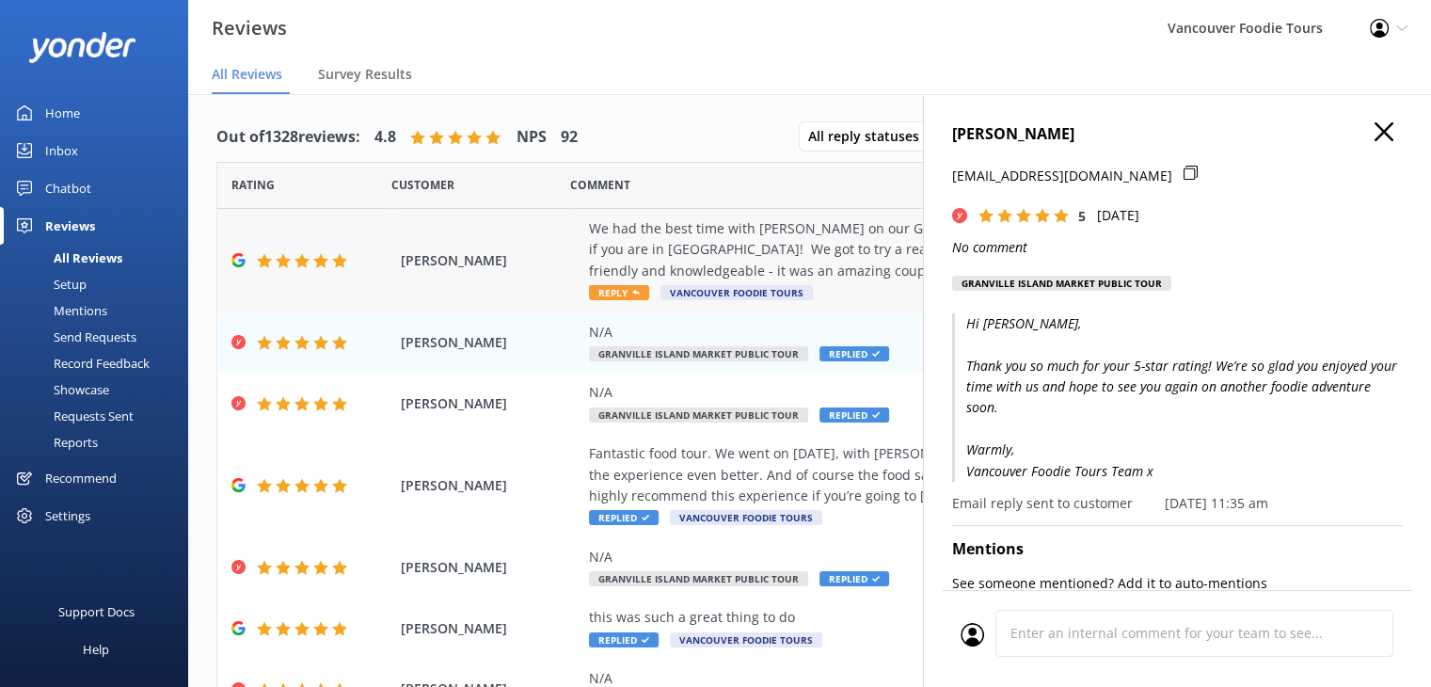
click at [787, 247] on div "We had the best time with [PERSON_NAME] on our Granville Island Foodie Tour - w…" at bounding box center [932, 249] width 686 height 63
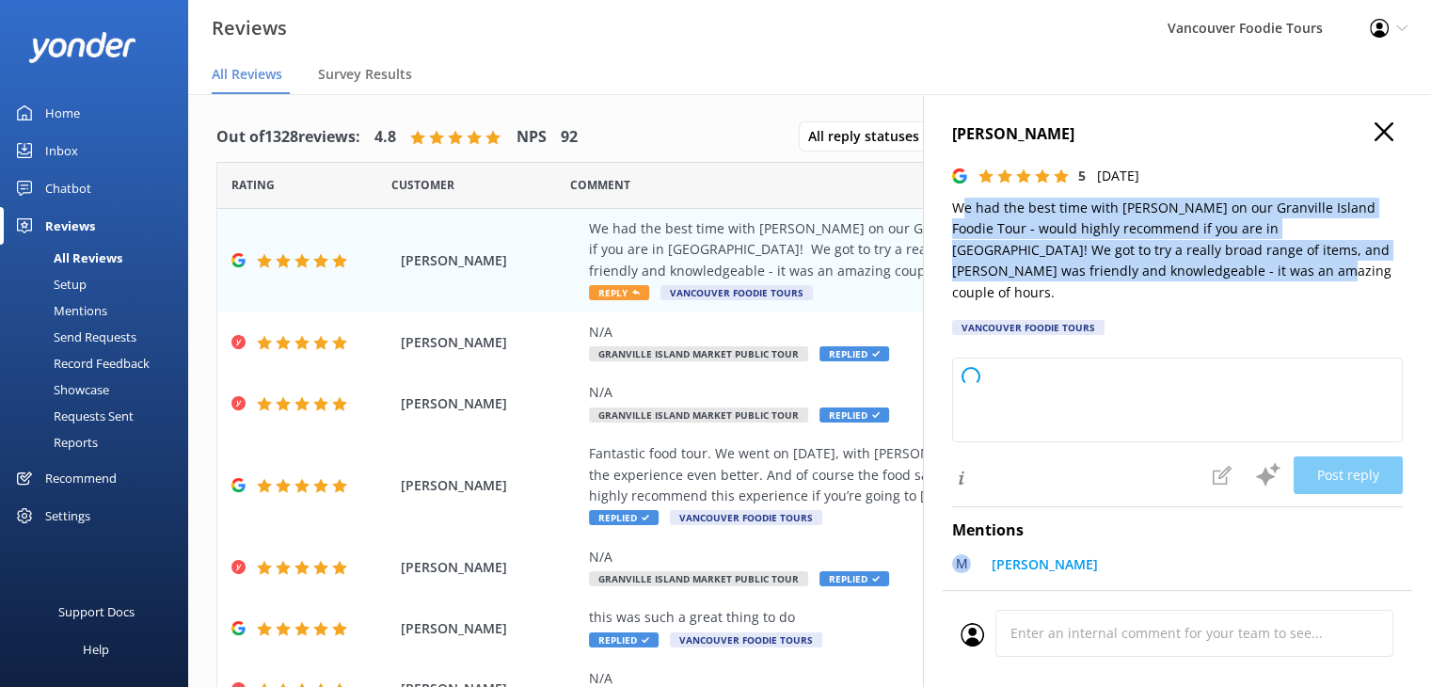
type textarea "Thank you so much for your wonderful review! We're delighted to hear you enjoye…"
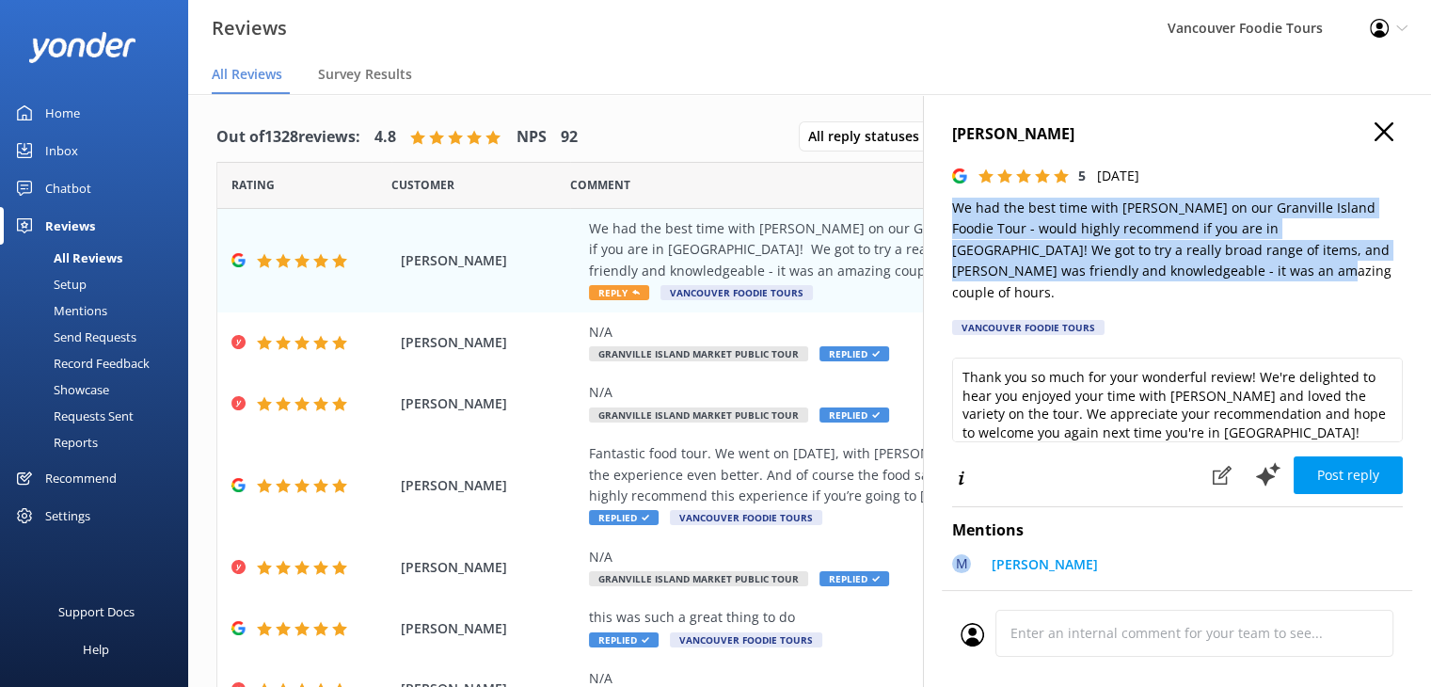
drag, startPoint x: 1170, startPoint y: 276, endPoint x: 951, endPoint y: 206, distance: 230.0
click at [952, 206] on p "We had the best time with [PERSON_NAME] on our Granville Island Foodie Tour - w…" at bounding box center [1177, 250] width 451 height 105
copy p "We had the best time with [PERSON_NAME] on our Granville Island Foodie Tour - w…"
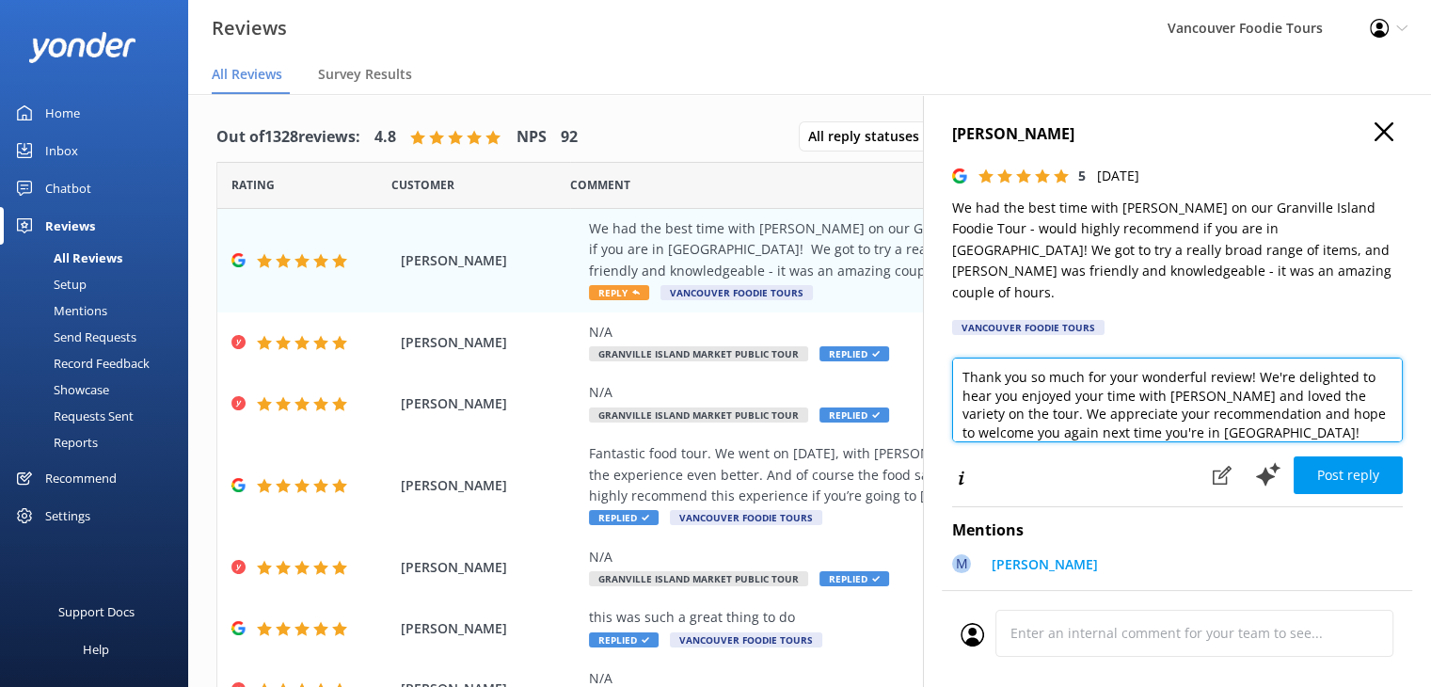
click at [1099, 393] on textarea "Thank you so much for your wonderful review! We're delighted to hear you enjoye…" at bounding box center [1177, 400] width 451 height 85
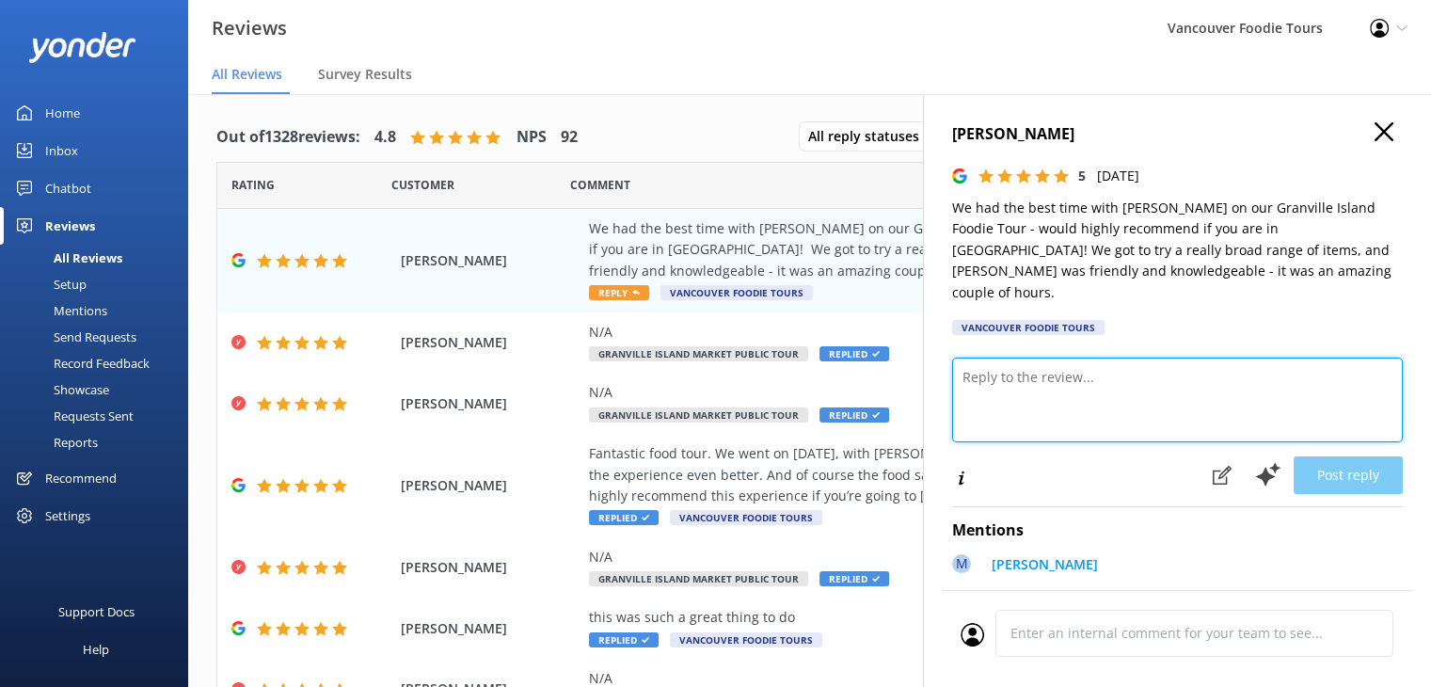
paste textarea "Hi [PERSON_NAME], Thank you for the wonderful review! We’re so happy to hear yo…"
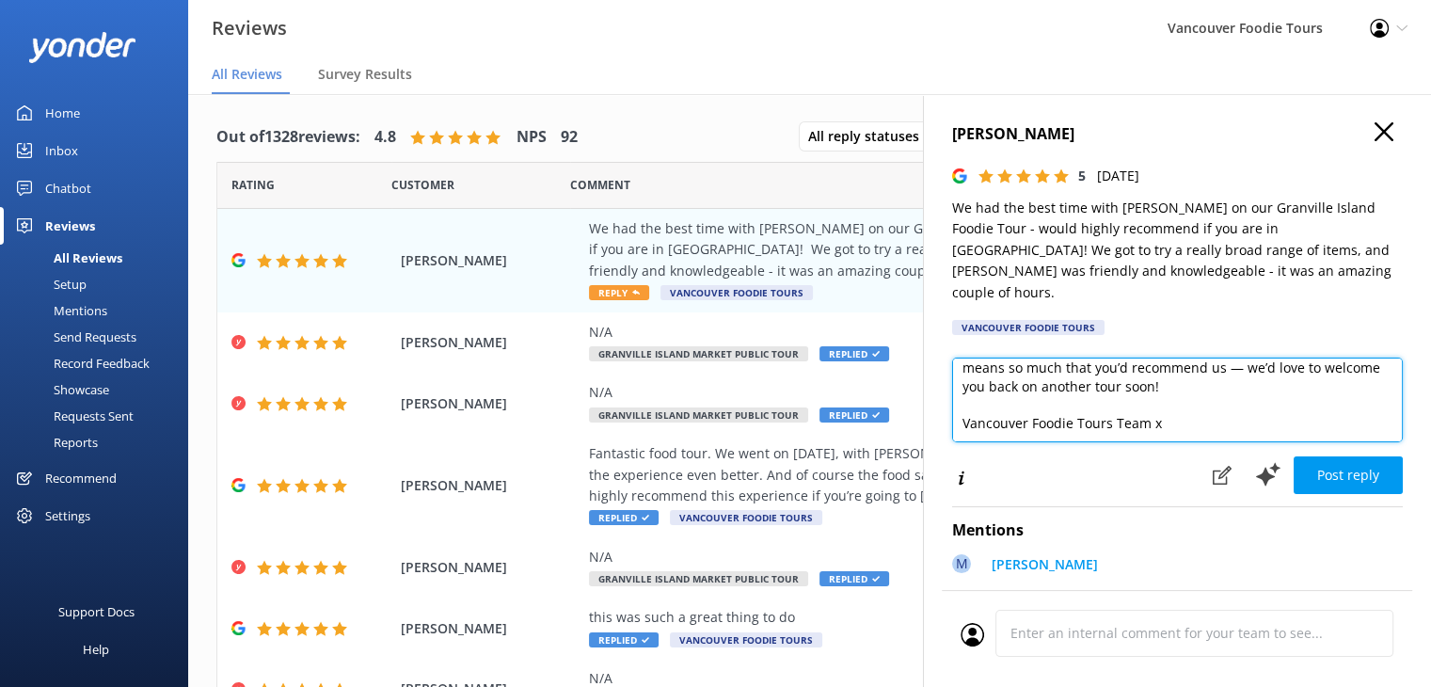
scroll to position [0, 0]
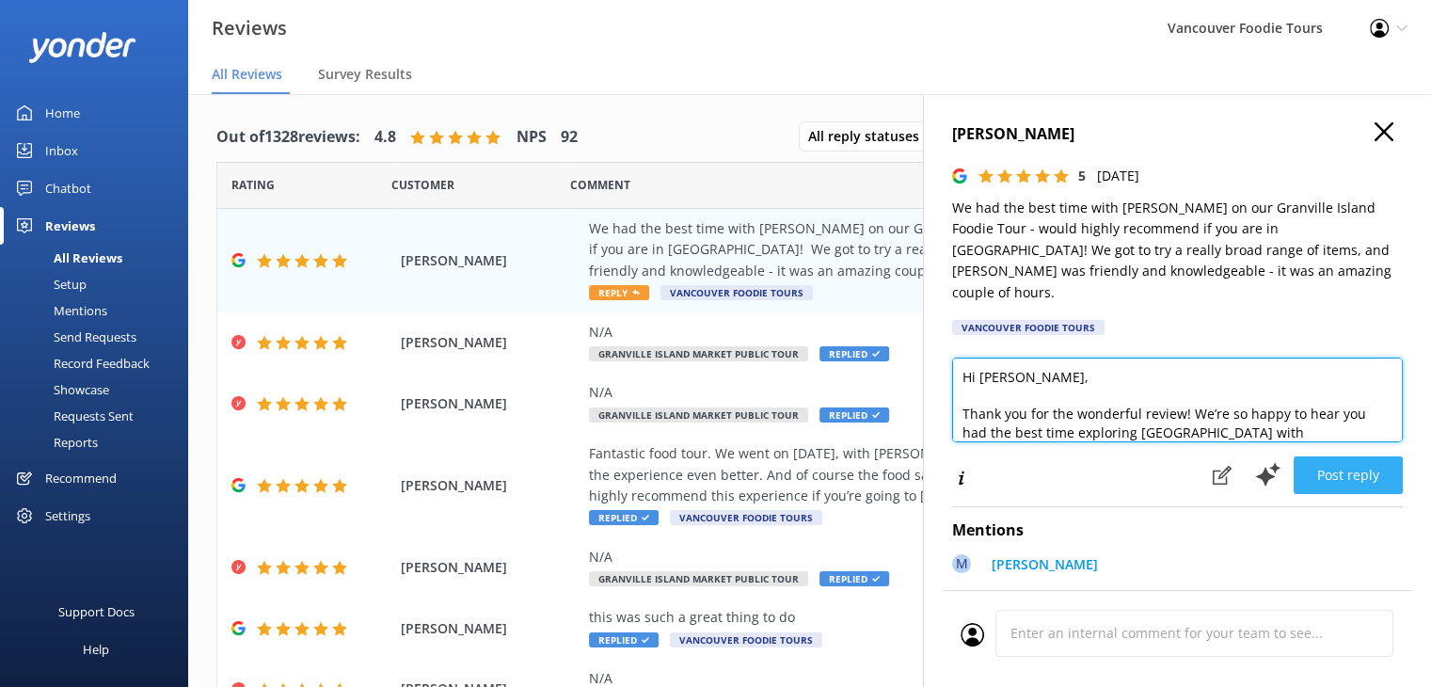
type textarea "Hi [PERSON_NAME], Thank you for the wonderful review! We’re so happy to hear yo…"
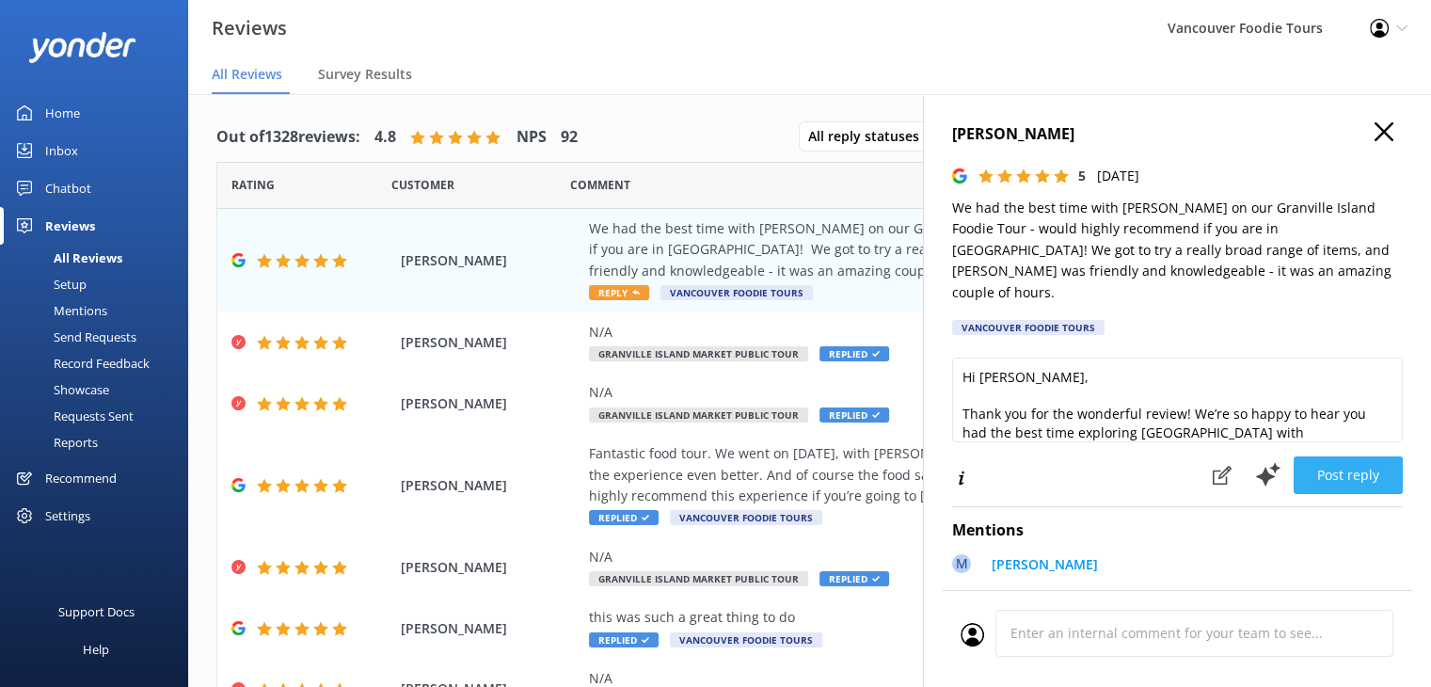
click at [1355, 456] on button "Post reply" at bounding box center [1348, 475] width 109 height 38
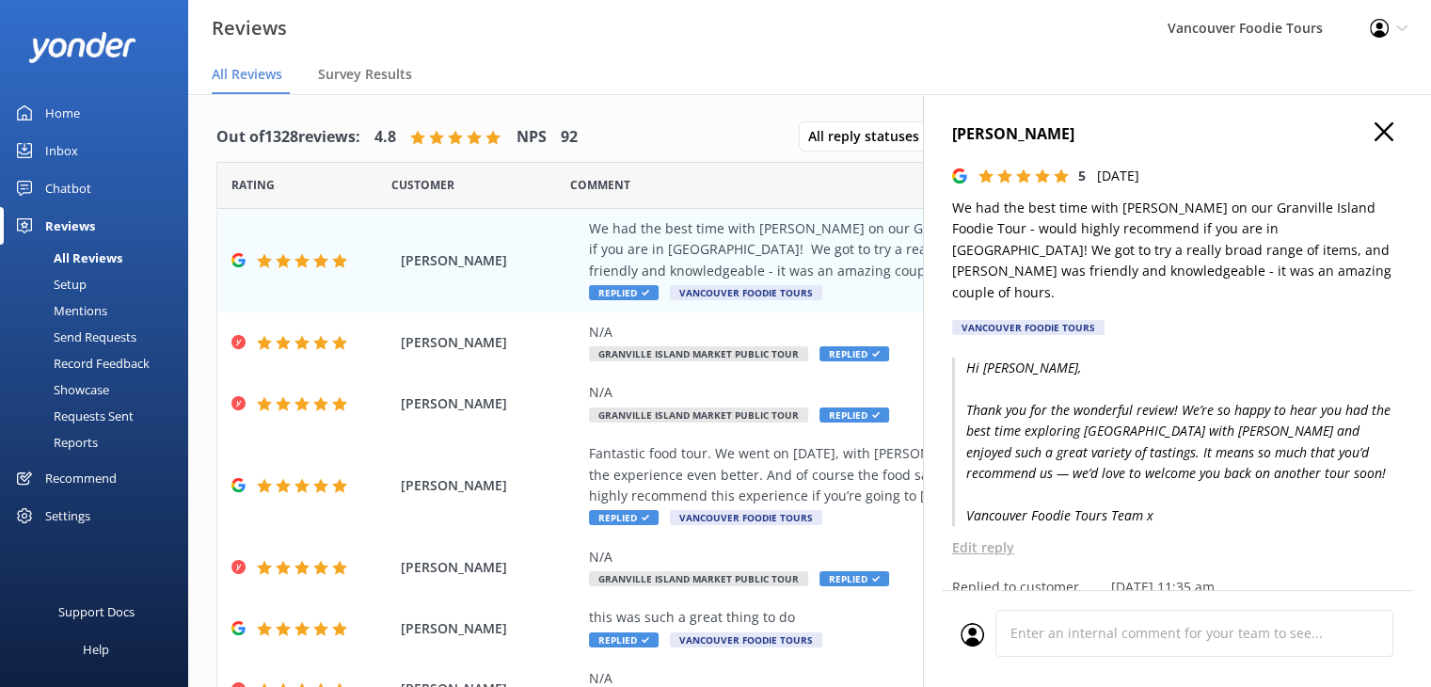
click at [1375, 133] on use "button" at bounding box center [1384, 131] width 19 height 19
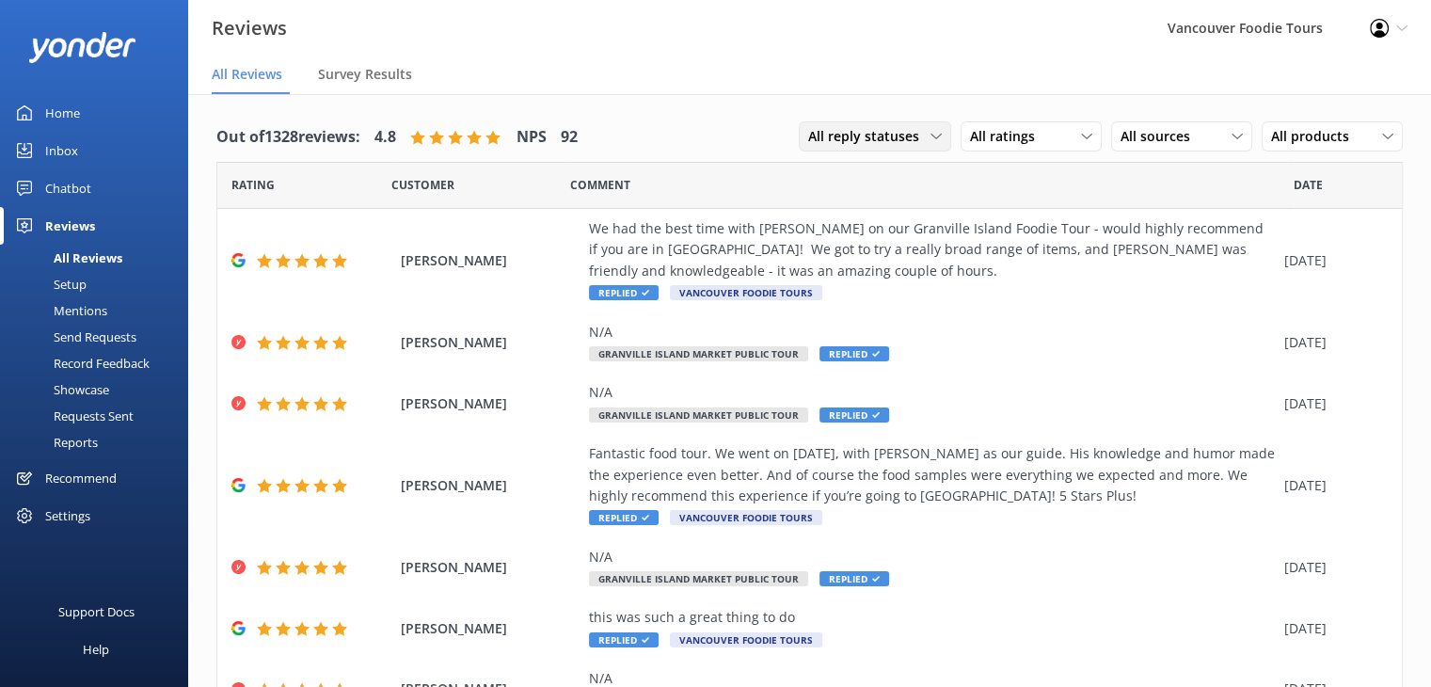
click at [913, 136] on span "All reply statuses" at bounding box center [869, 136] width 122 height 21
click at [896, 208] on link "Needs a reply" at bounding box center [883, 214] width 167 height 38
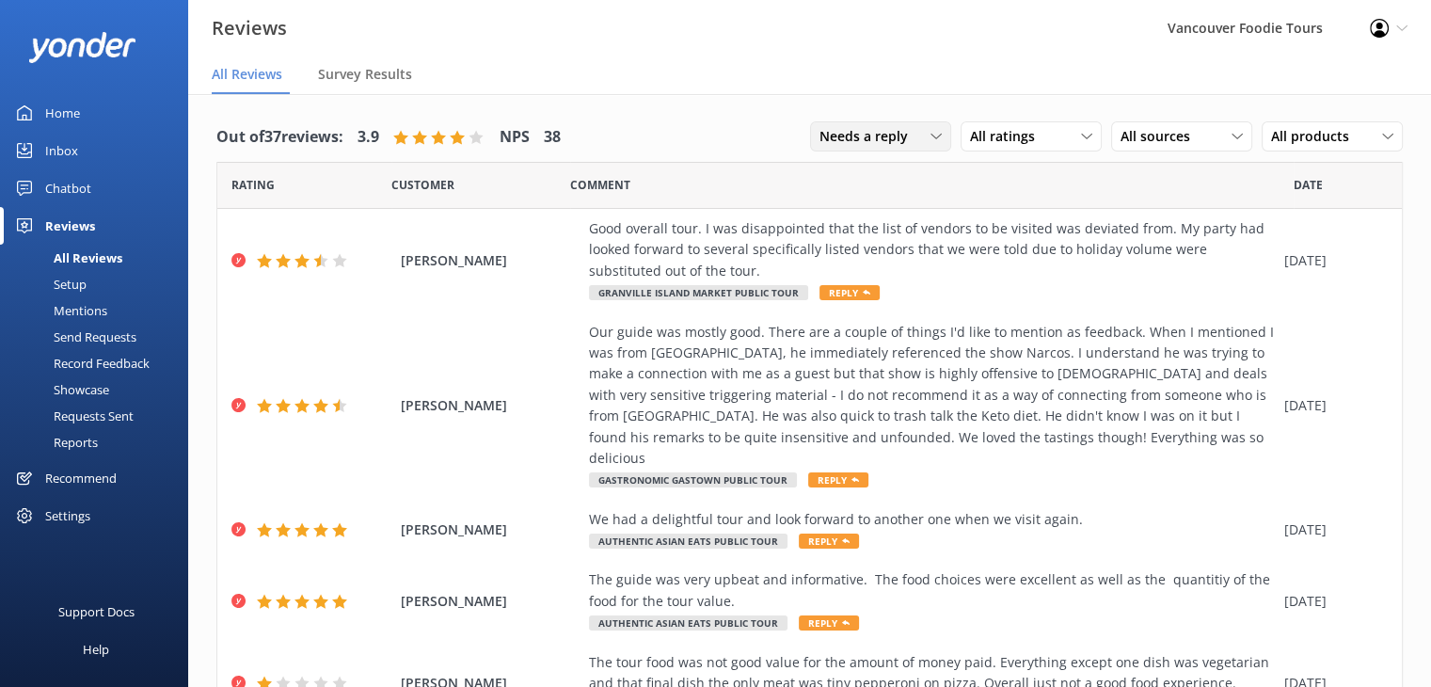
drag, startPoint x: 897, startPoint y: 129, endPoint x: 904, endPoint y: 196, distance: 67.2
click at [897, 129] on span "Needs a reply" at bounding box center [869, 136] width 100 height 21
click at [904, 177] on link "All reply statuses" at bounding box center [894, 175] width 167 height 38
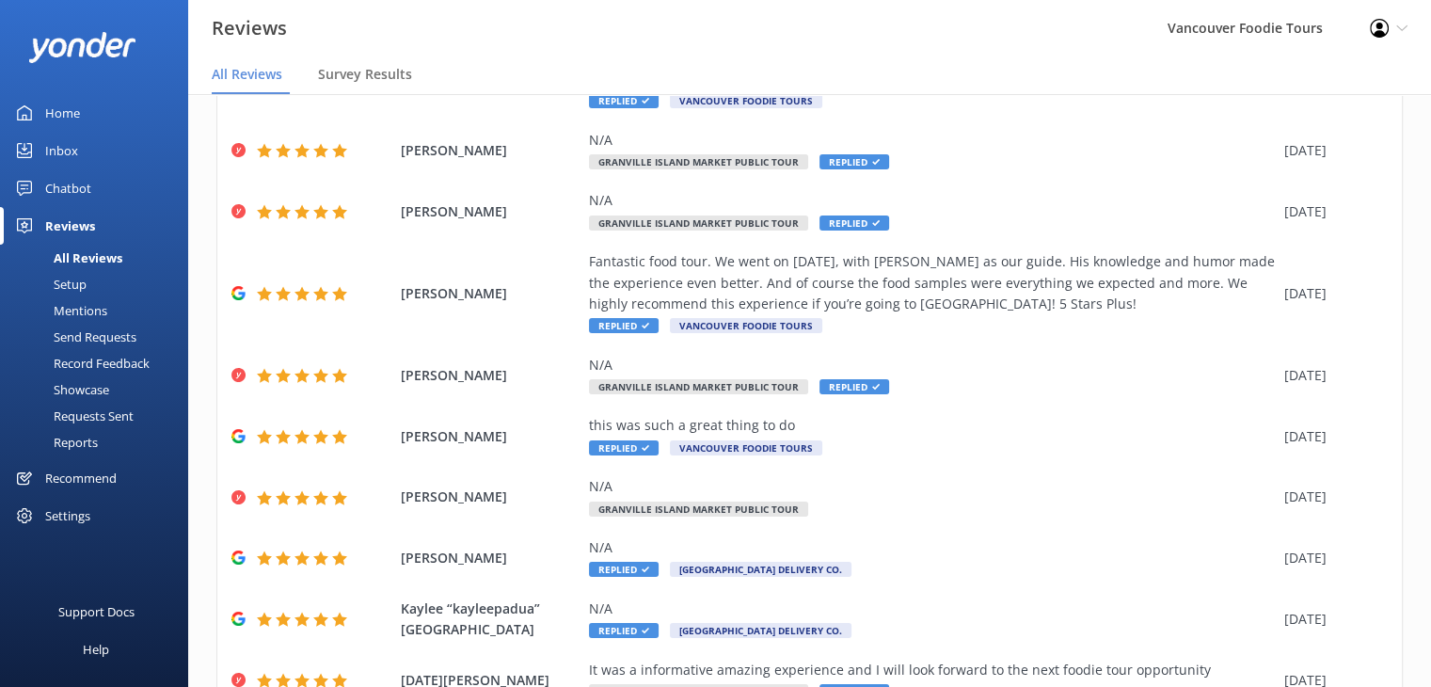
scroll to position [278, 0]
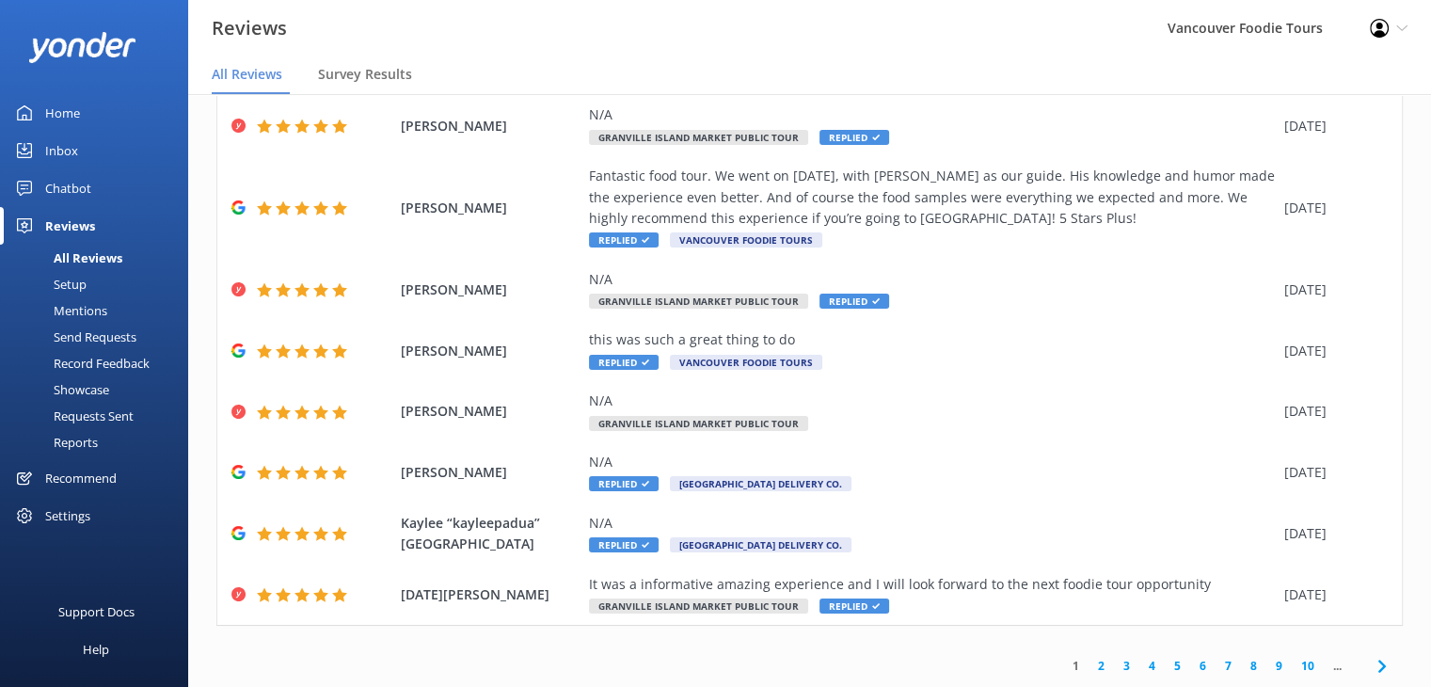
click at [1090, 669] on link "2" at bounding box center [1101, 666] width 25 height 18
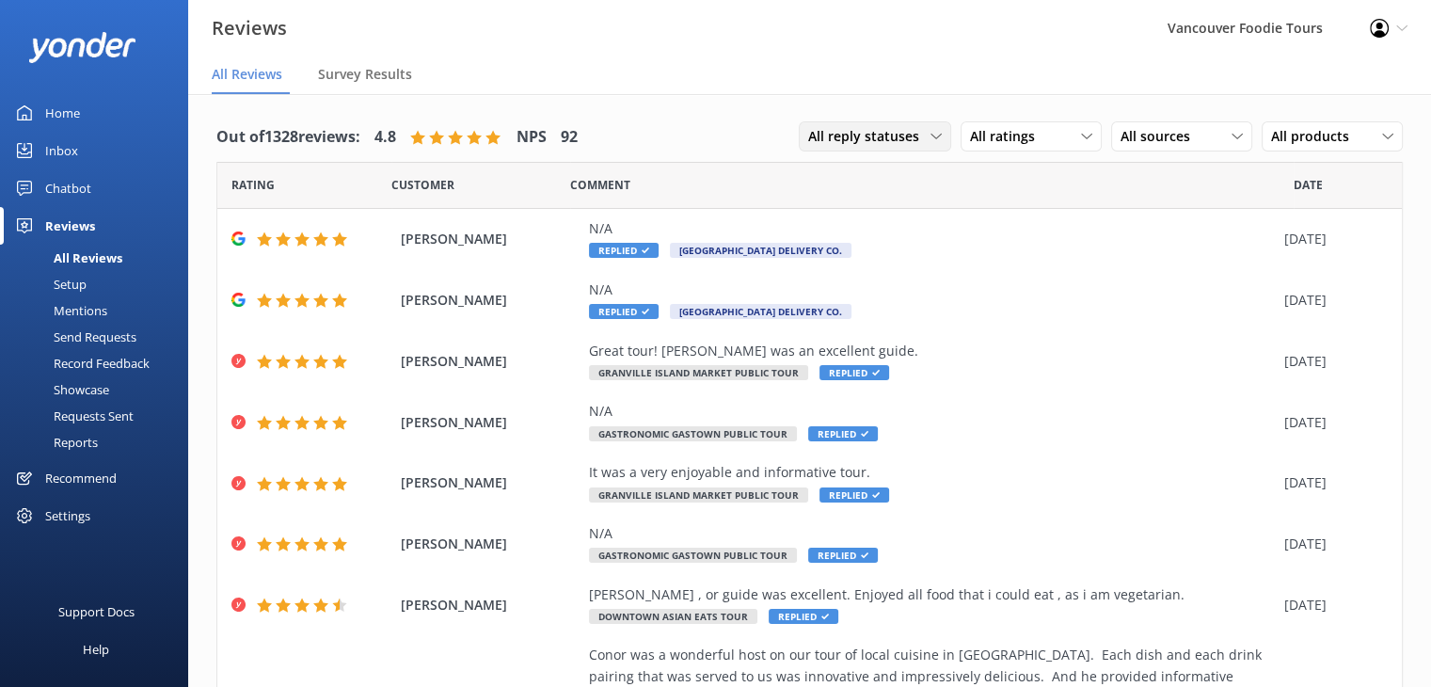
click at [866, 133] on span "All reply statuses" at bounding box center [869, 136] width 122 height 21
click at [866, 178] on div "All reply statuses" at bounding box center [855, 175] width 92 height 19
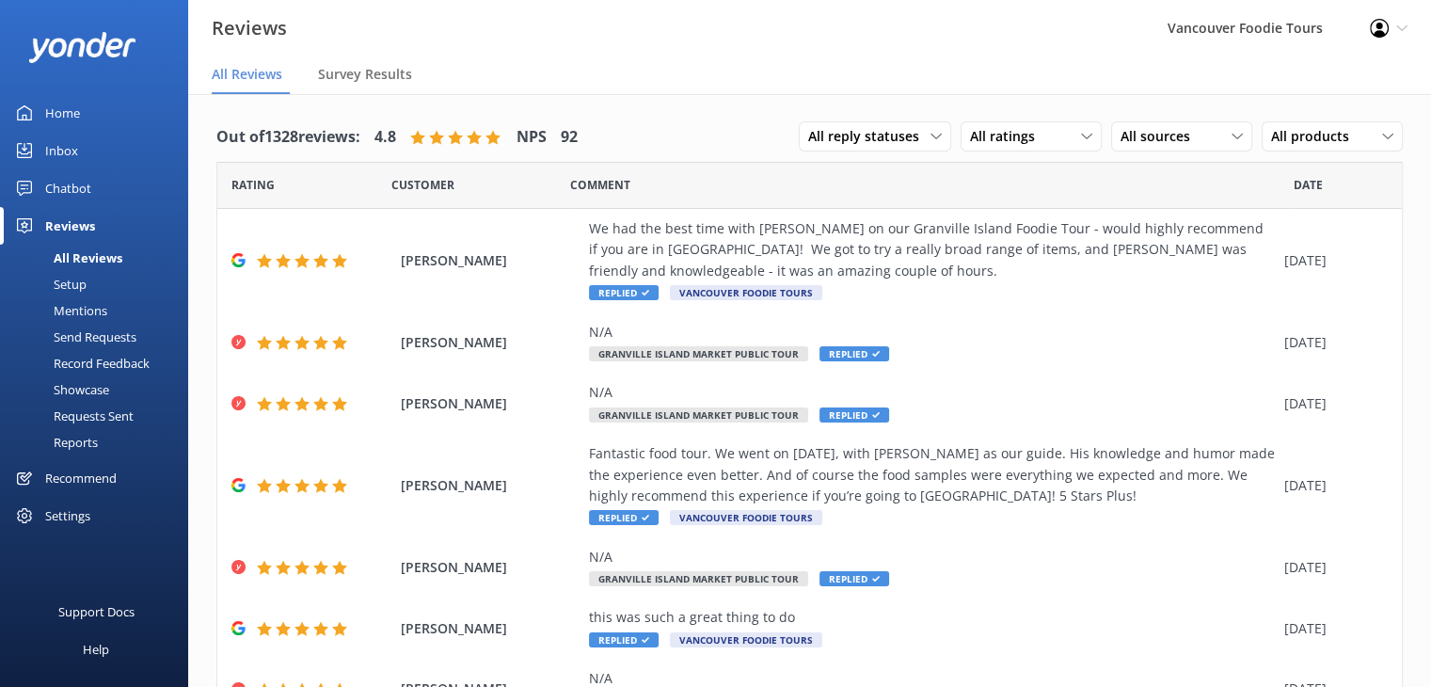
click at [78, 182] on div "Chatbot" at bounding box center [68, 188] width 46 height 38
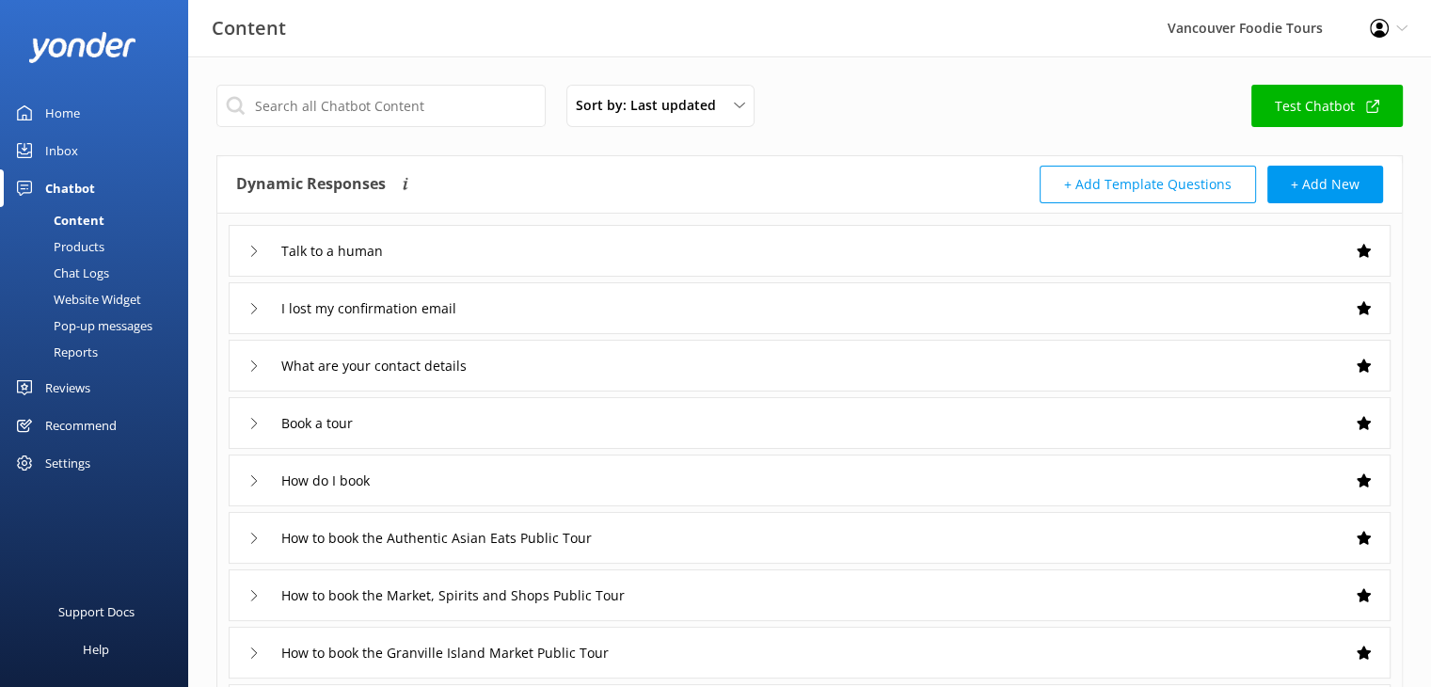
click at [100, 144] on link "Inbox" at bounding box center [94, 151] width 188 height 38
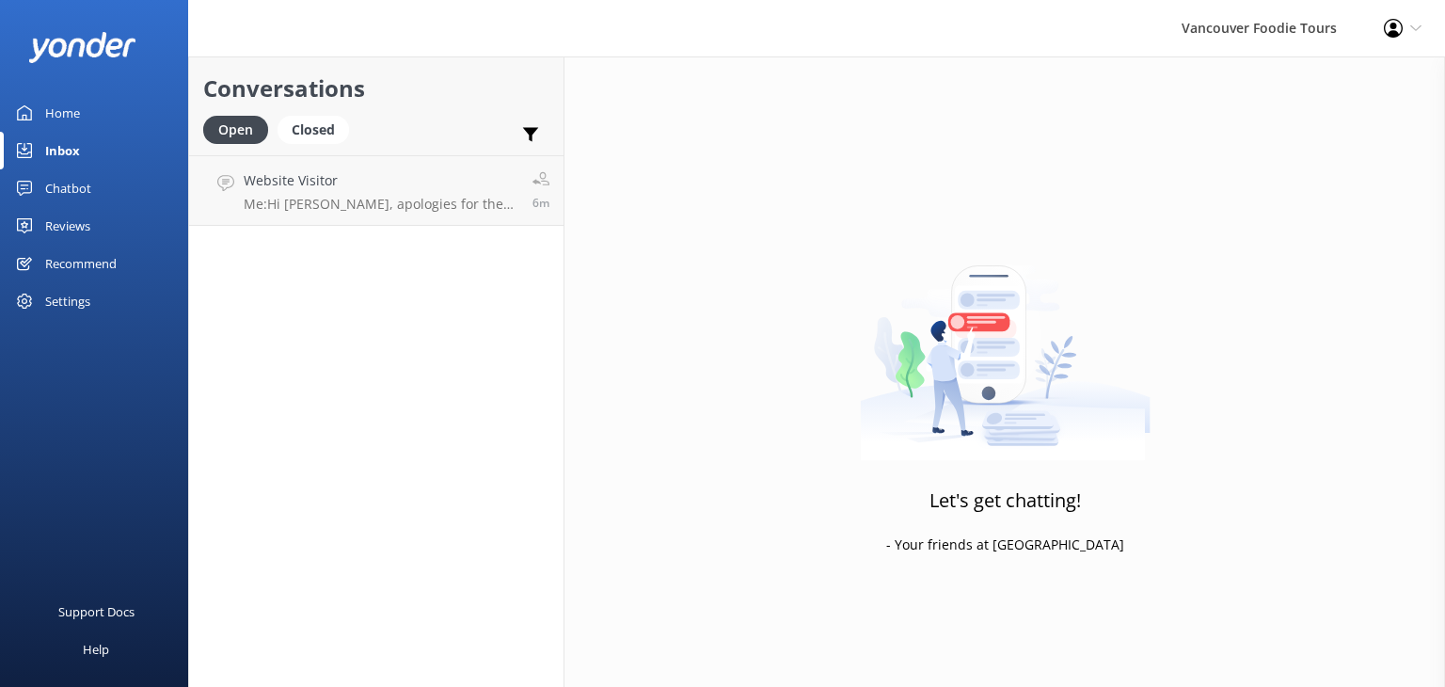
click at [94, 303] on div "Settings" at bounding box center [94, 301] width 188 height 38
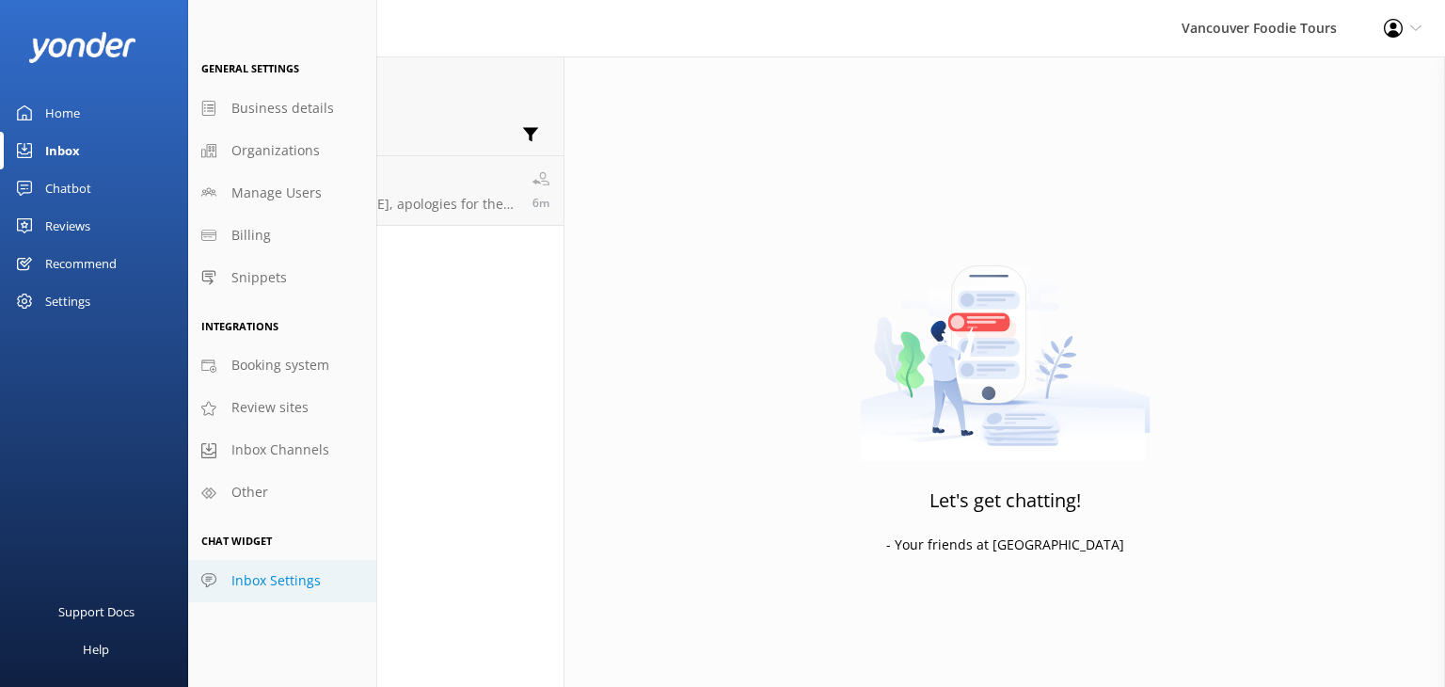
click at [267, 591] on span "Inbox Settings" at bounding box center [275, 580] width 89 height 21
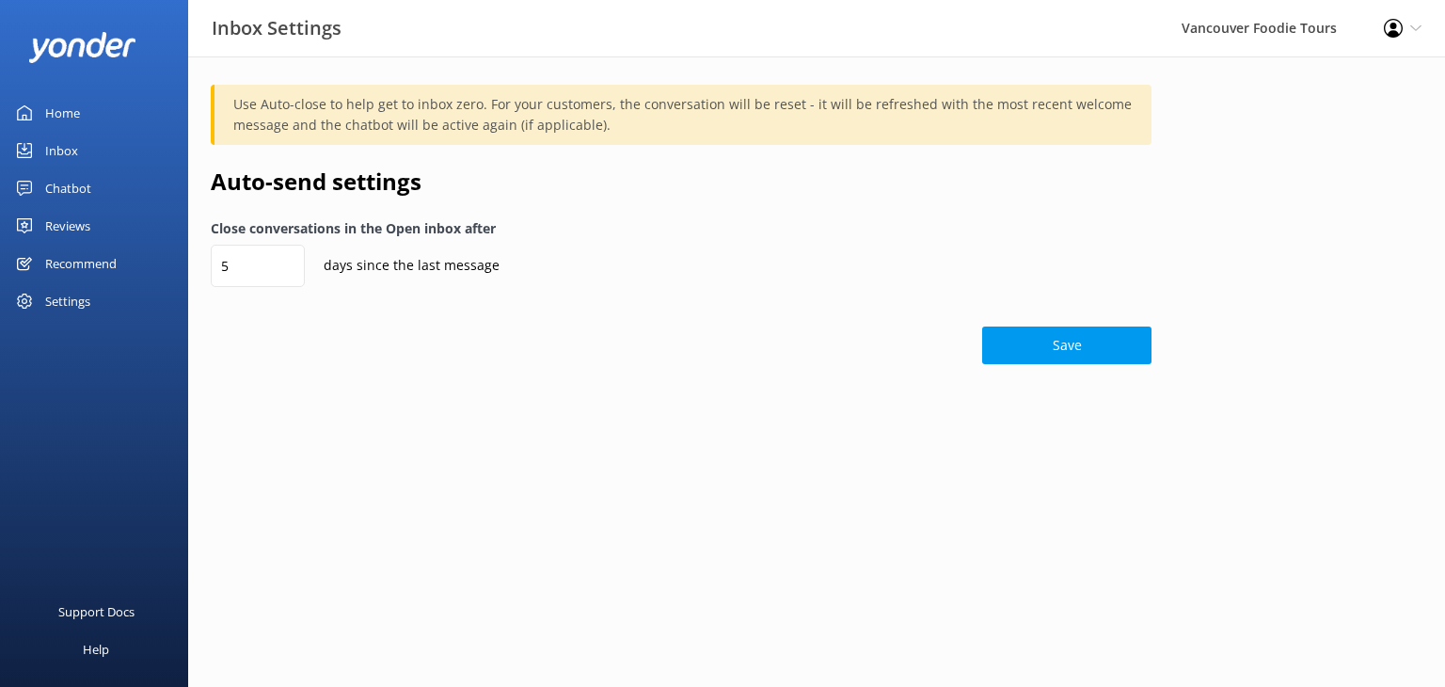
click at [77, 294] on div "Settings" at bounding box center [67, 301] width 45 height 38
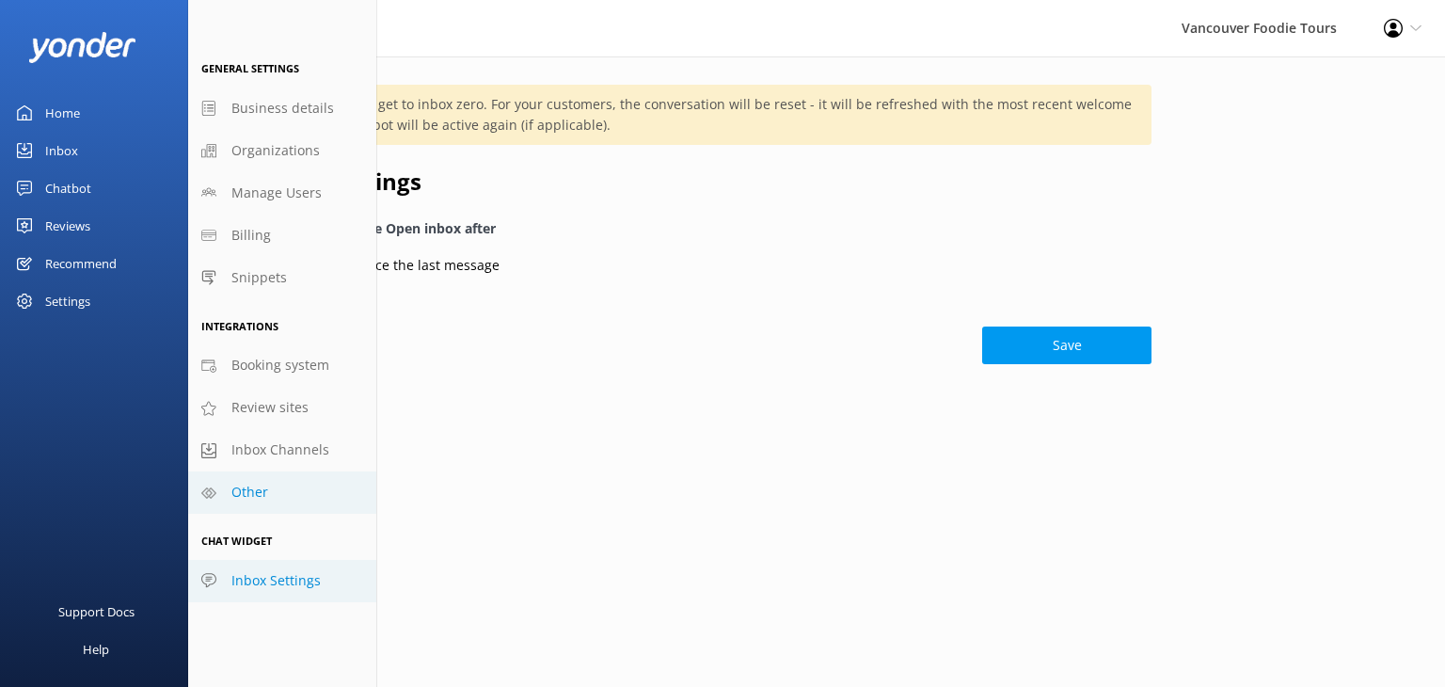
click at [249, 483] on span "Other" at bounding box center [249, 492] width 37 height 21
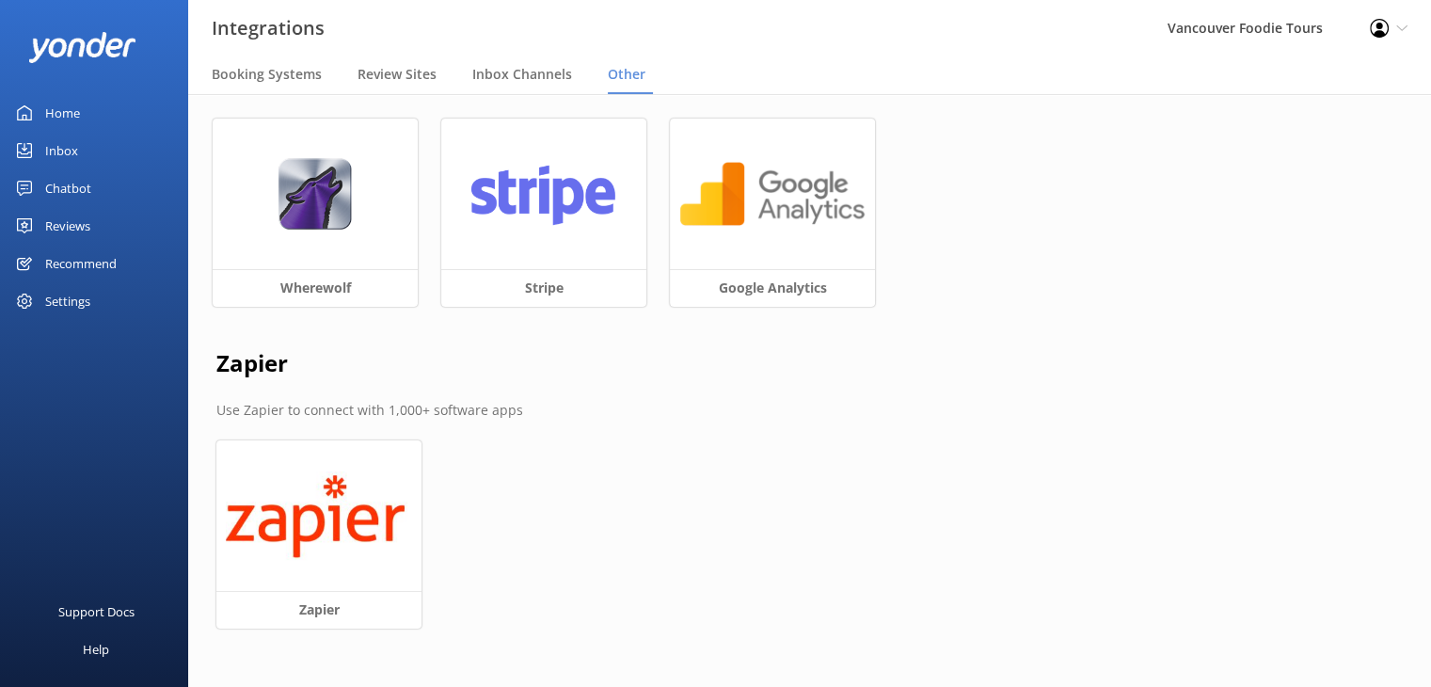
click at [123, 249] on link "Recommend" at bounding box center [94, 264] width 188 height 38
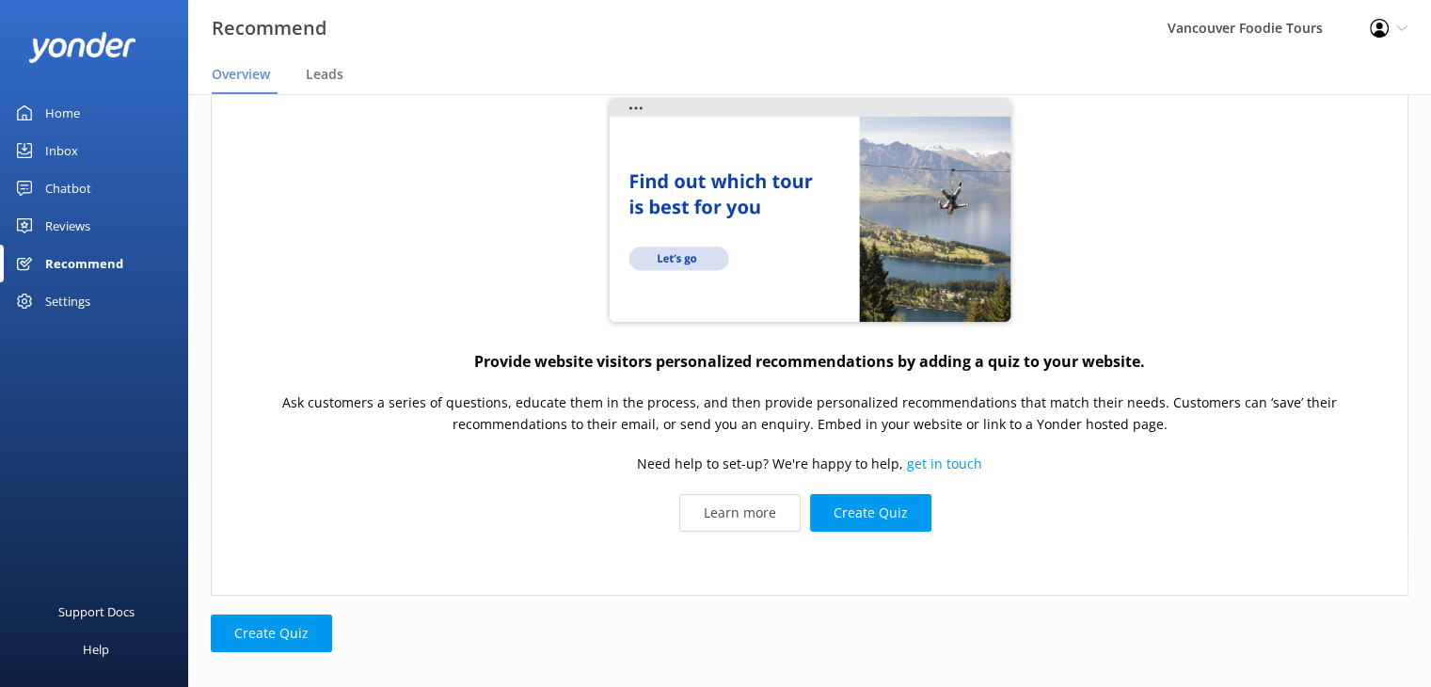
scroll to position [200, 0]
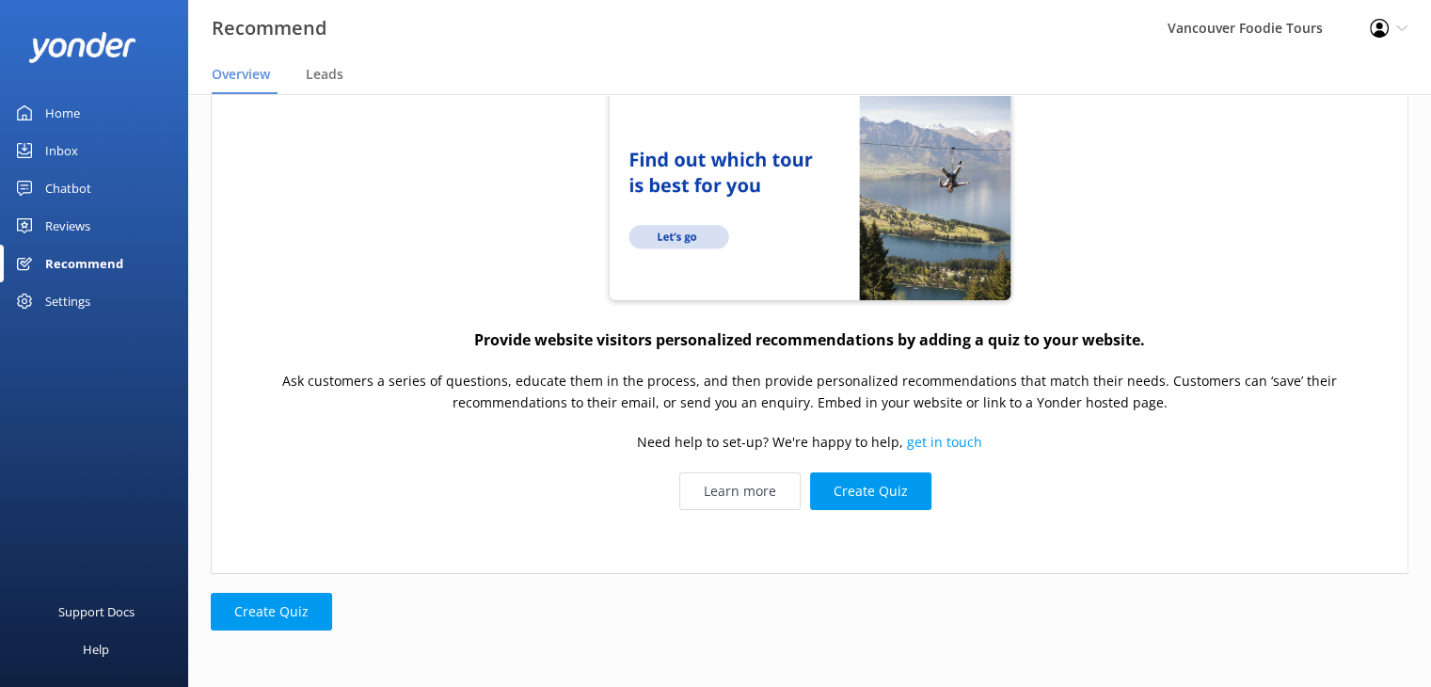
click at [95, 294] on div "Settings" at bounding box center [94, 301] width 188 height 38
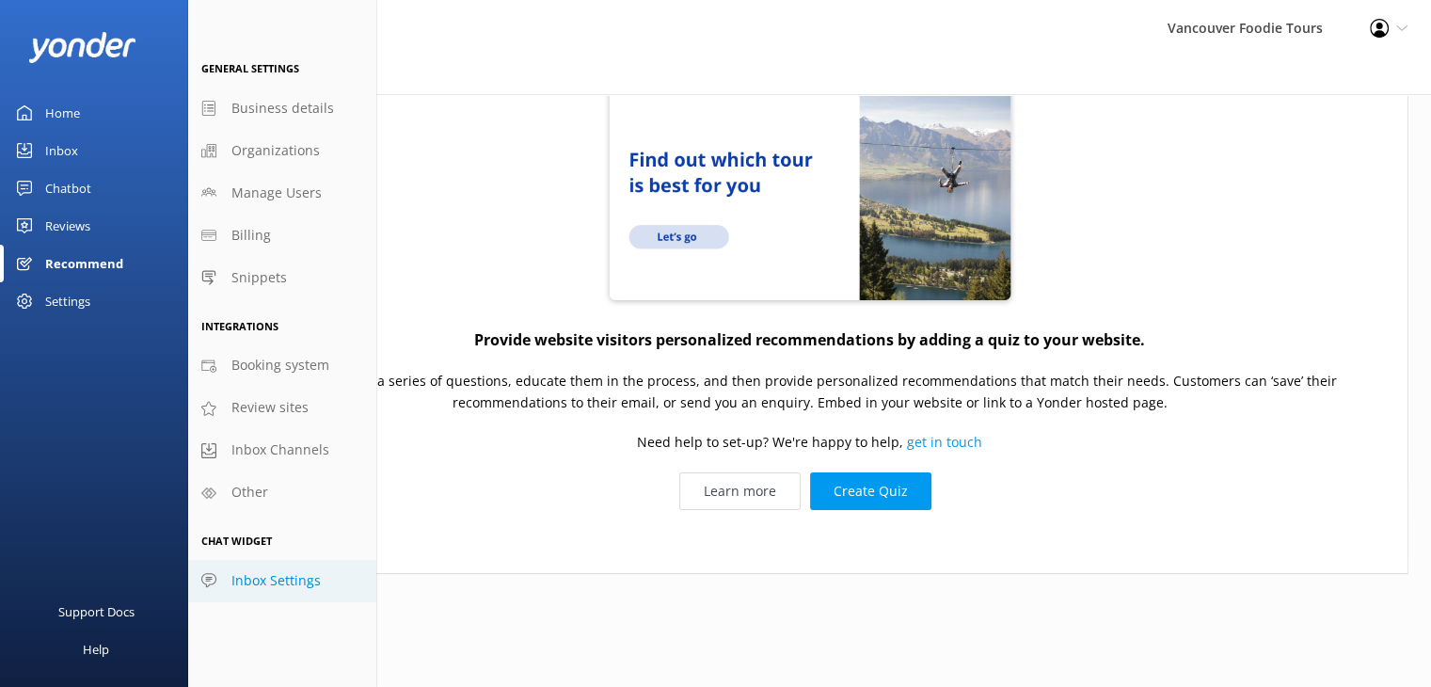
click at [226, 581] on link "Inbox Settings" at bounding box center [282, 581] width 188 height 42
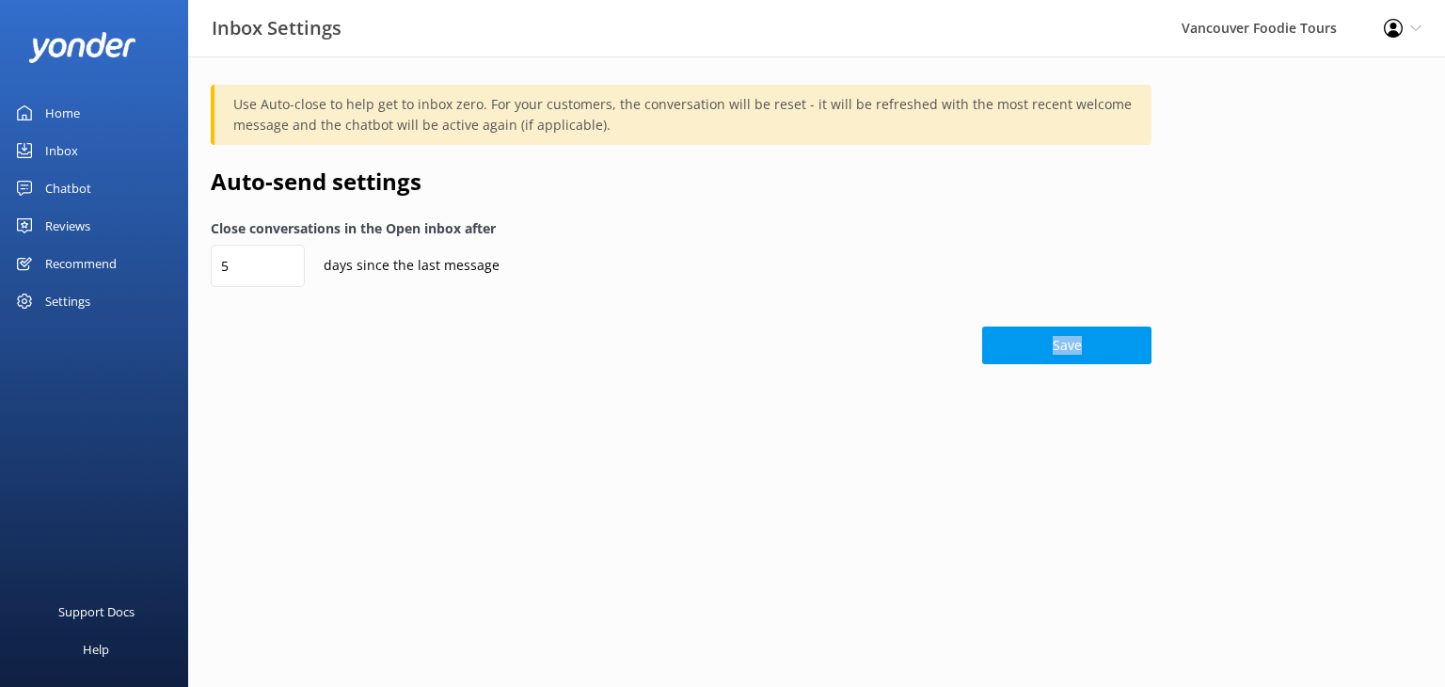
drag, startPoint x: 1444, startPoint y: 288, endPoint x: 1443, endPoint y: 352, distance: 64.0
click at [1443, 352] on div "Use Auto-close to help get to inbox zero. For your customers, the conversation …" at bounding box center [816, 228] width 1257 height 345
click at [126, 114] on link "Home" at bounding box center [94, 113] width 188 height 38
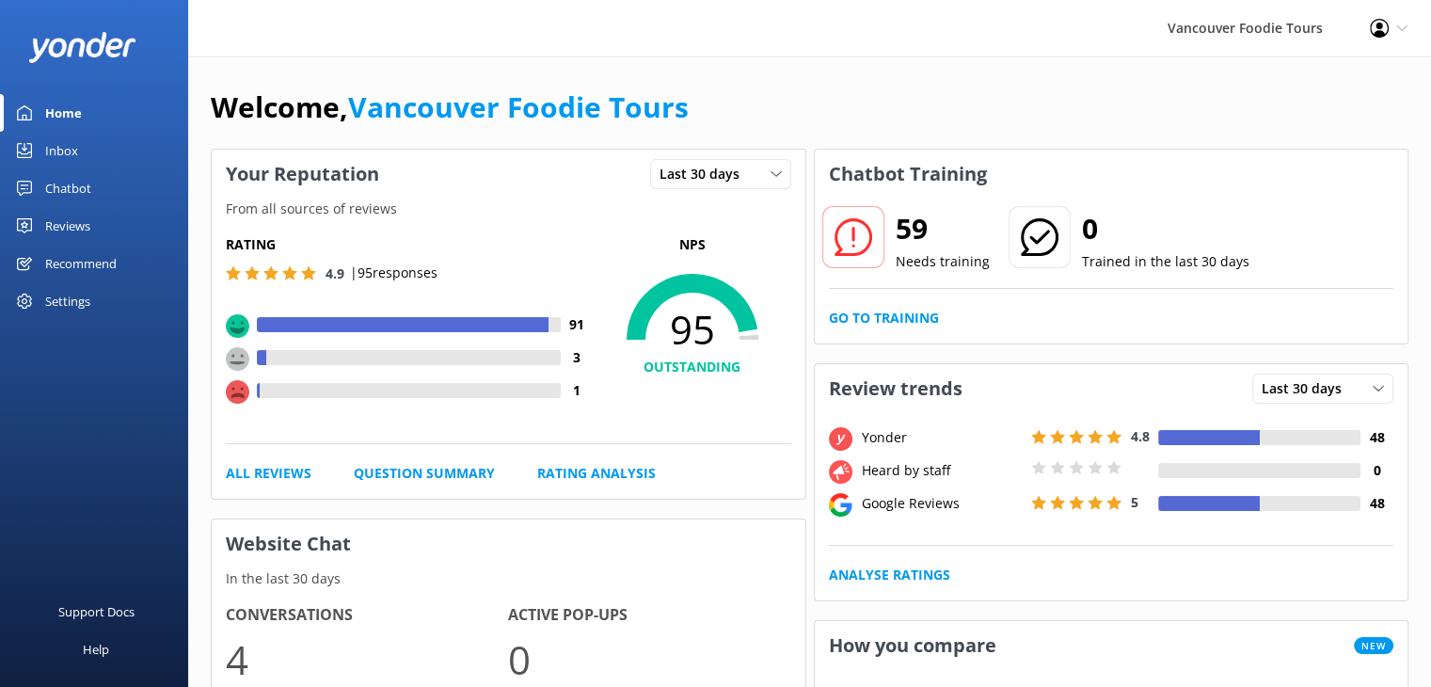
click at [1400, 33] on icon at bounding box center [1401, 28] width 11 height 11
click at [1340, 72] on link "Profile Settings" at bounding box center [1338, 81] width 188 height 47
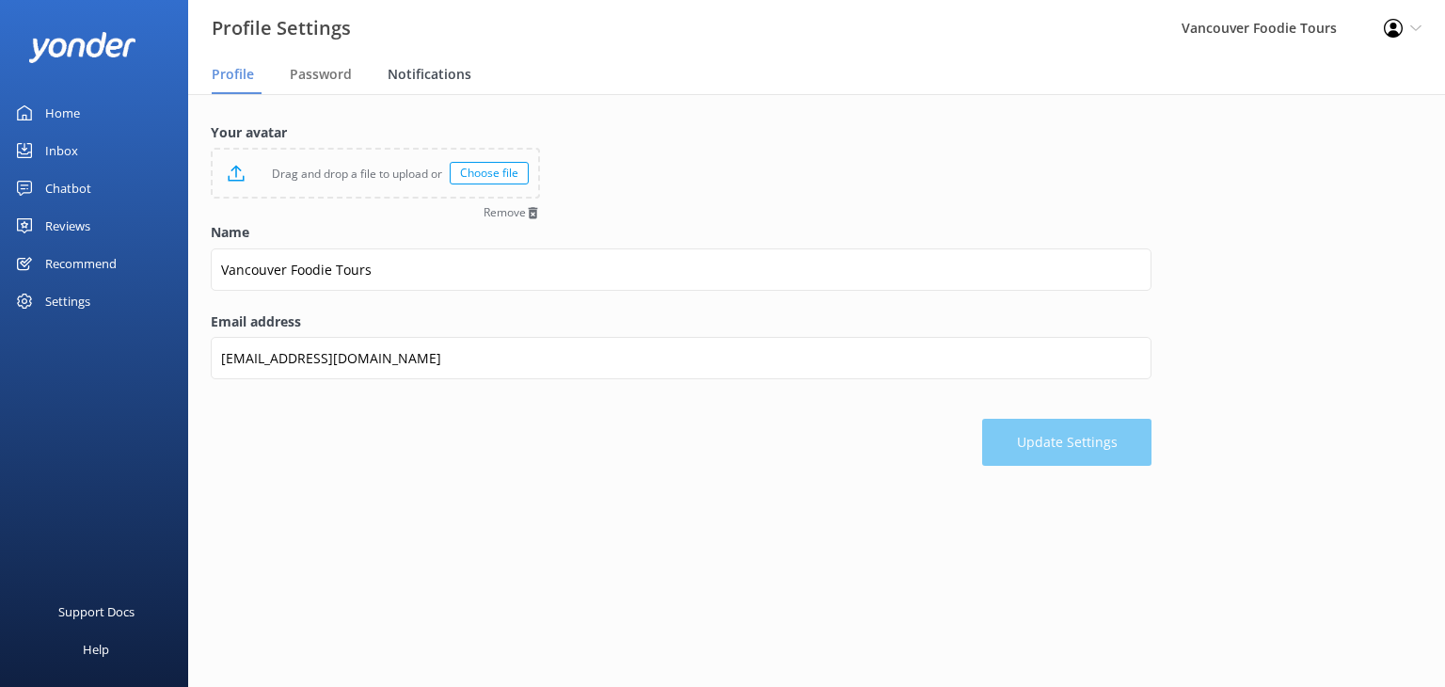
click at [441, 82] on span "Notifications" at bounding box center [430, 74] width 84 height 19
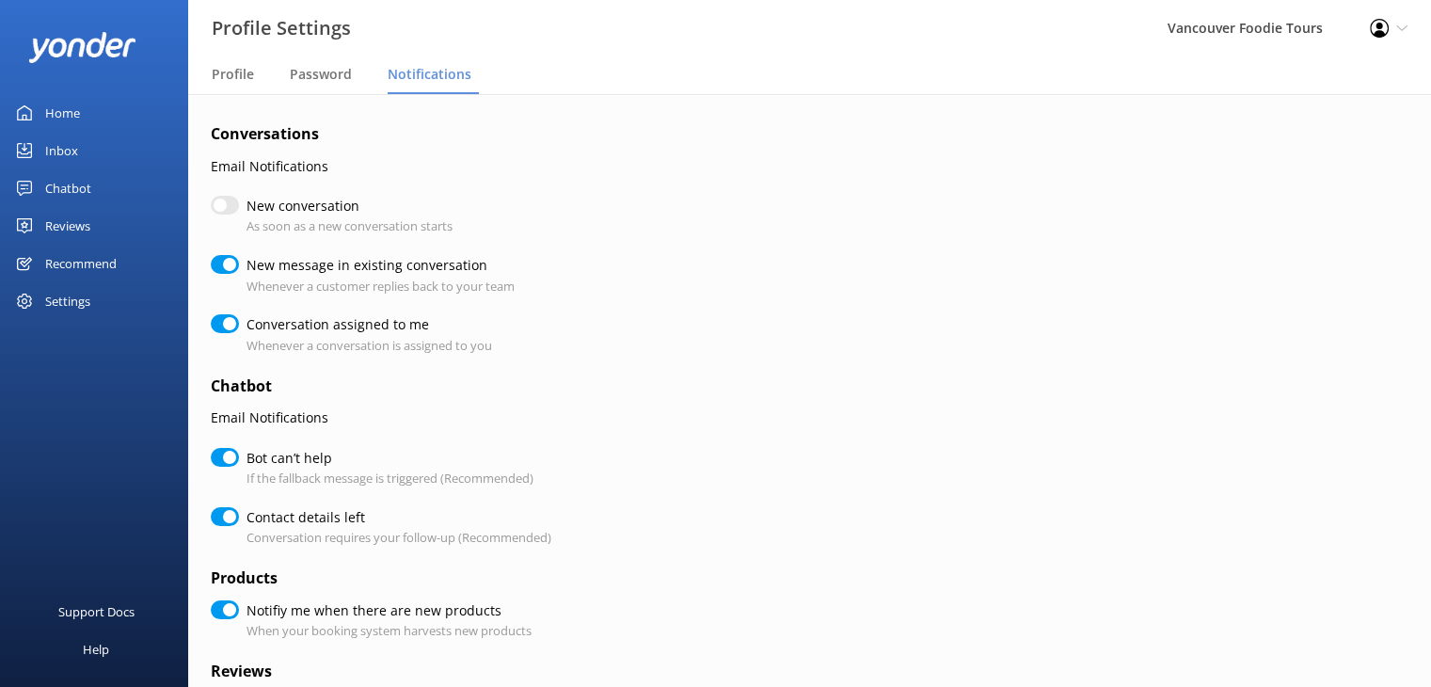
checkbox input "true"
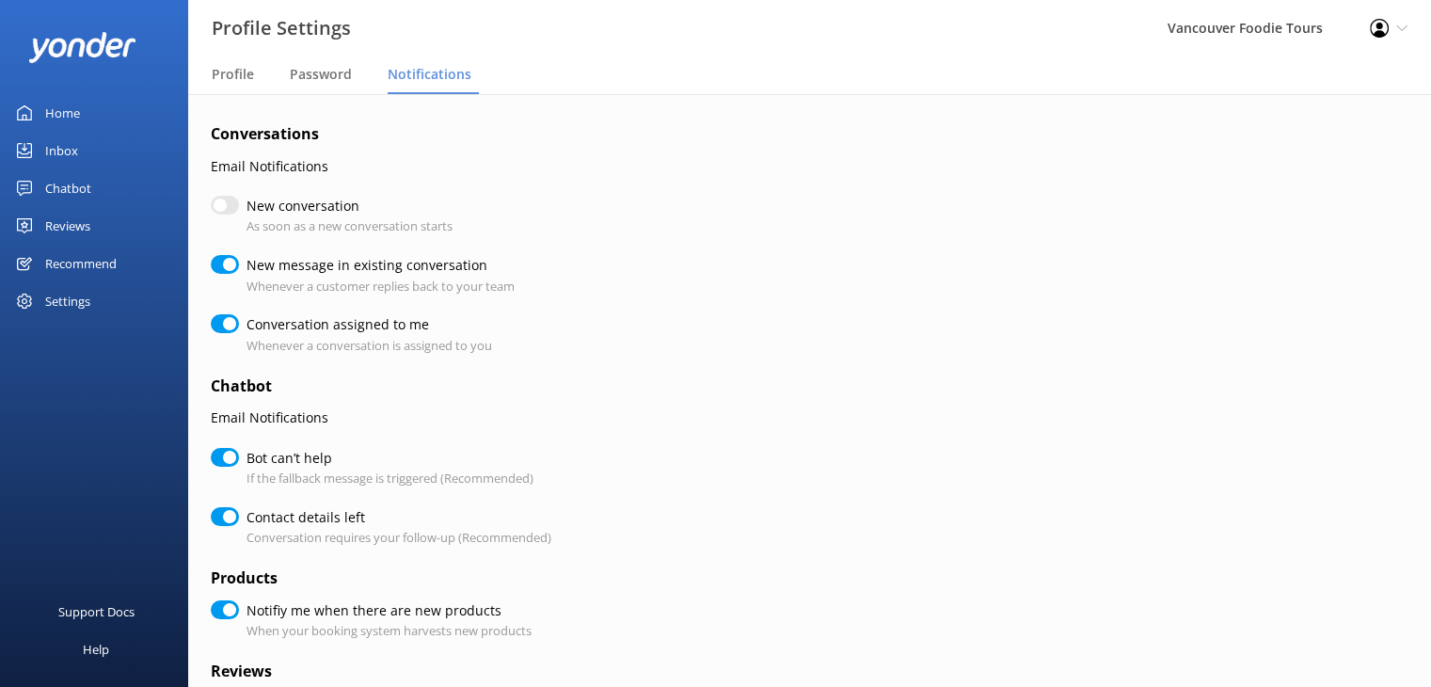
checkbox input "true"
click at [228, 208] on input "New conversation" at bounding box center [225, 205] width 28 height 19
checkbox input "true"
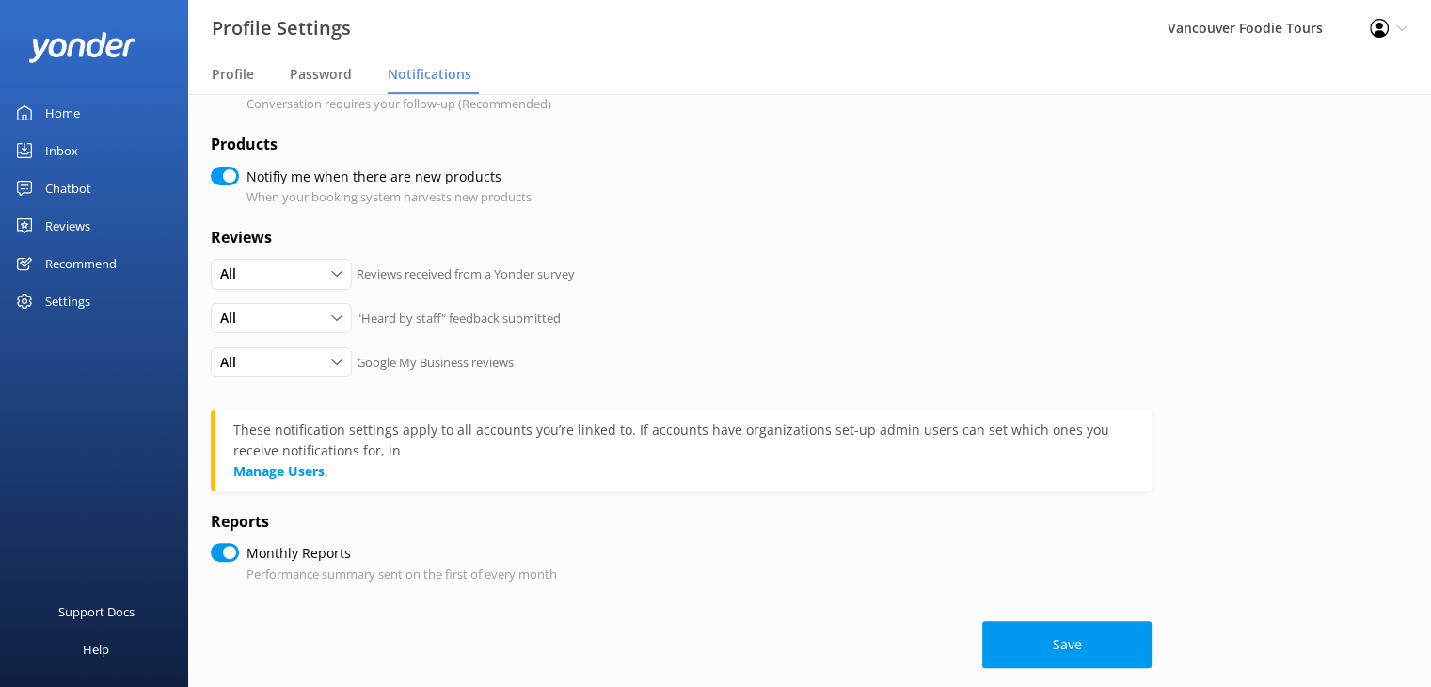
scroll to position [454, 0]
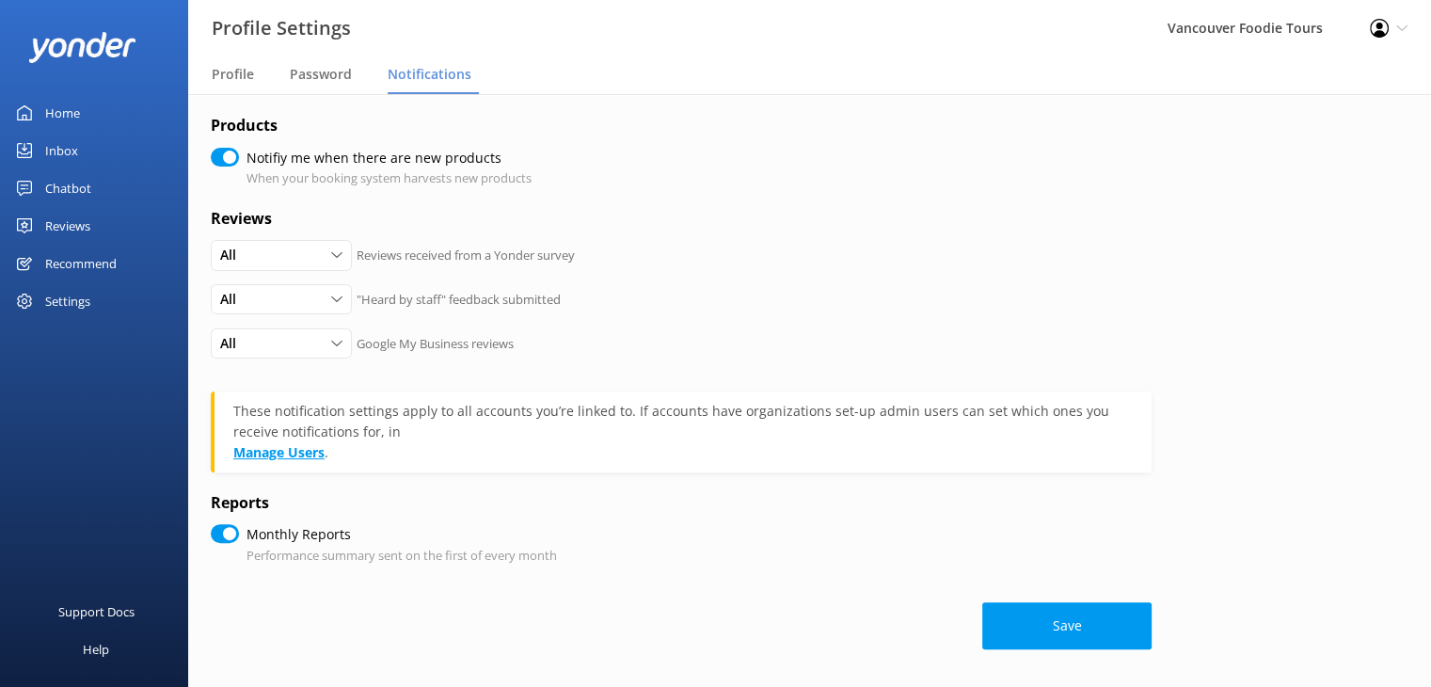
click at [309, 453] on link "Manage Users" at bounding box center [278, 452] width 91 height 18
click at [1079, 614] on button "Save" at bounding box center [1066, 625] width 169 height 47
checkbox input "true"
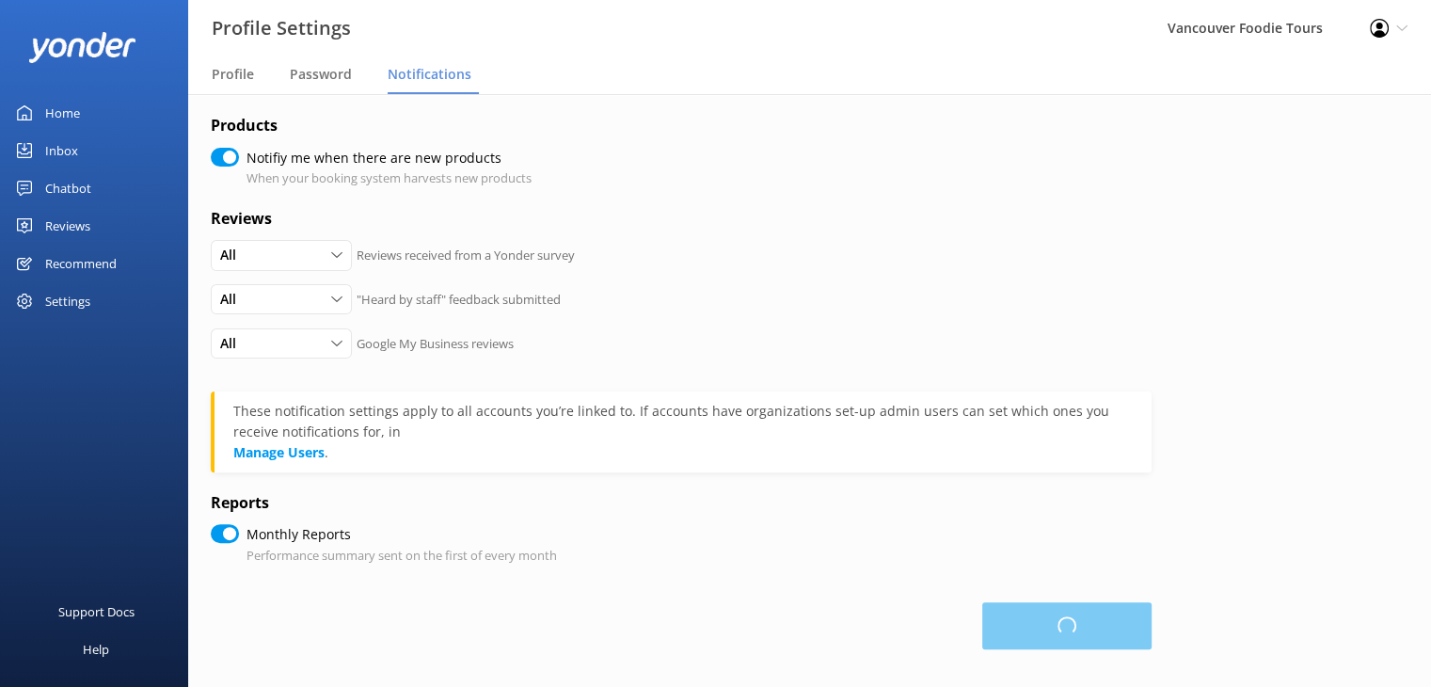
checkbox input "true"
click at [277, 453] on link "Manage Users" at bounding box center [278, 452] width 91 height 18
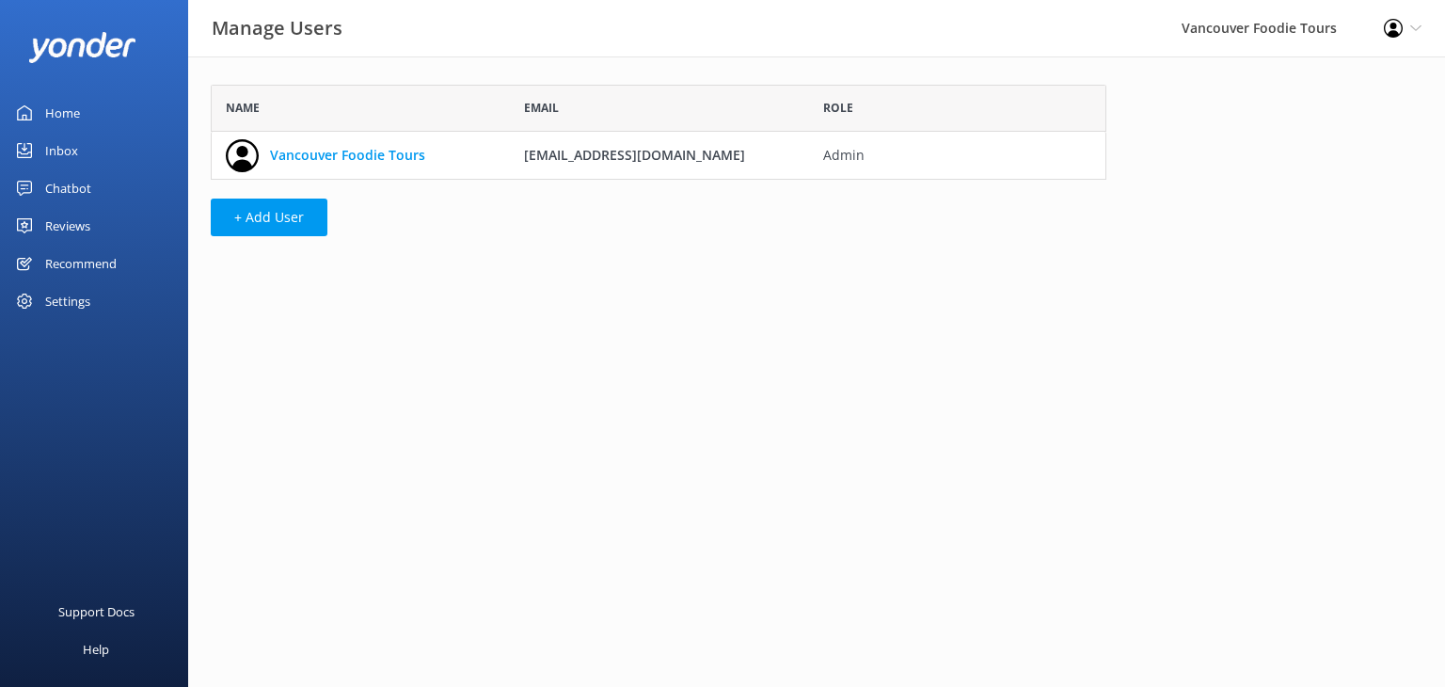
scroll to position [80, 881]
click at [311, 214] on button "+ Add User" at bounding box center [269, 218] width 117 height 38
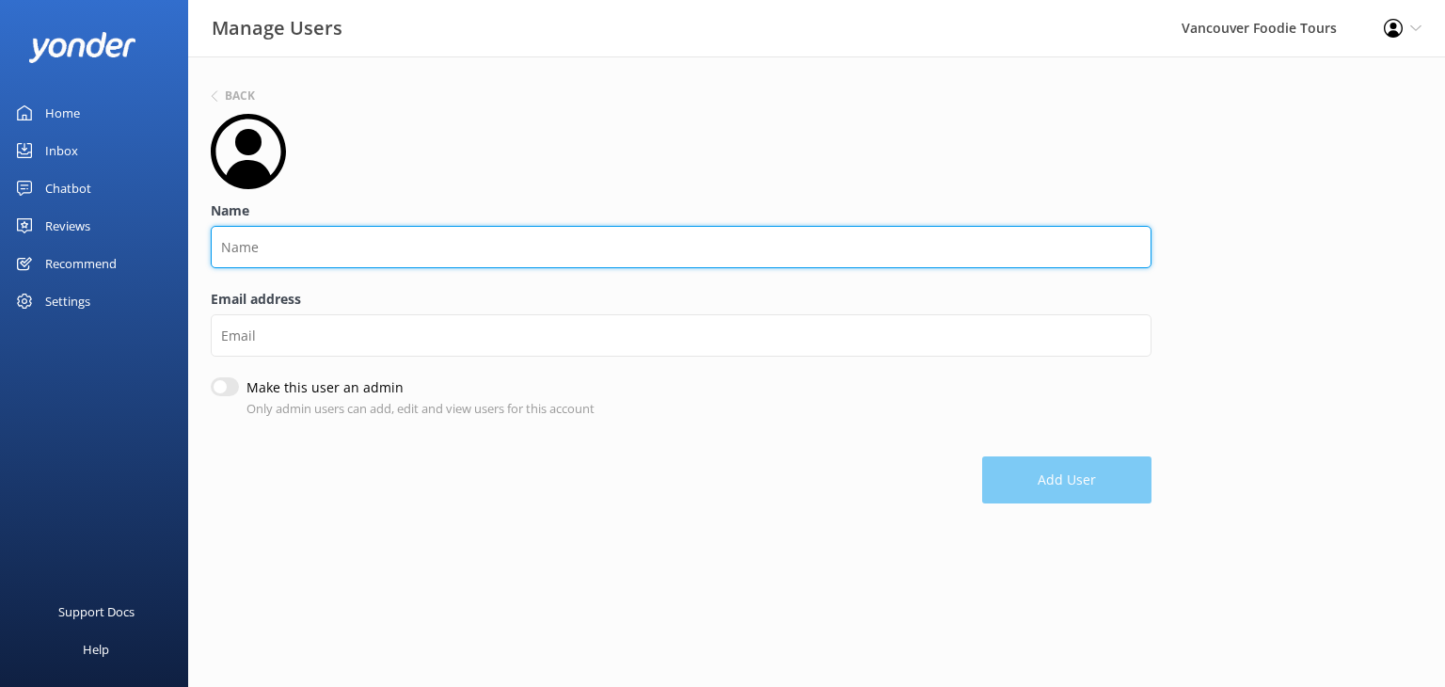
click at [324, 251] on input "Name" at bounding box center [681, 247] width 941 height 42
type input "[PERSON_NAME]"
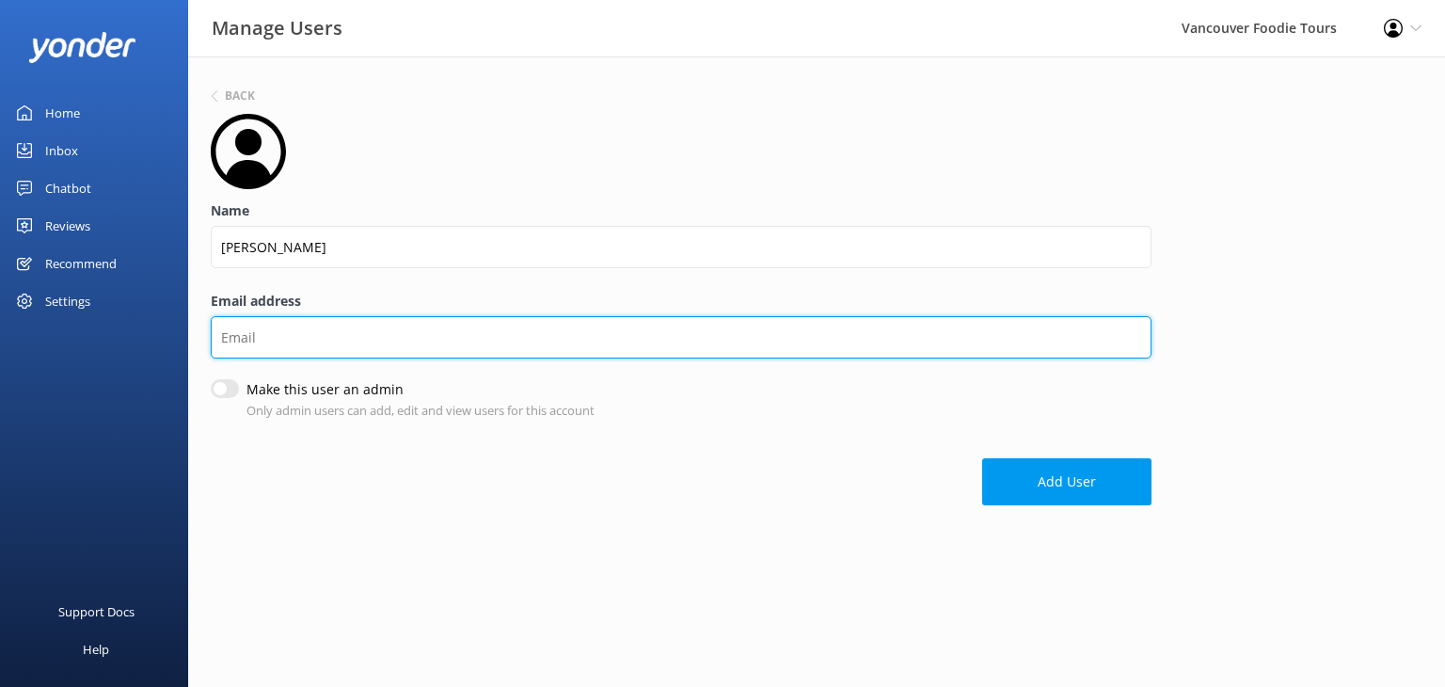
click at [300, 346] on input "Email address" at bounding box center [681, 337] width 941 height 42
type input "[EMAIL_ADDRESS][DOMAIN_NAME]"
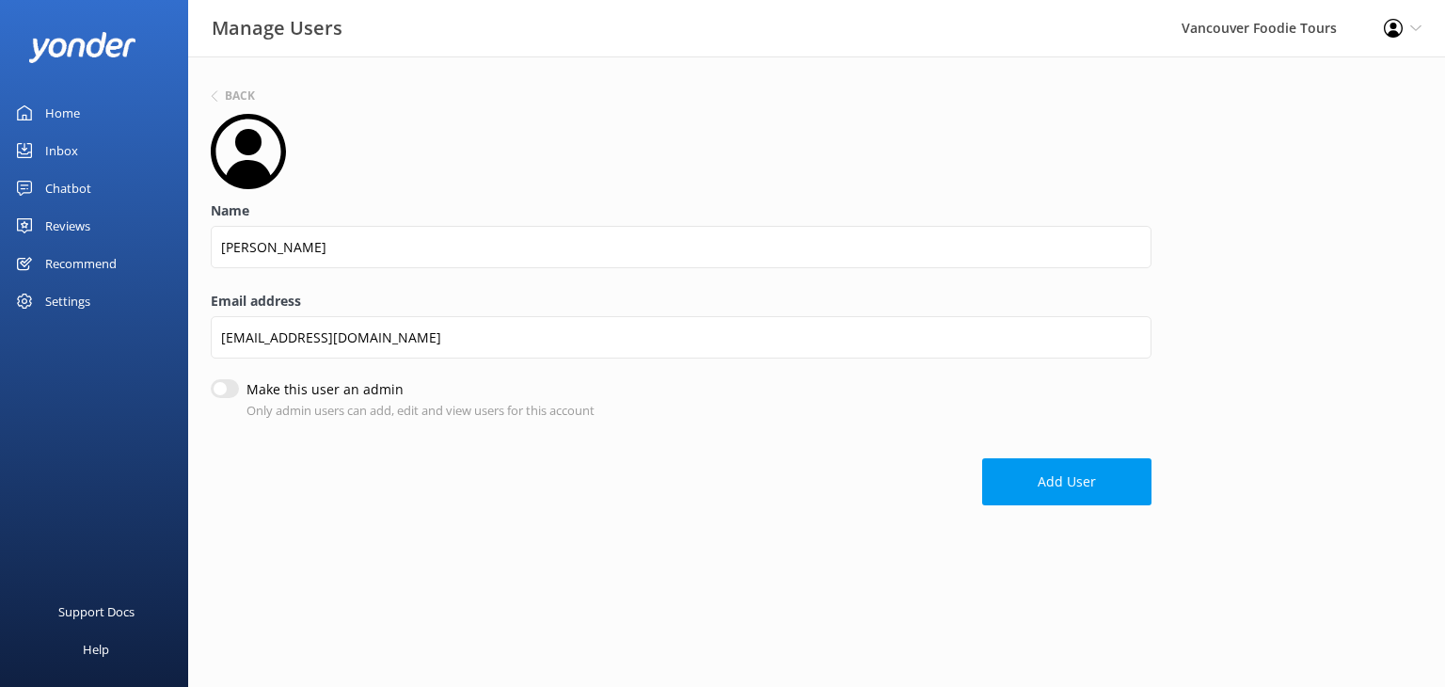
click at [235, 388] on input "Make this user an admin" at bounding box center [225, 388] width 28 height 19
checkbox input "true"
click at [1076, 486] on button "Add User" at bounding box center [1066, 483] width 169 height 47
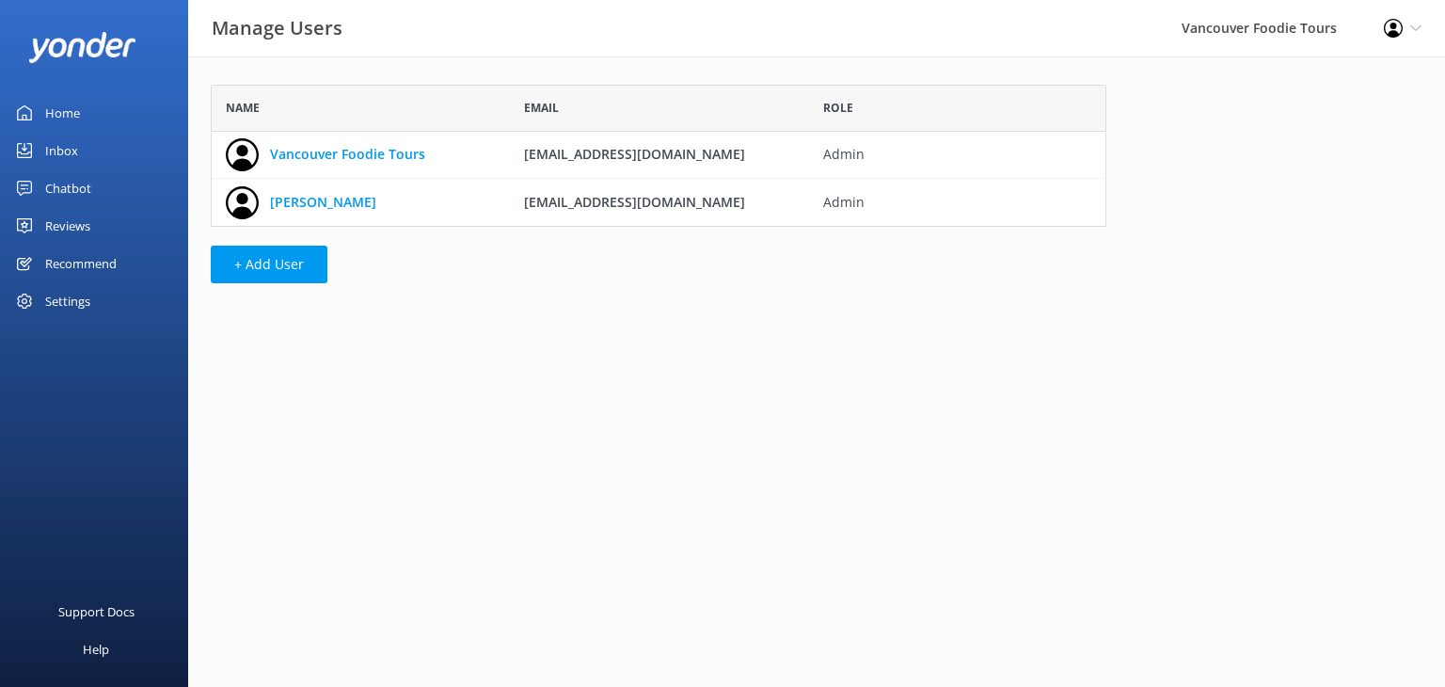
scroll to position [127, 881]
click at [101, 293] on div "Settings" at bounding box center [94, 301] width 188 height 38
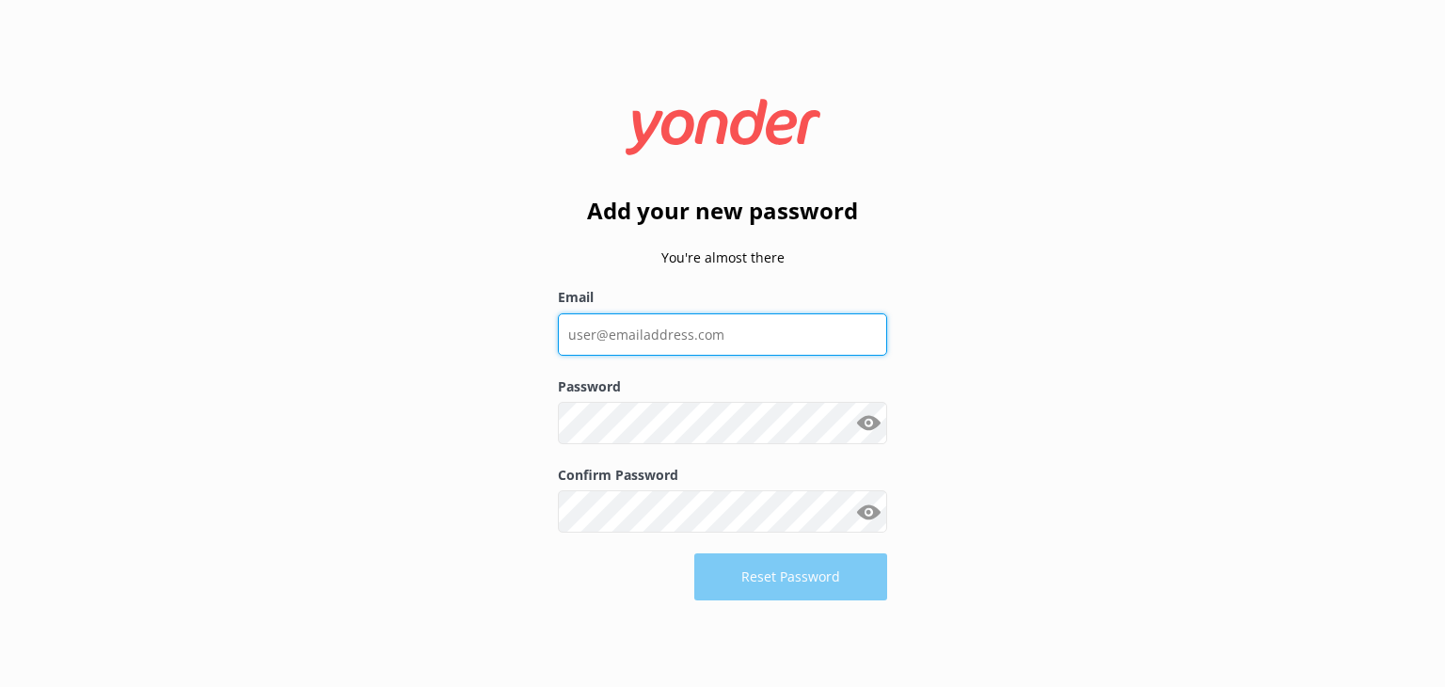
click at [716, 328] on input "Email" at bounding box center [722, 334] width 329 height 42
click at [674, 339] on input "Email" at bounding box center [722, 334] width 329 height 42
type input "[EMAIL_ADDRESS][DOMAIN_NAME]"
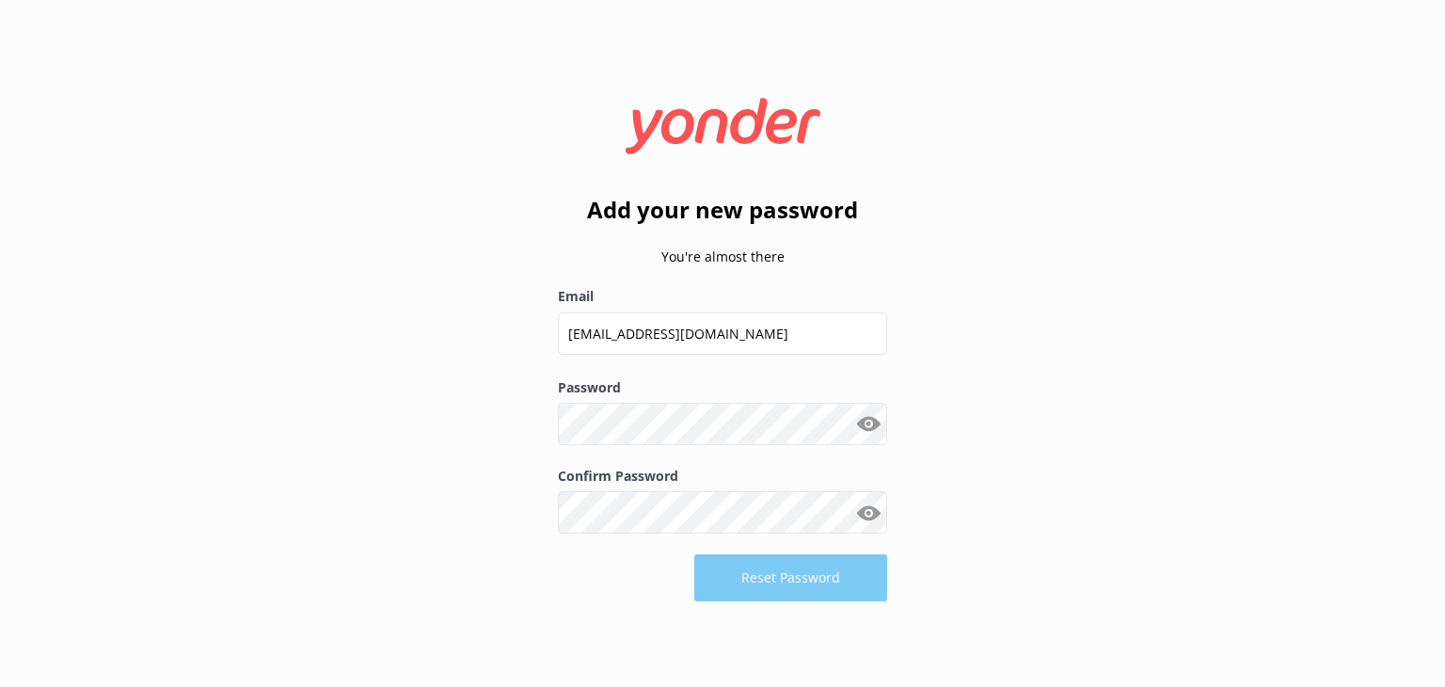
click at [447, 494] on div "Add your new password You're almost there Email angel@foodietours.ca Password S…" at bounding box center [722, 343] width 1445 height 687
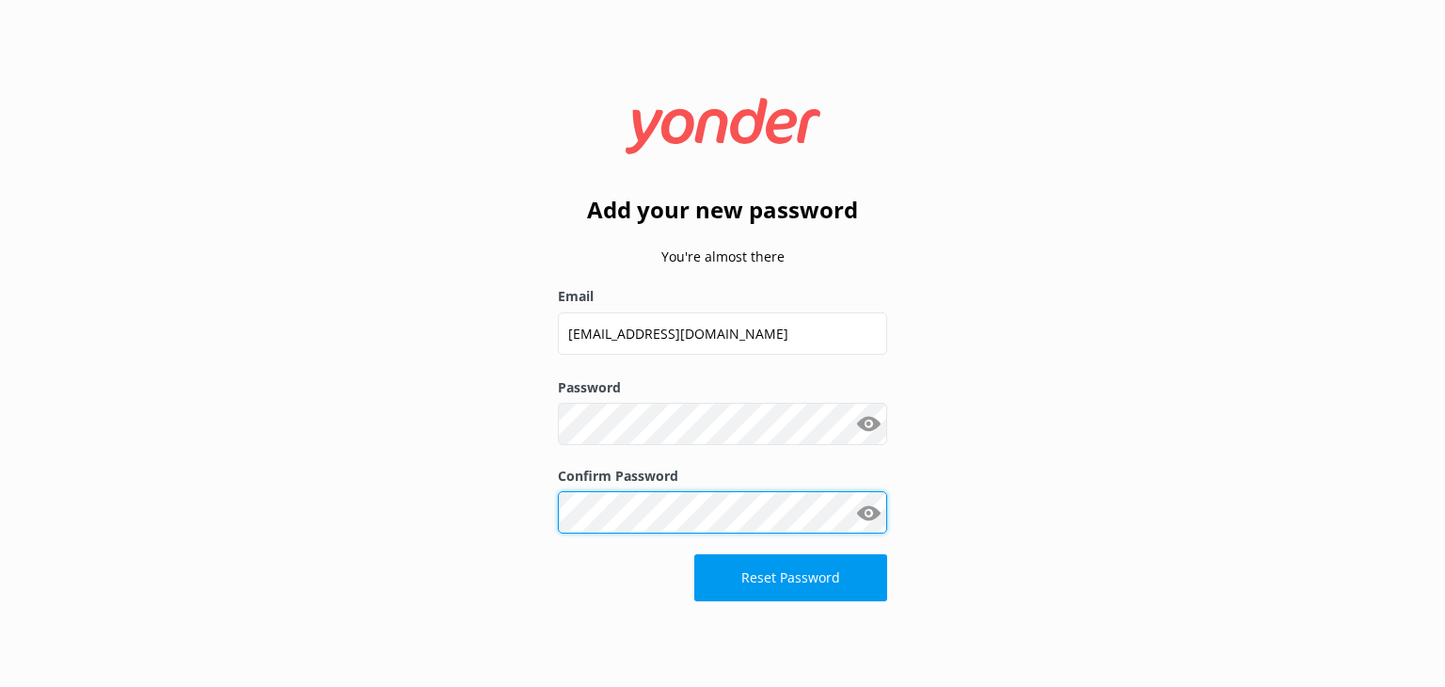
click button "Reset Password" at bounding box center [790, 577] width 193 height 47
